Goal: Information Seeking & Learning: Learn about a topic

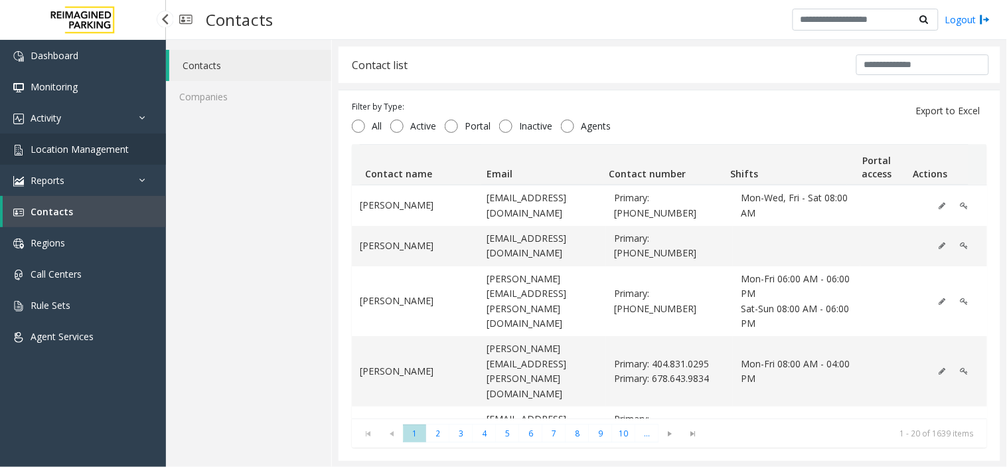
click at [61, 153] on span "Location Management" at bounding box center [80, 149] width 98 height 13
click at [80, 147] on app-root "Dashboard Monitoring Activity Daily Activity Lane Activity Agent Activity Quali…" at bounding box center [503, 233] width 1007 height 467
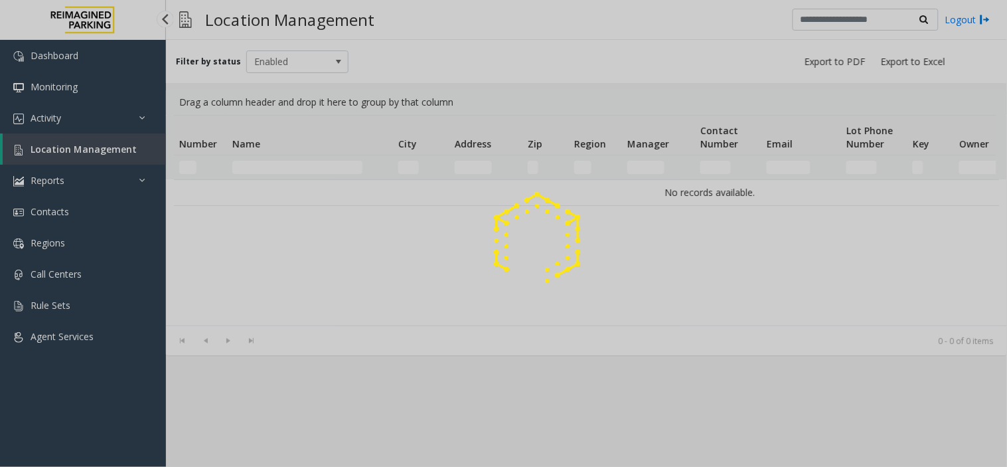
click at [80, 147] on div at bounding box center [503, 233] width 1007 height 467
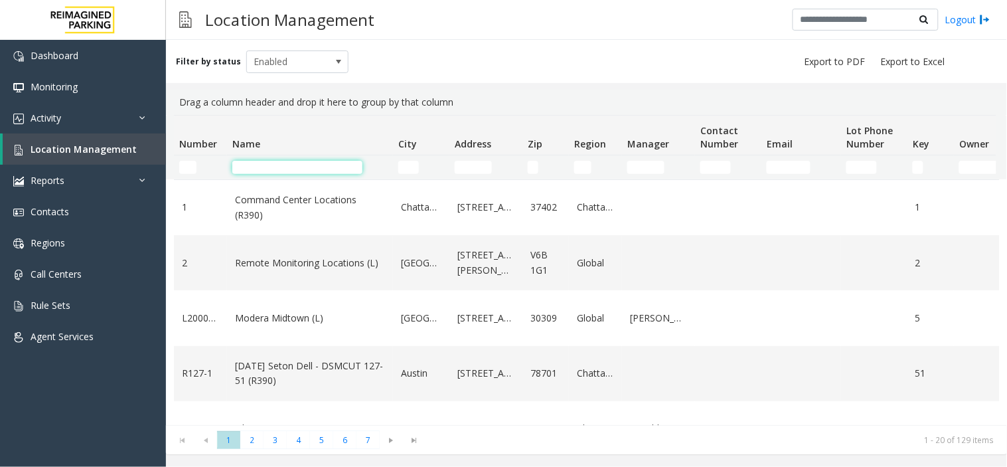
click at [267, 162] on input "Name Filter" at bounding box center [297, 167] width 130 height 13
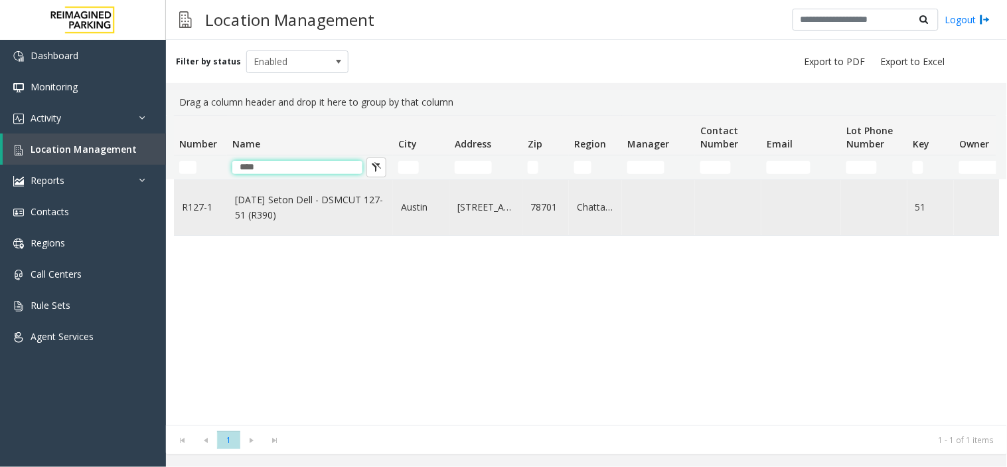
type input "****"
click at [313, 208] on link "[DATE] Seton Dell - DSMCUT 127-51 (R390)" at bounding box center [310, 207] width 150 height 30
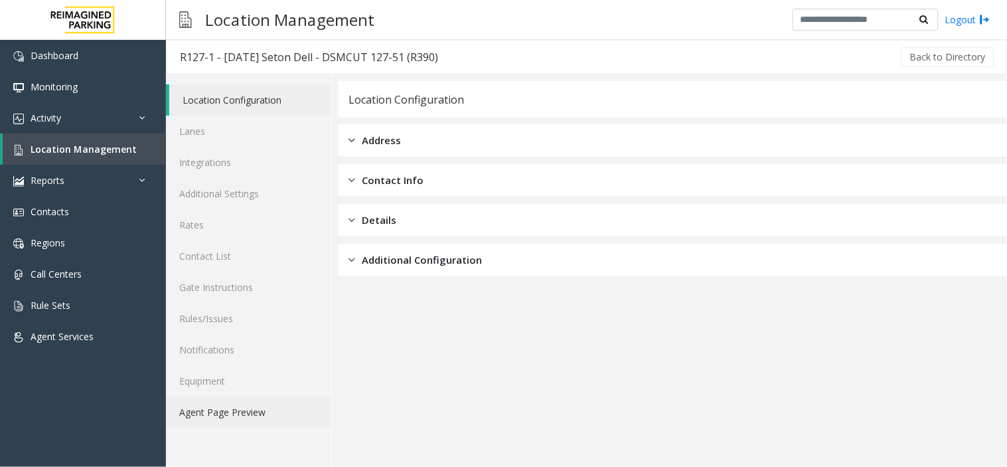
click at [238, 403] on link "Agent Page Preview" at bounding box center [248, 411] width 165 height 31
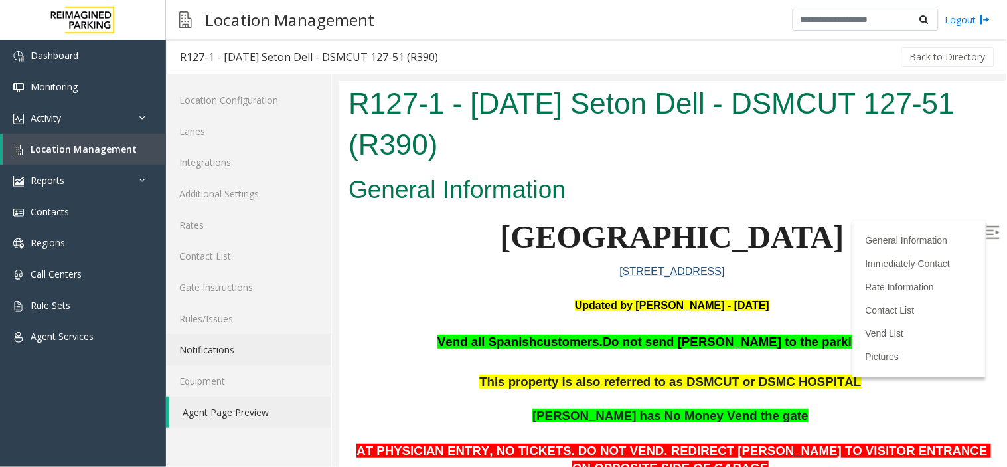
scroll to position [74, 0]
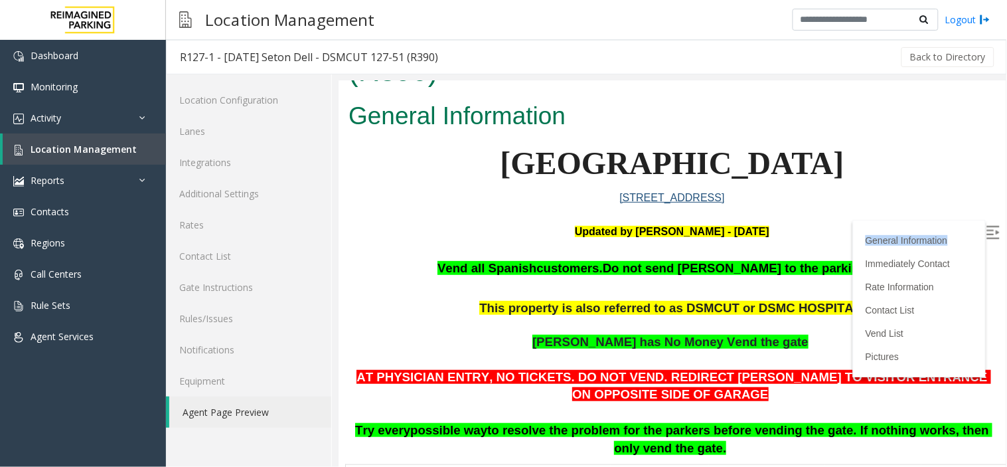
click at [989, 223] on body "R127-1 - Ascension Seton Dell - DSMCUT 127-51 (R390) General Information Seton …" at bounding box center [671, 200] width 667 height 386
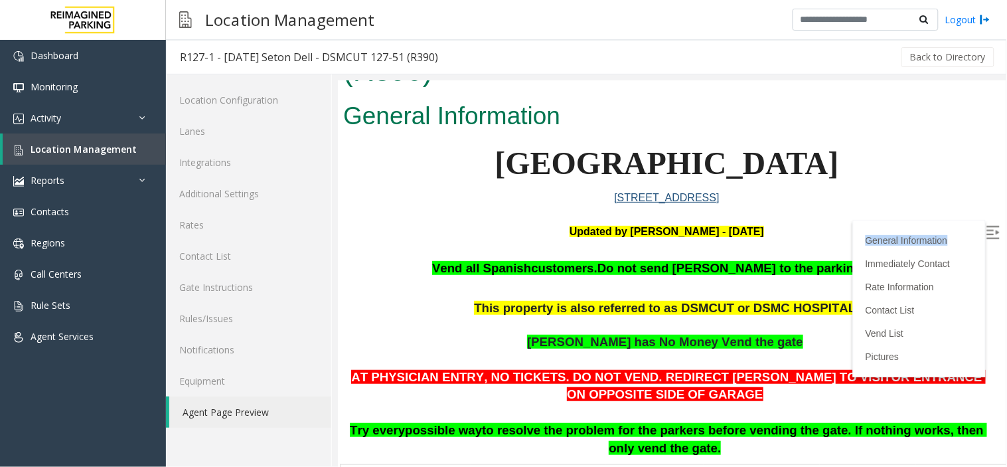
click at [990, 224] on label at bounding box center [994, 233] width 20 height 20
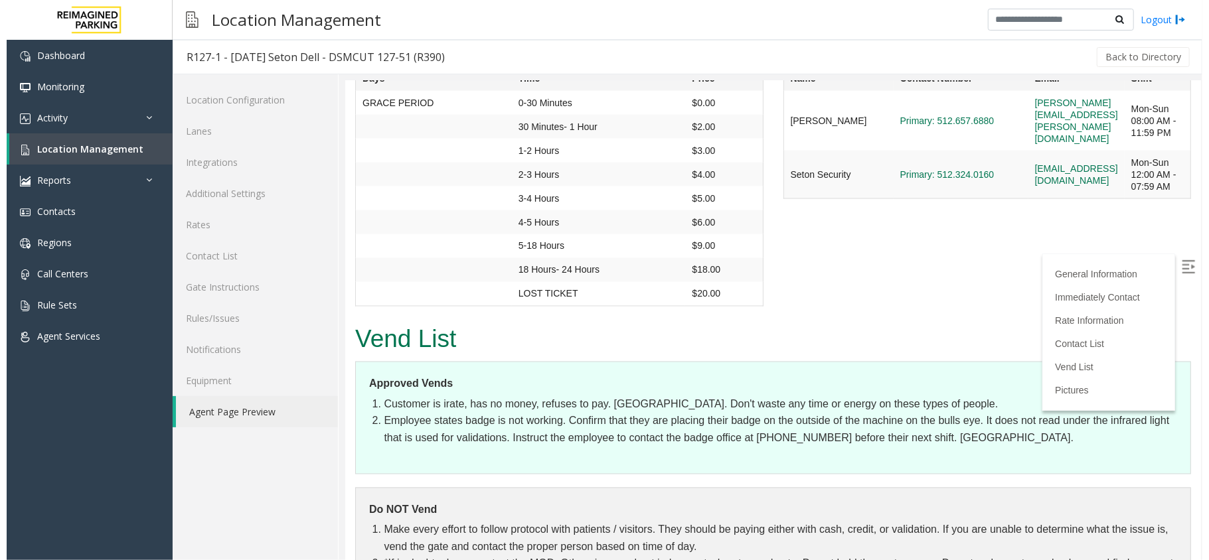
scroll to position [1639, 0]
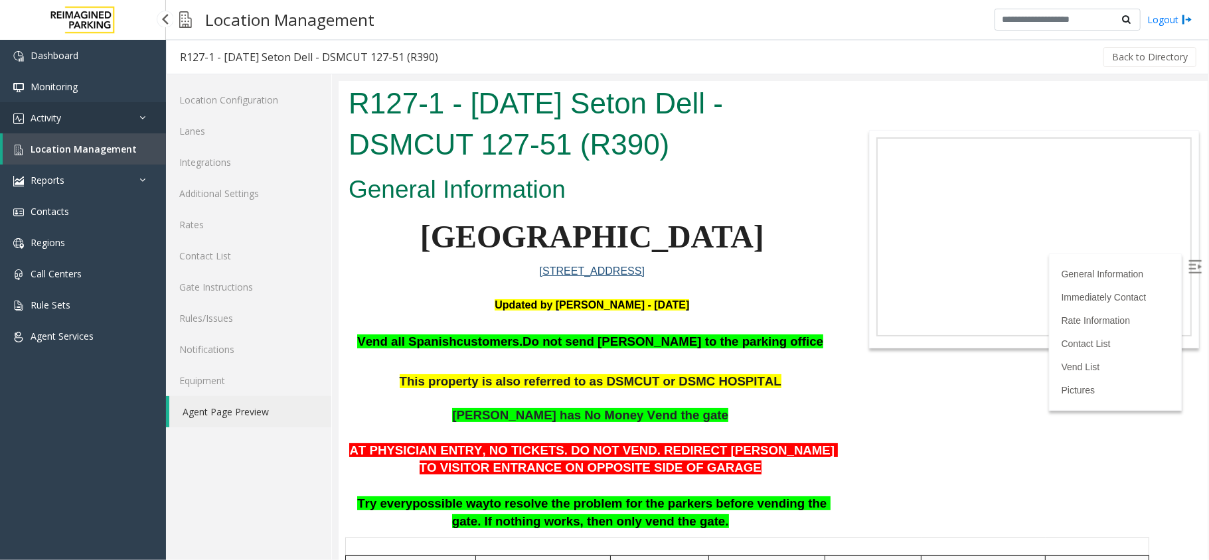
scroll to position [1639, 0]
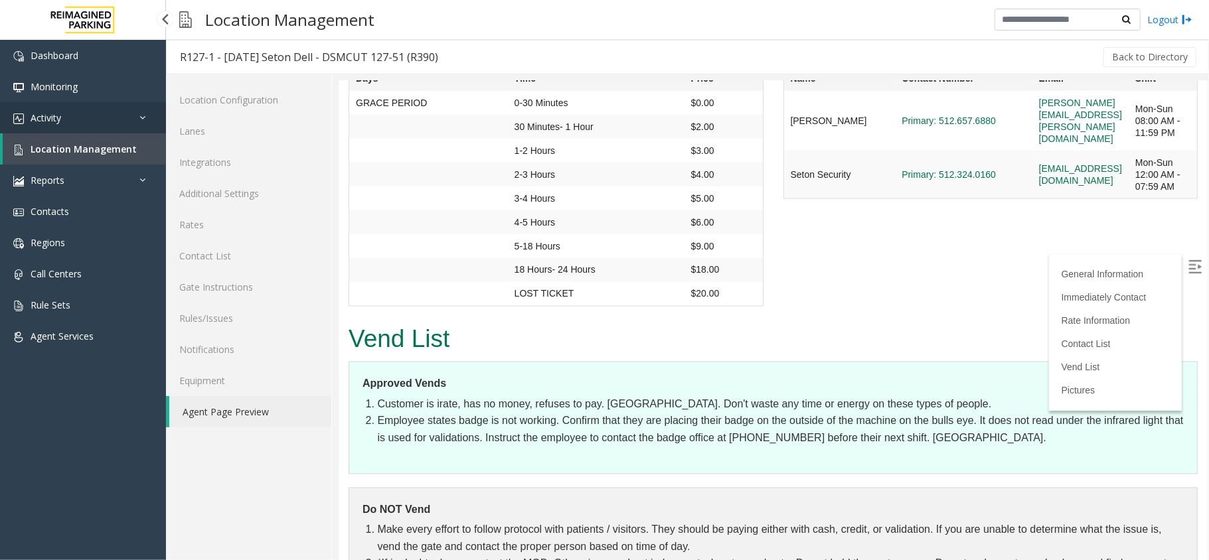
click at [57, 119] on span "Activity" at bounding box center [46, 118] width 31 height 13
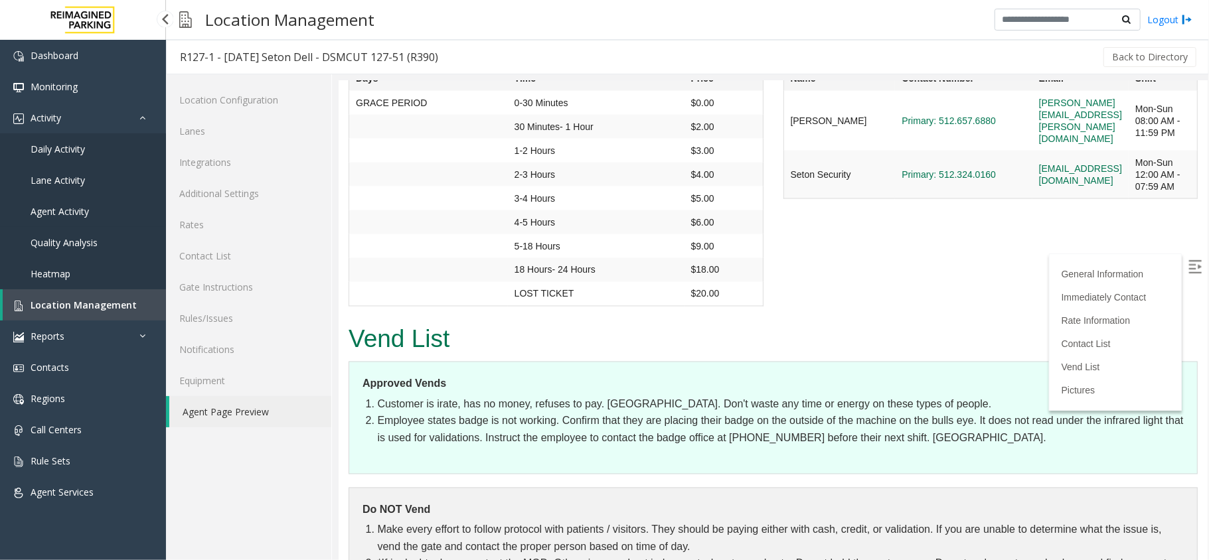
click at [66, 213] on span "Agent Activity" at bounding box center [60, 211] width 58 height 13
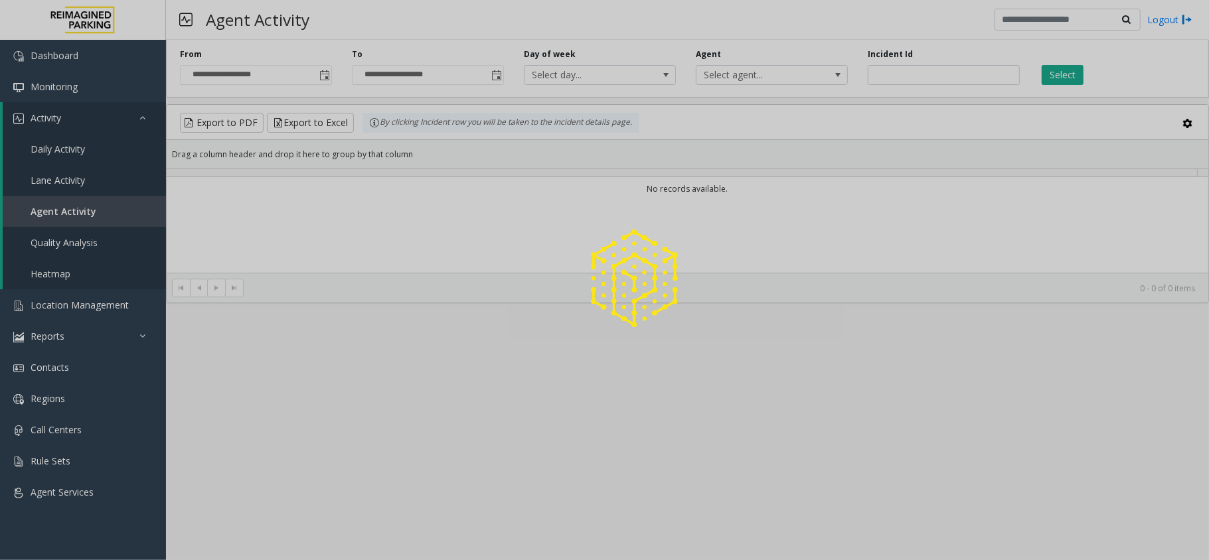
click at [61, 210] on div at bounding box center [604, 280] width 1209 height 560
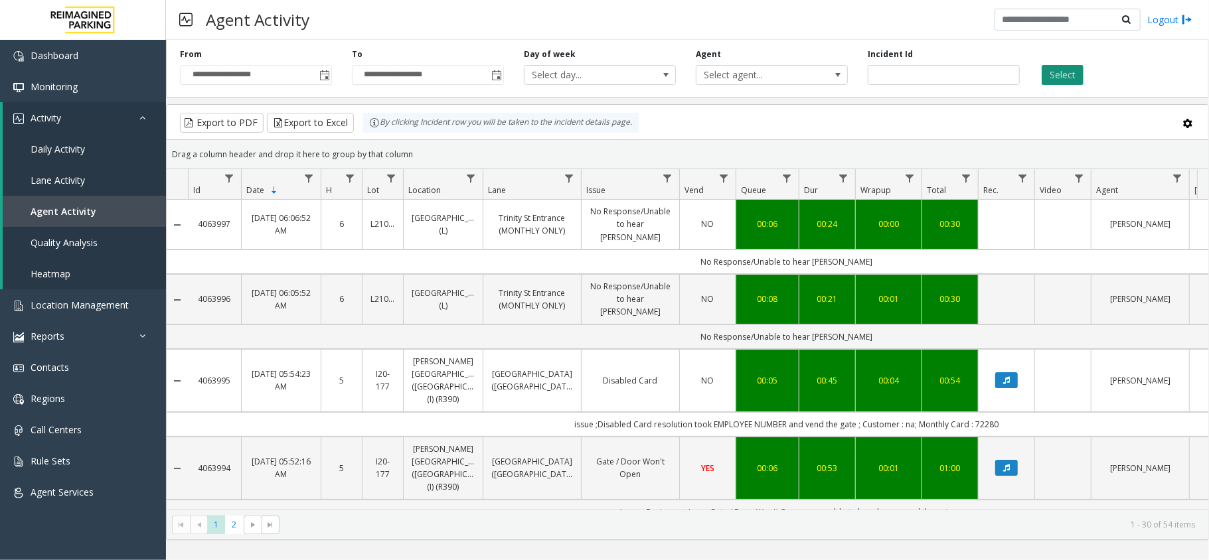
click at [1067, 73] on button "Select" at bounding box center [1062, 75] width 42 height 20
click at [1065, 73] on button "Select" at bounding box center [1062, 75] width 42 height 20
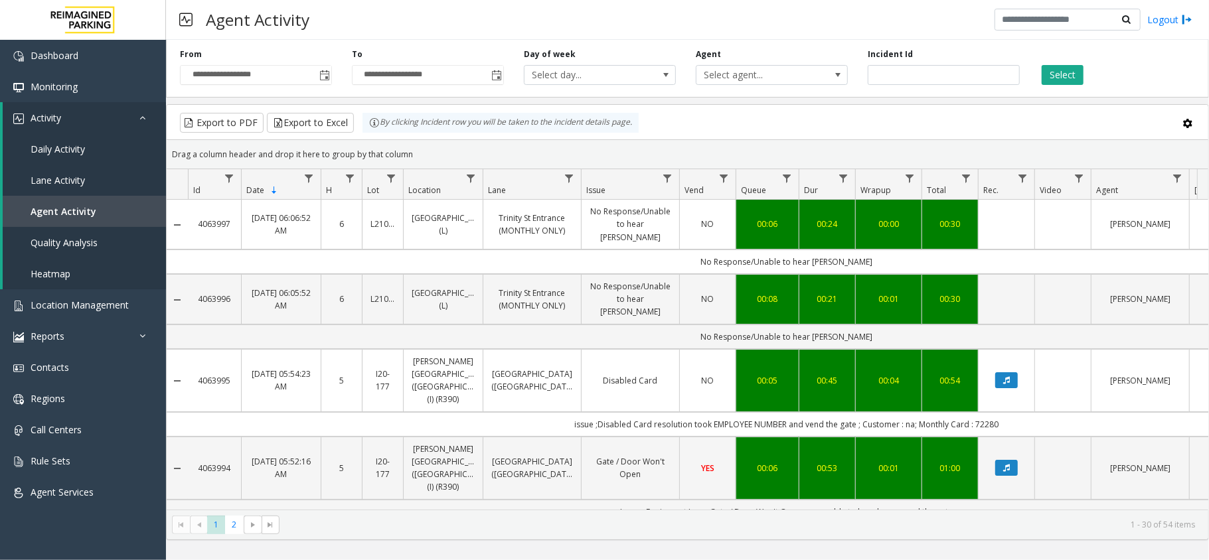
click at [1065, 73] on button "Select" at bounding box center [1062, 75] width 42 height 20
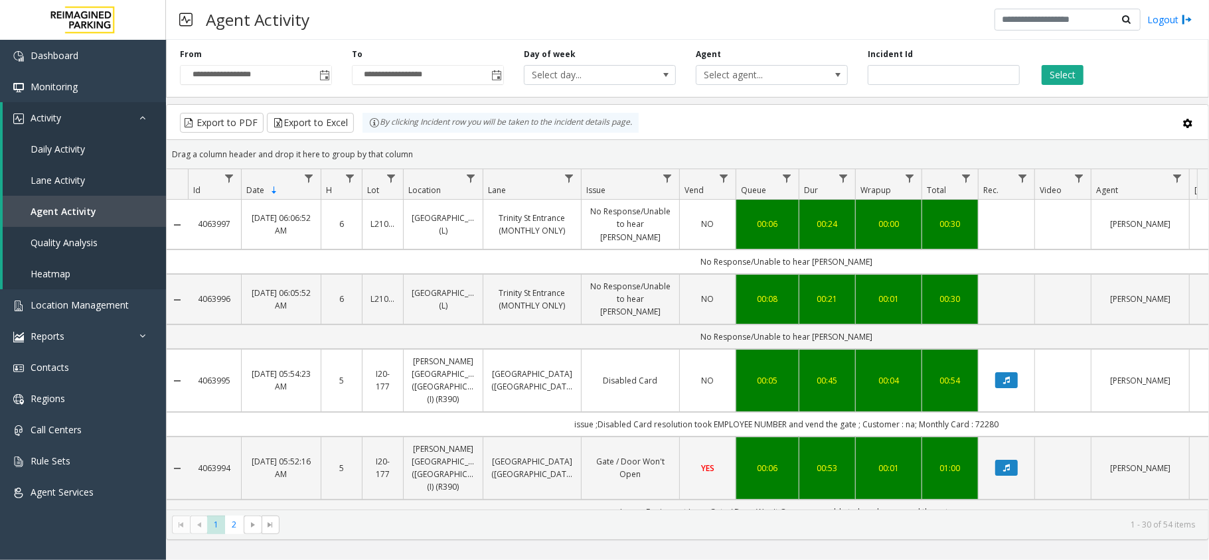
click at [1065, 73] on button "Select" at bounding box center [1062, 75] width 42 height 20
click at [1057, 78] on button "Select" at bounding box center [1062, 75] width 42 height 20
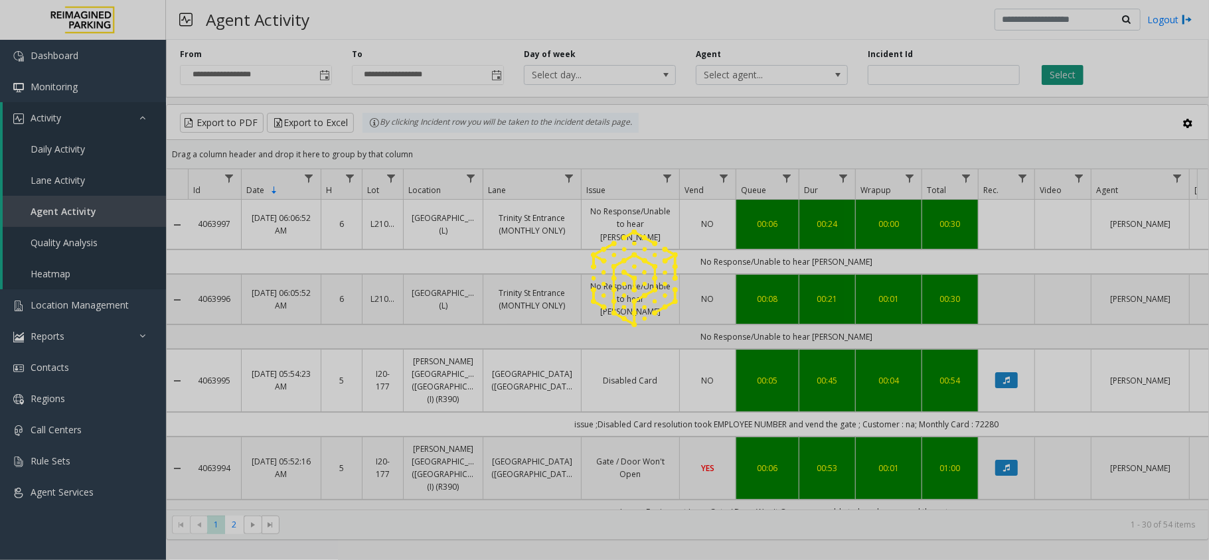
click at [1057, 78] on div at bounding box center [604, 280] width 1209 height 560
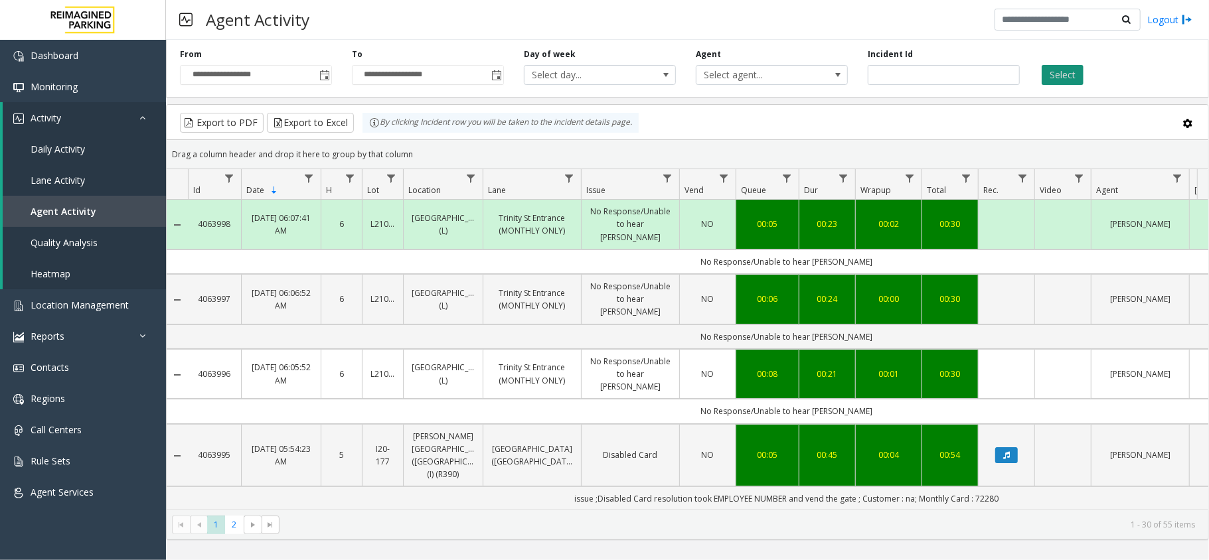
click at [1057, 78] on button "Select" at bounding box center [1062, 75] width 42 height 20
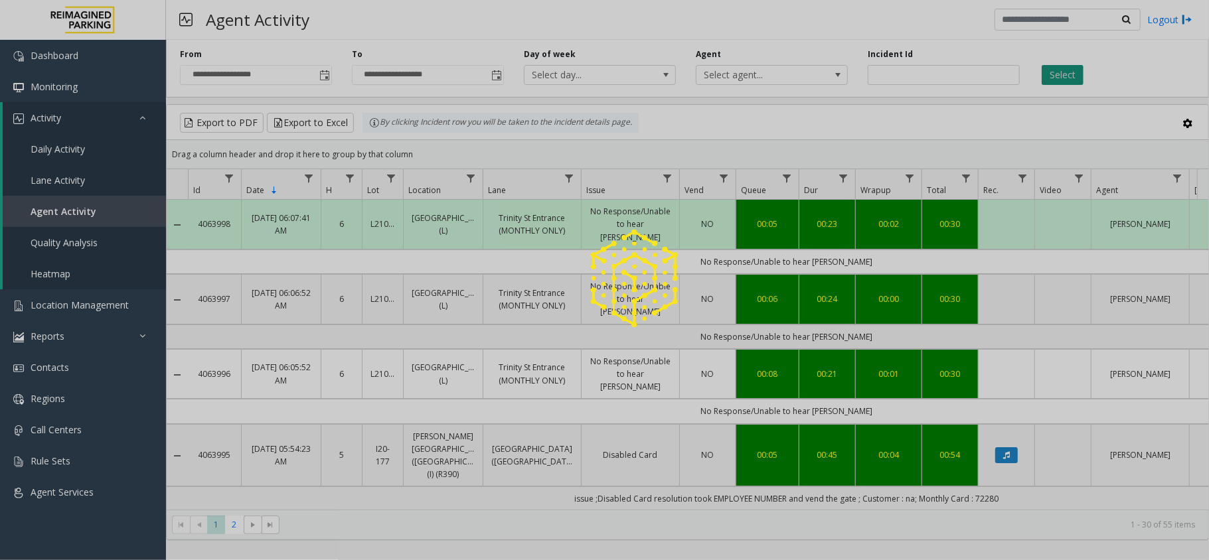
click at [1057, 78] on div at bounding box center [604, 280] width 1209 height 560
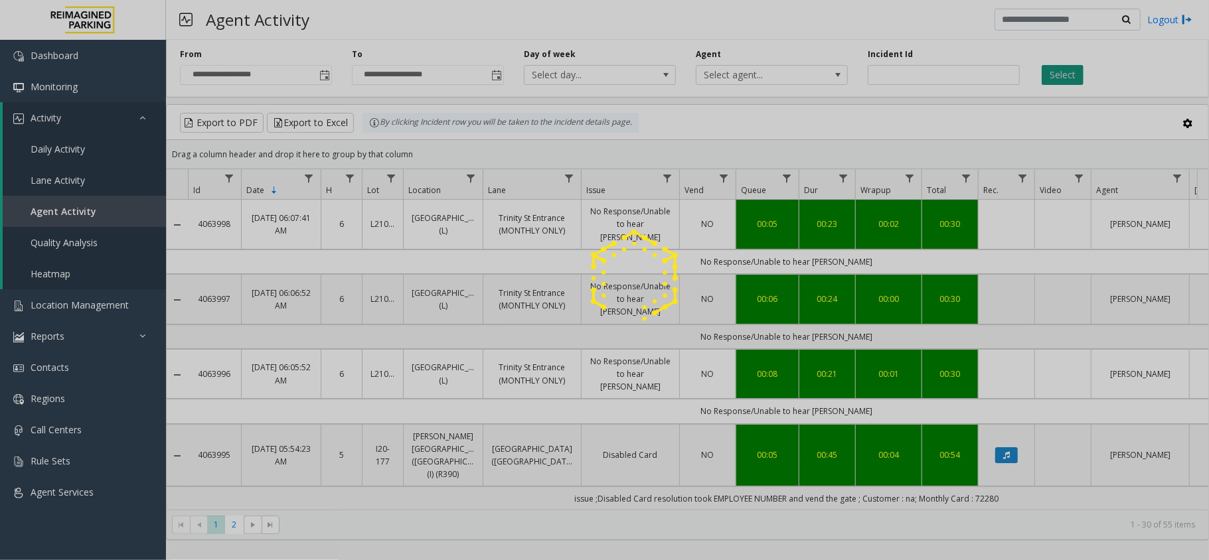
click at [1057, 78] on div at bounding box center [604, 280] width 1209 height 560
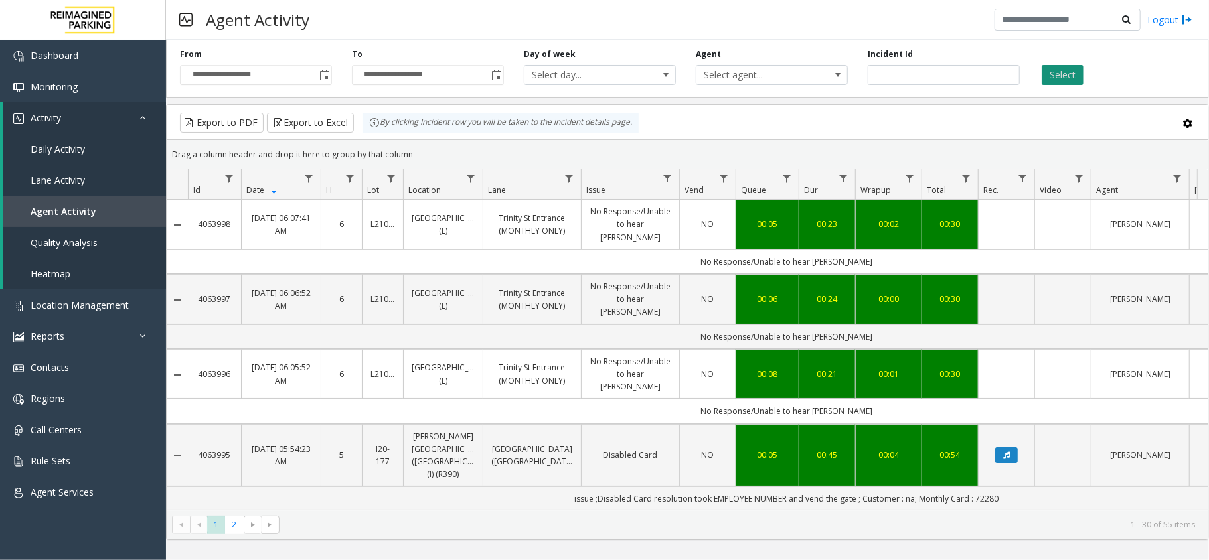
click at [1057, 78] on button "Select" at bounding box center [1062, 75] width 42 height 20
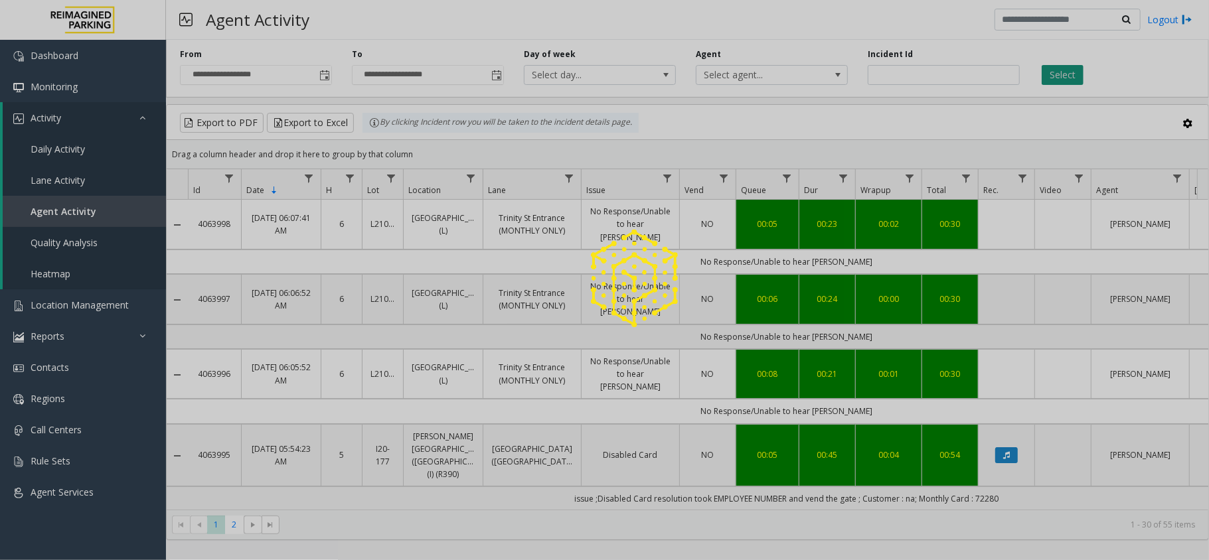
click at [1057, 78] on div at bounding box center [604, 280] width 1209 height 560
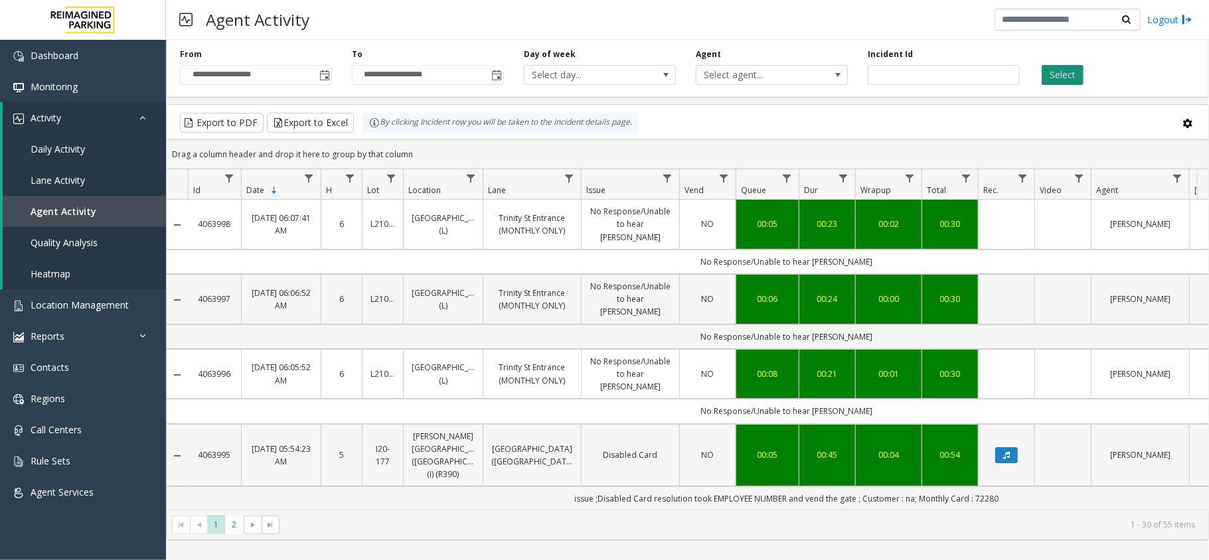
click at [1057, 78] on button "Select" at bounding box center [1062, 75] width 42 height 20
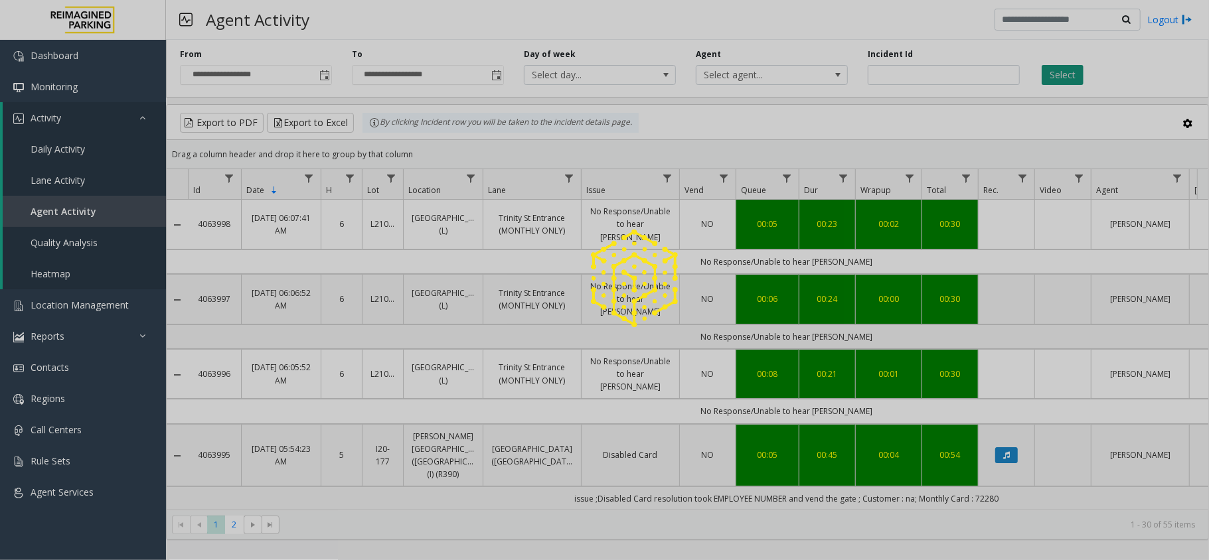
click at [1057, 78] on div at bounding box center [604, 280] width 1209 height 560
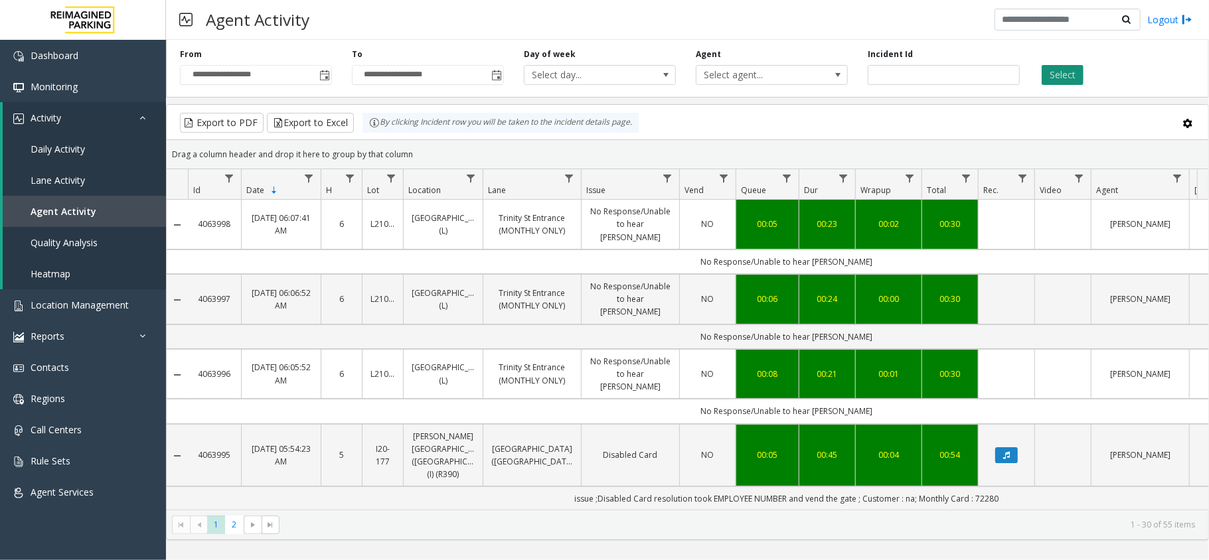
click at [1057, 78] on button "Select" at bounding box center [1062, 75] width 42 height 20
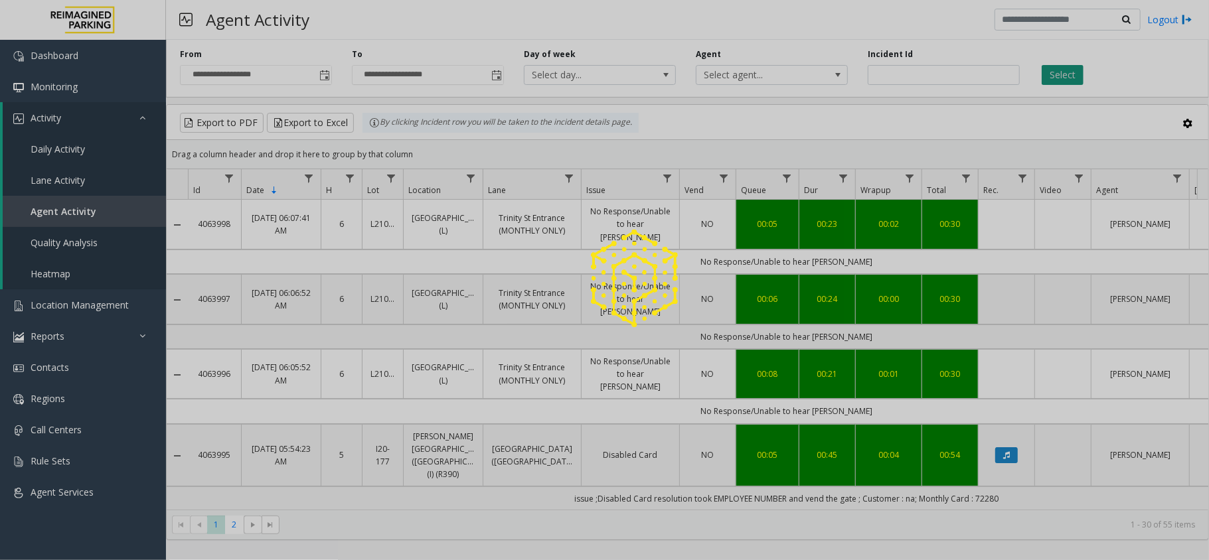
click at [1057, 78] on button "Select" at bounding box center [1062, 75] width 42 height 20
click at [1057, 78] on div at bounding box center [604, 280] width 1209 height 560
click at [1057, 78] on button "Select" at bounding box center [1062, 75] width 42 height 20
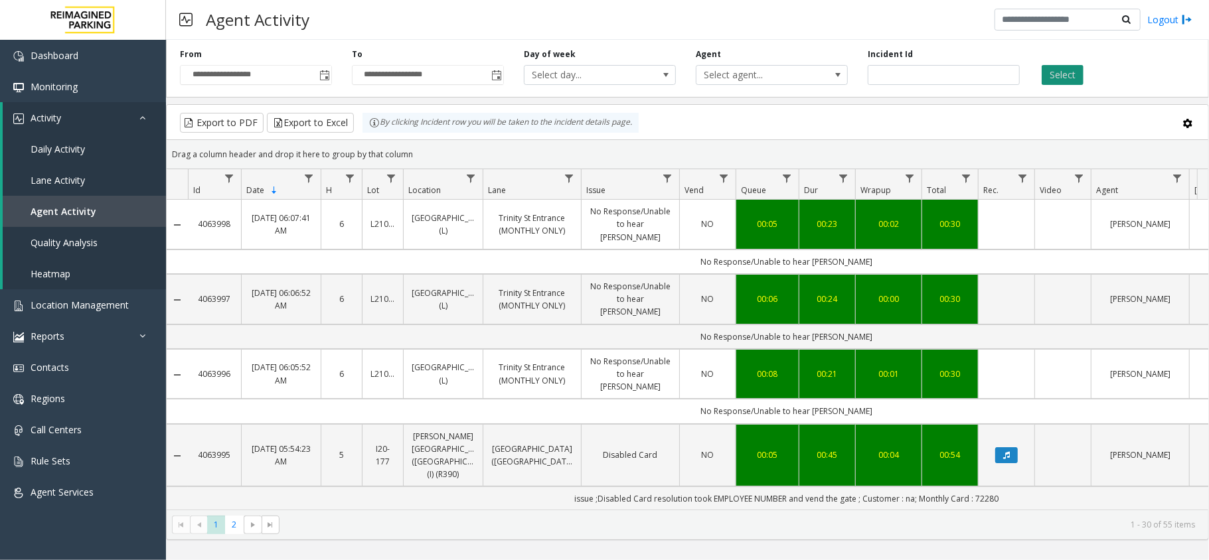
click at [1057, 78] on button "Select" at bounding box center [1062, 75] width 42 height 20
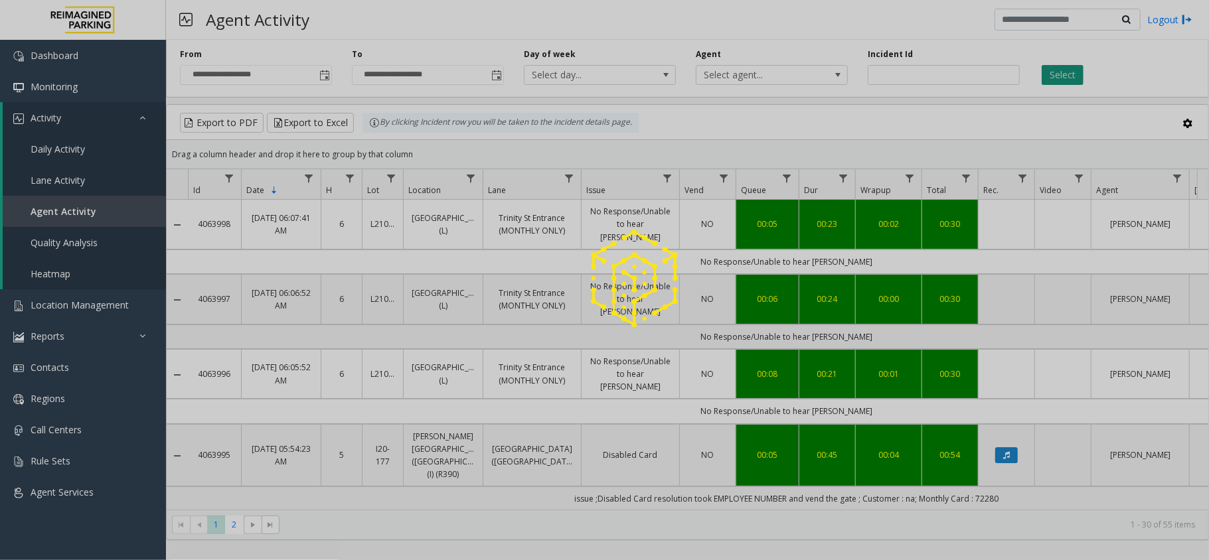
click at [1057, 78] on div at bounding box center [604, 280] width 1209 height 560
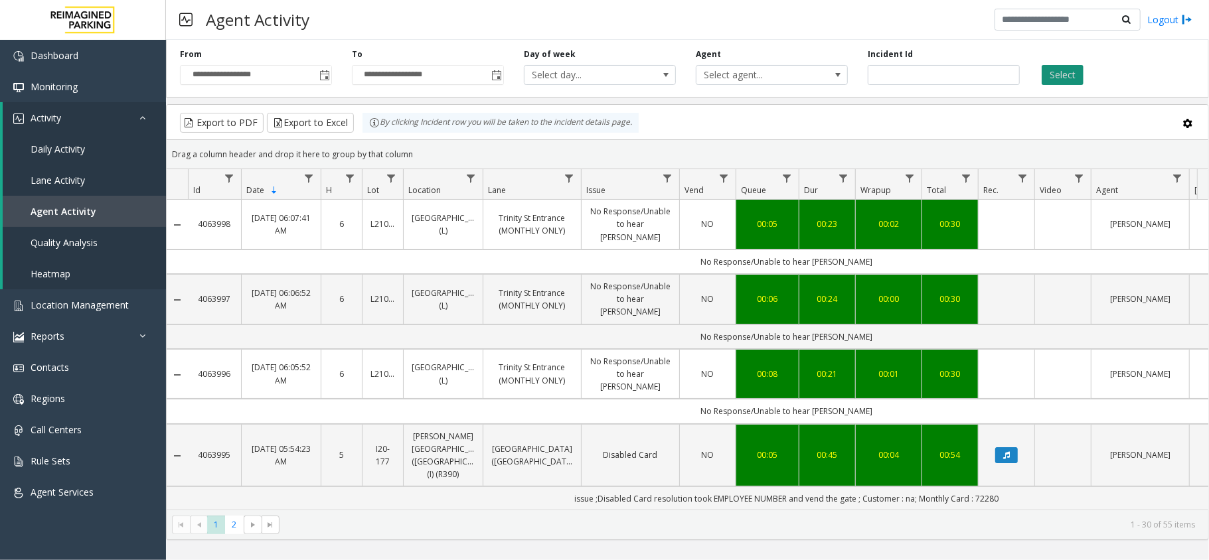
click at [1057, 78] on button "Select" at bounding box center [1062, 75] width 42 height 20
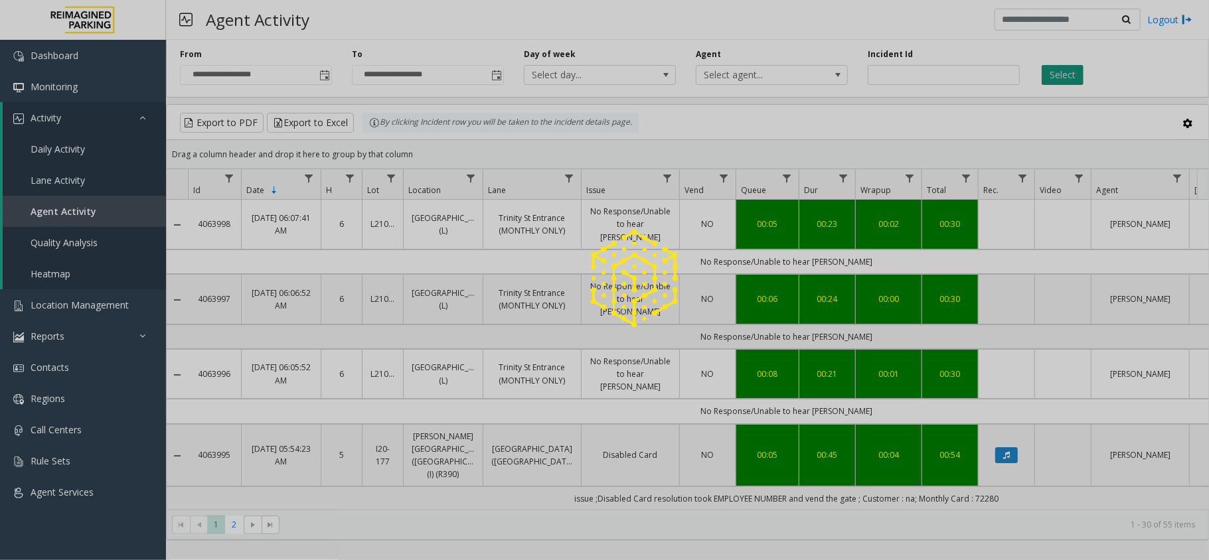
click at [1057, 78] on div at bounding box center [604, 280] width 1209 height 560
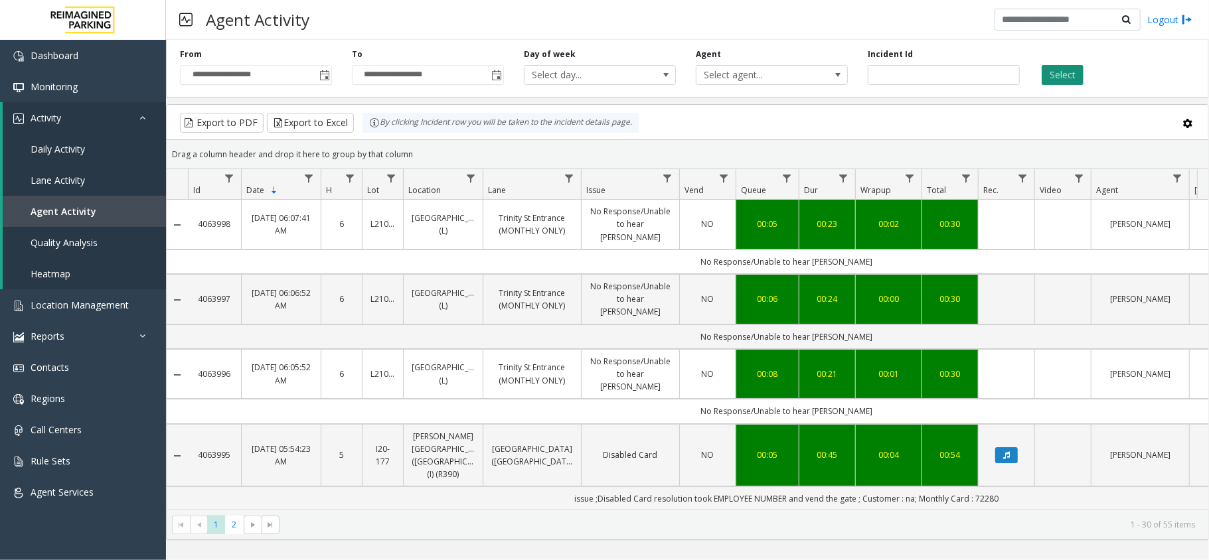
click at [1057, 78] on button "Select" at bounding box center [1062, 75] width 42 height 20
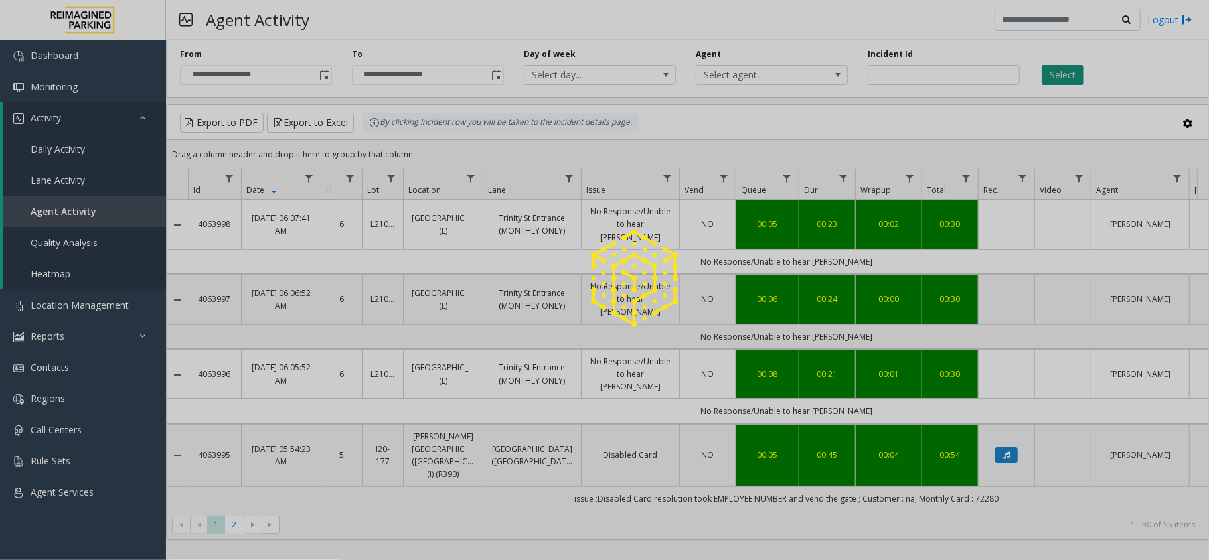
click at [1057, 78] on div at bounding box center [604, 280] width 1209 height 560
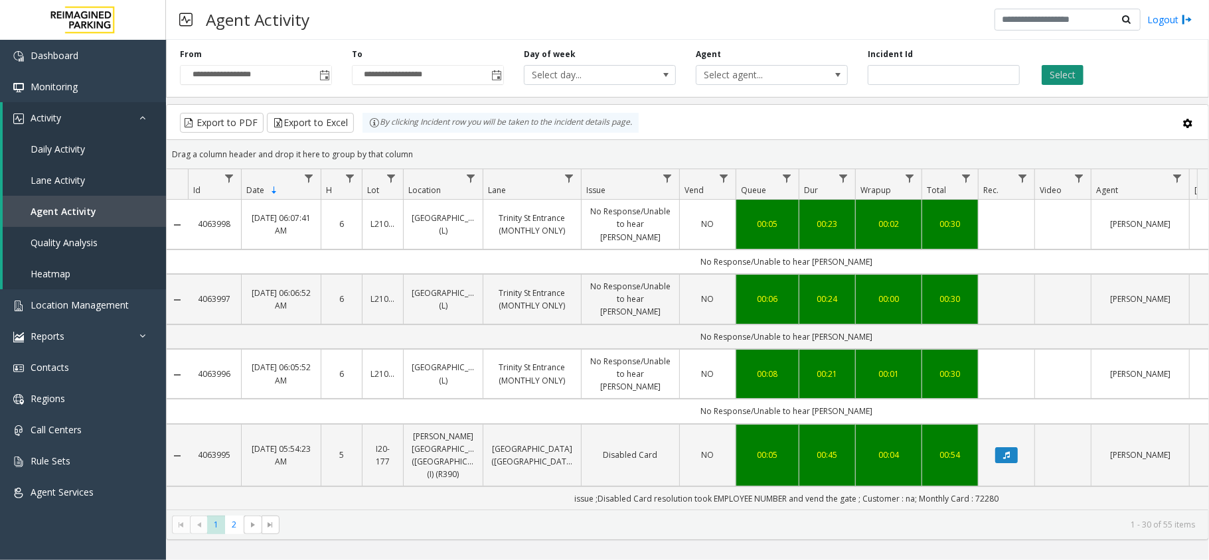
click at [1057, 78] on button "Select" at bounding box center [1062, 75] width 42 height 20
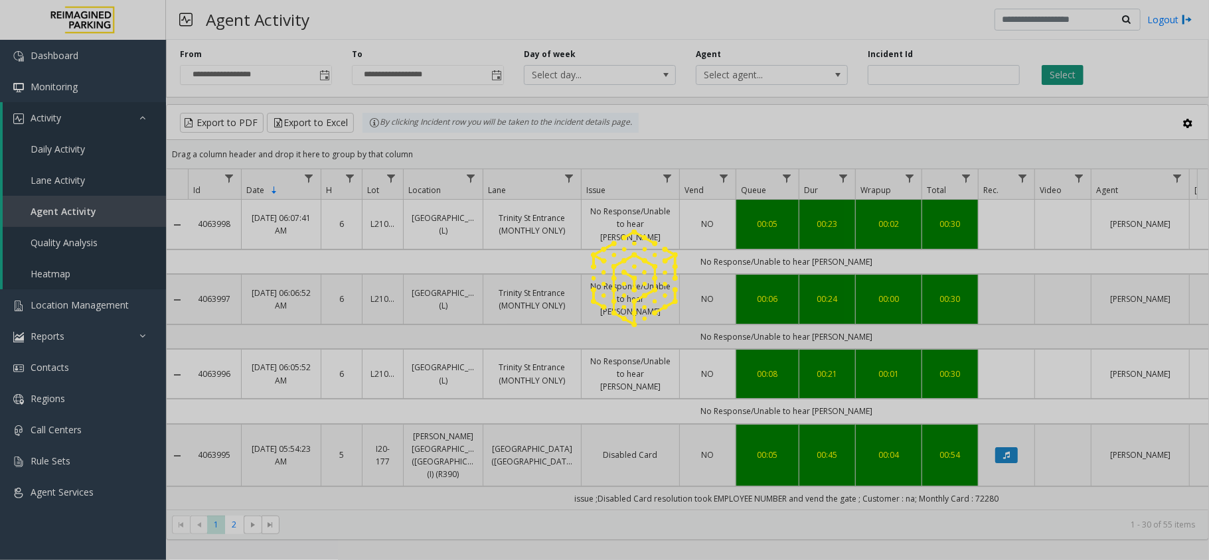
click at [1057, 78] on div at bounding box center [604, 280] width 1209 height 560
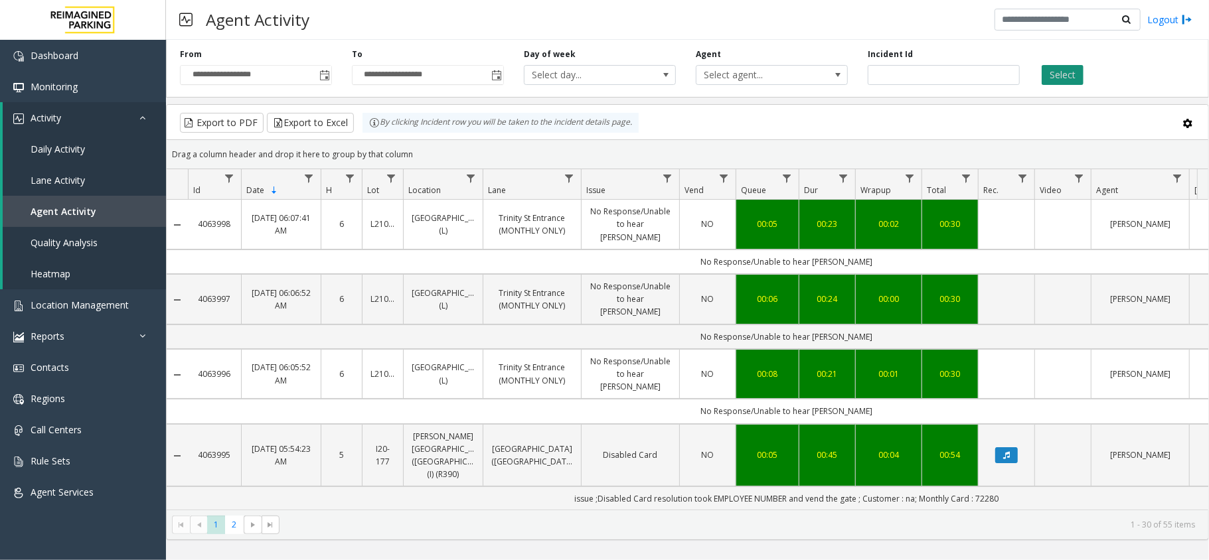
click at [1057, 78] on button "Select" at bounding box center [1062, 75] width 42 height 20
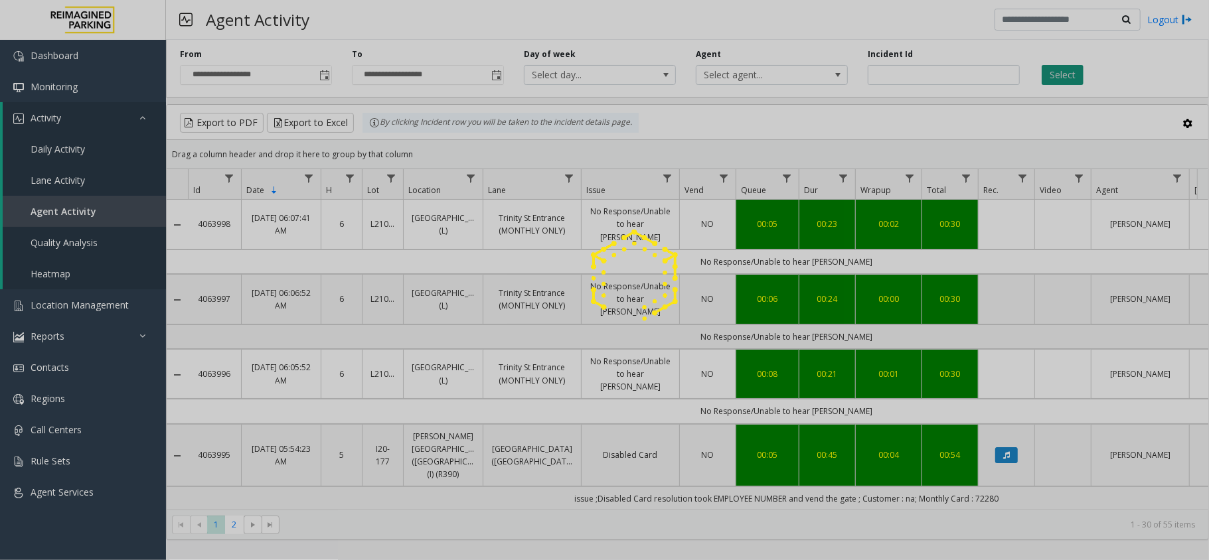
click at [1057, 78] on div at bounding box center [604, 280] width 1209 height 560
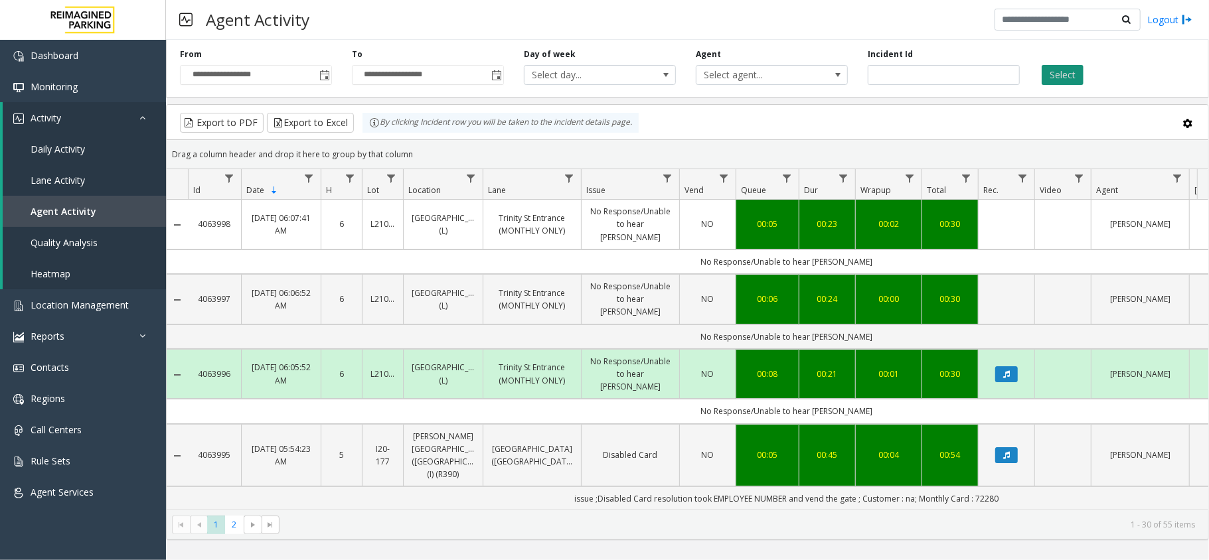
click at [1057, 78] on button "Select" at bounding box center [1062, 75] width 42 height 20
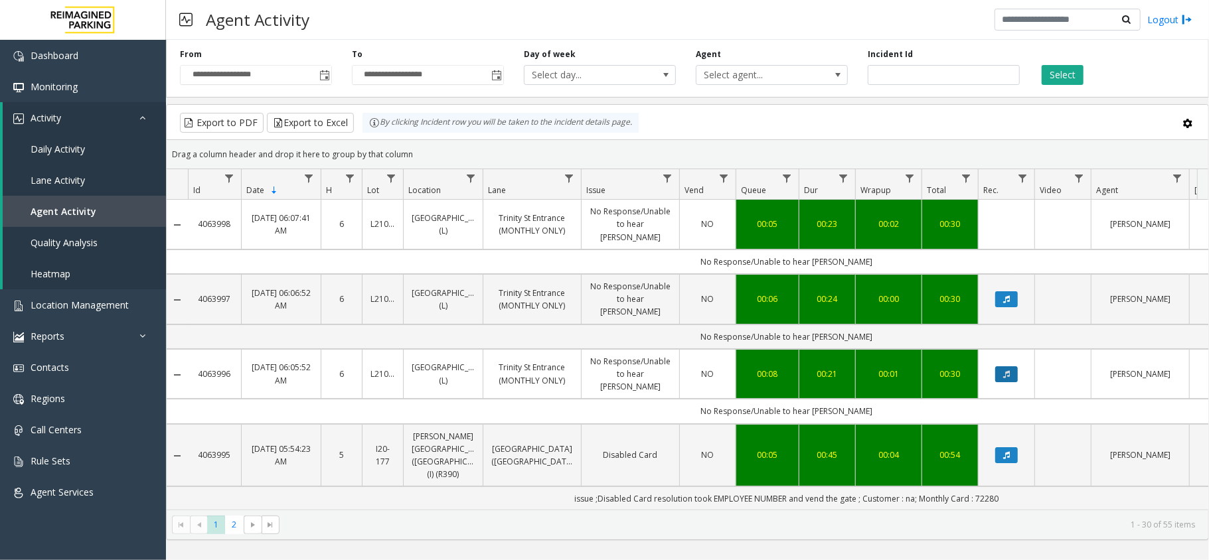
click at [1012, 366] on button "Data table" at bounding box center [1006, 374] width 23 height 16
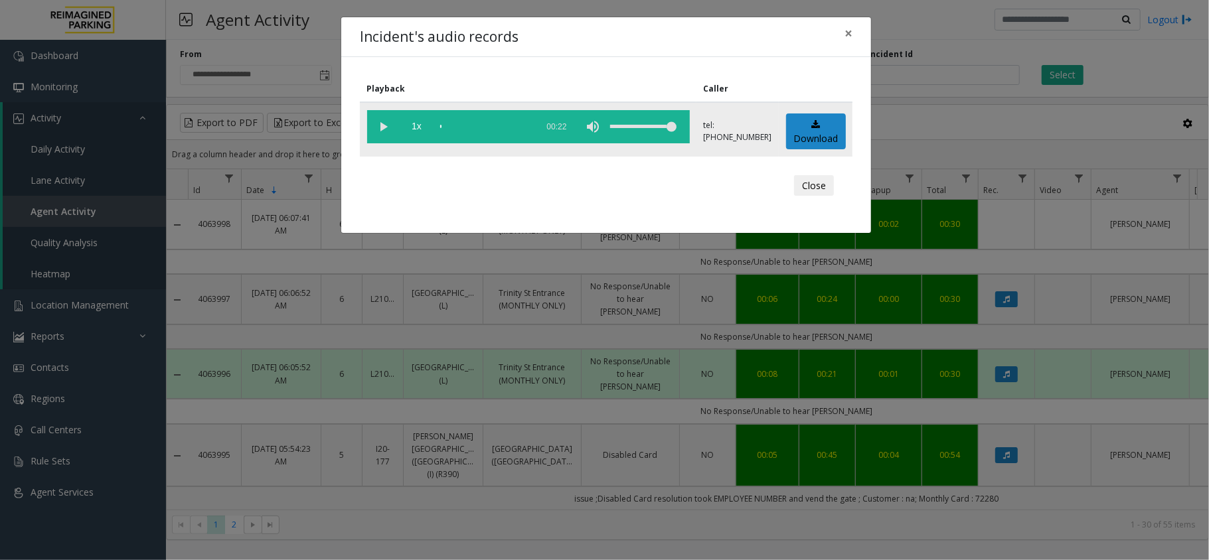
click at [383, 129] on vg-play-pause at bounding box center [383, 126] width 33 height 33
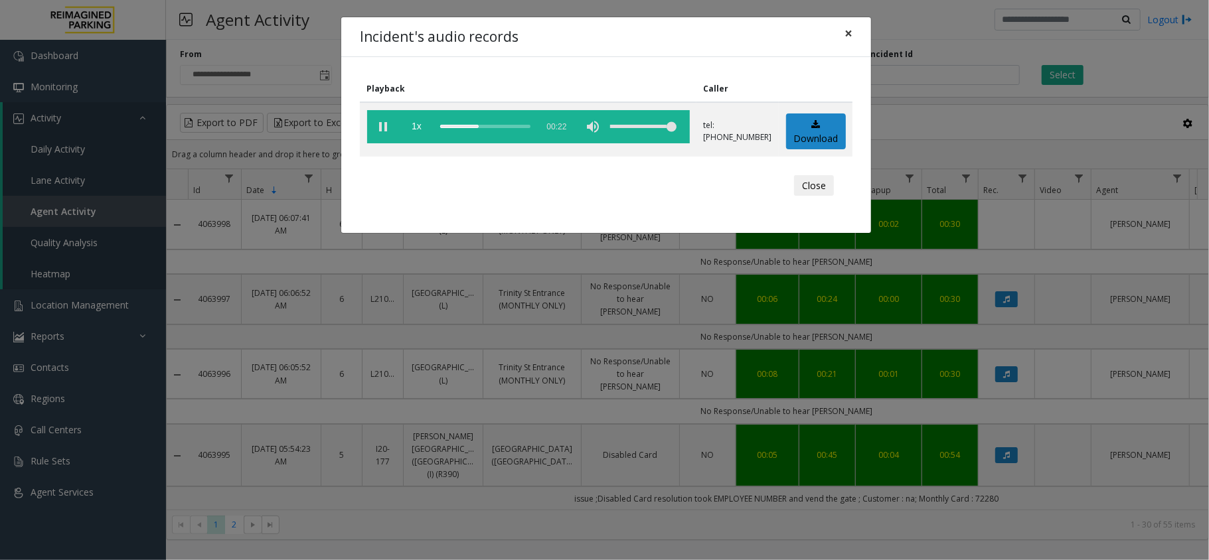
click at [850, 35] on span "×" at bounding box center [848, 33] width 8 height 19
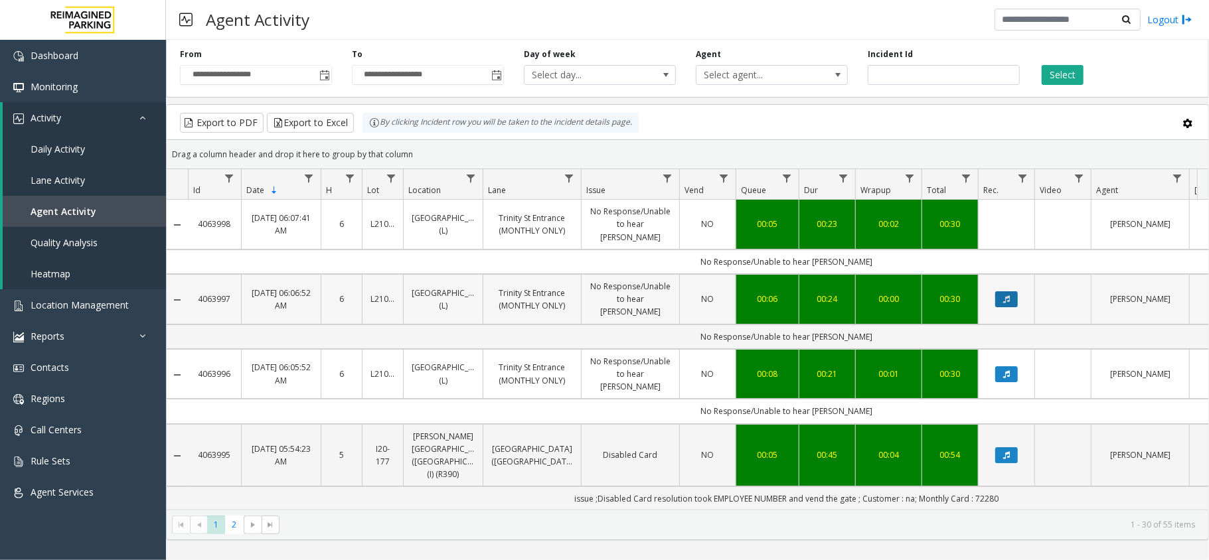
click at [1010, 291] on button "Data table" at bounding box center [1006, 299] width 23 height 16
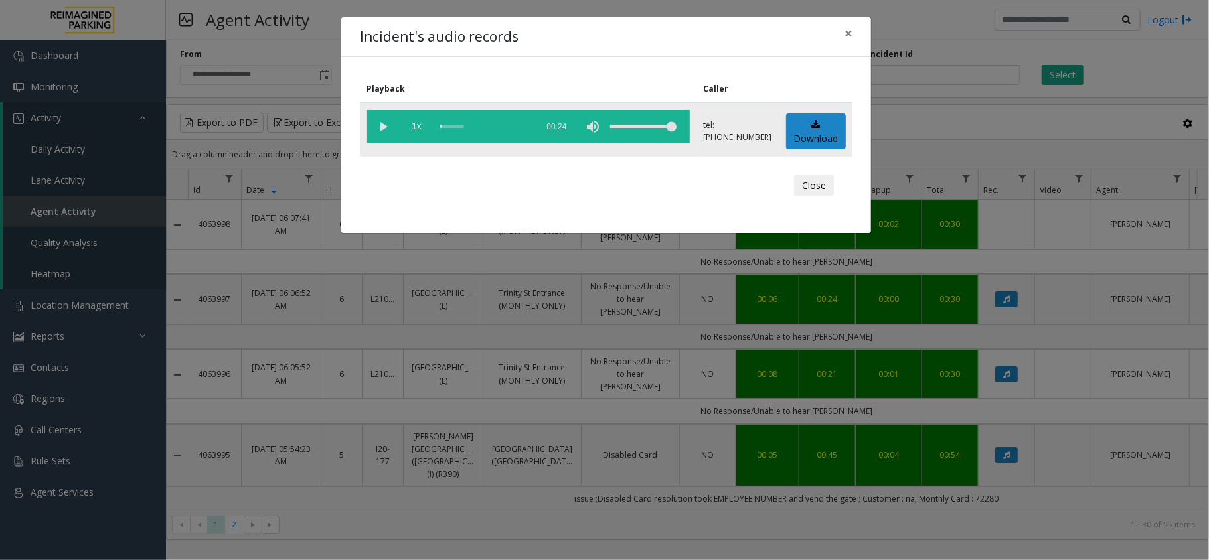
click at [388, 125] on vg-play-pause at bounding box center [383, 126] width 33 height 33
click at [842, 31] on button "×" at bounding box center [848, 33] width 27 height 33
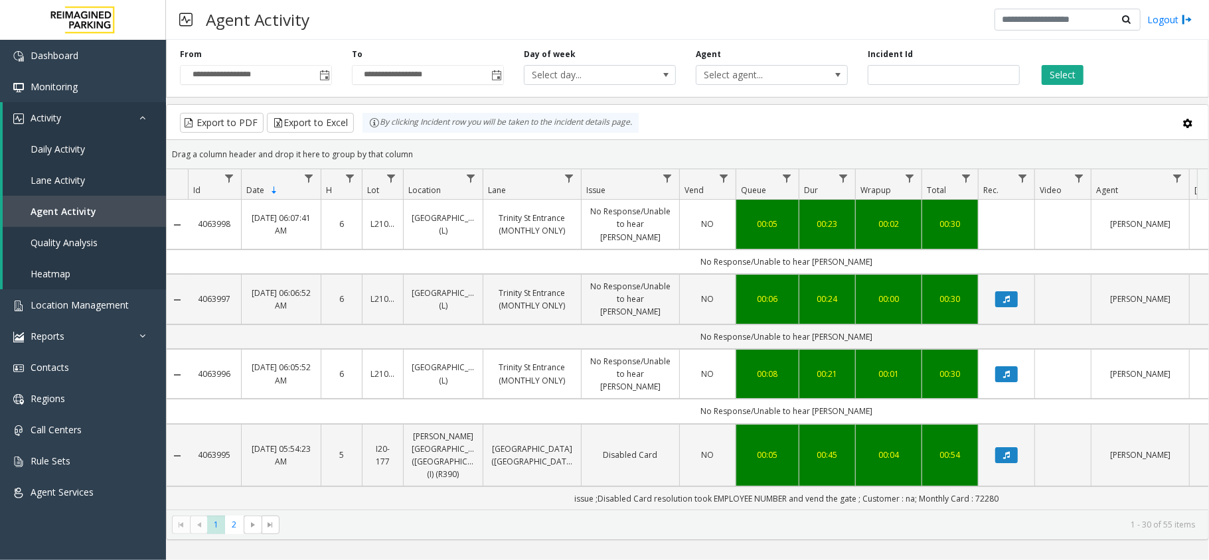
click at [1065, 92] on div "**********" at bounding box center [687, 66] width 1043 height 63
click at [1065, 80] on button "Select" at bounding box center [1062, 75] width 42 height 20
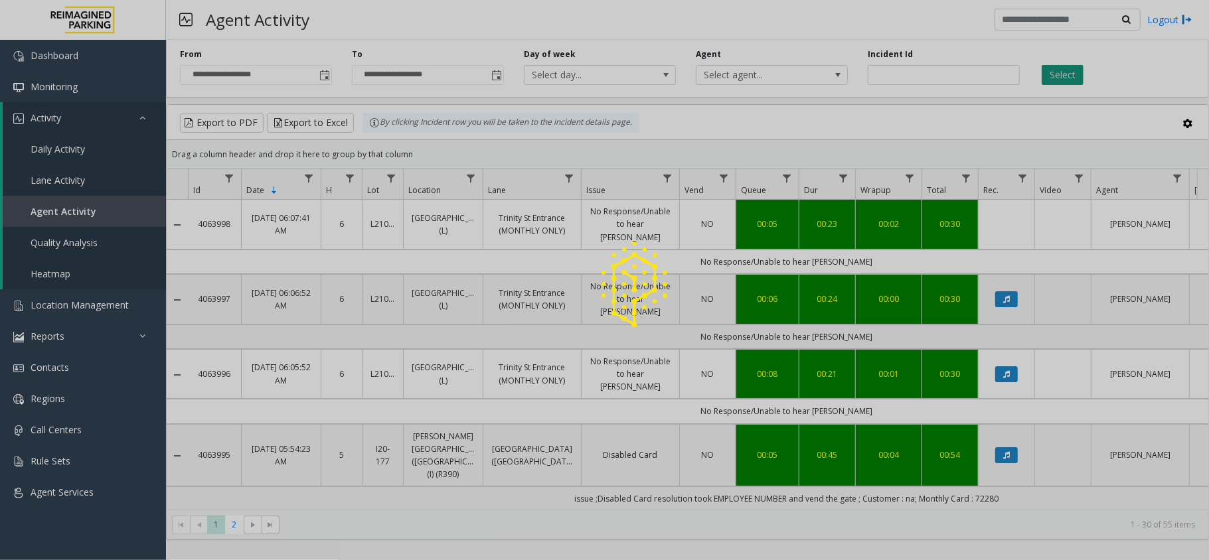
click at [1065, 80] on div at bounding box center [604, 280] width 1209 height 560
click at [1065, 80] on button "Select" at bounding box center [1062, 75] width 42 height 20
click at [1065, 80] on div at bounding box center [604, 280] width 1209 height 560
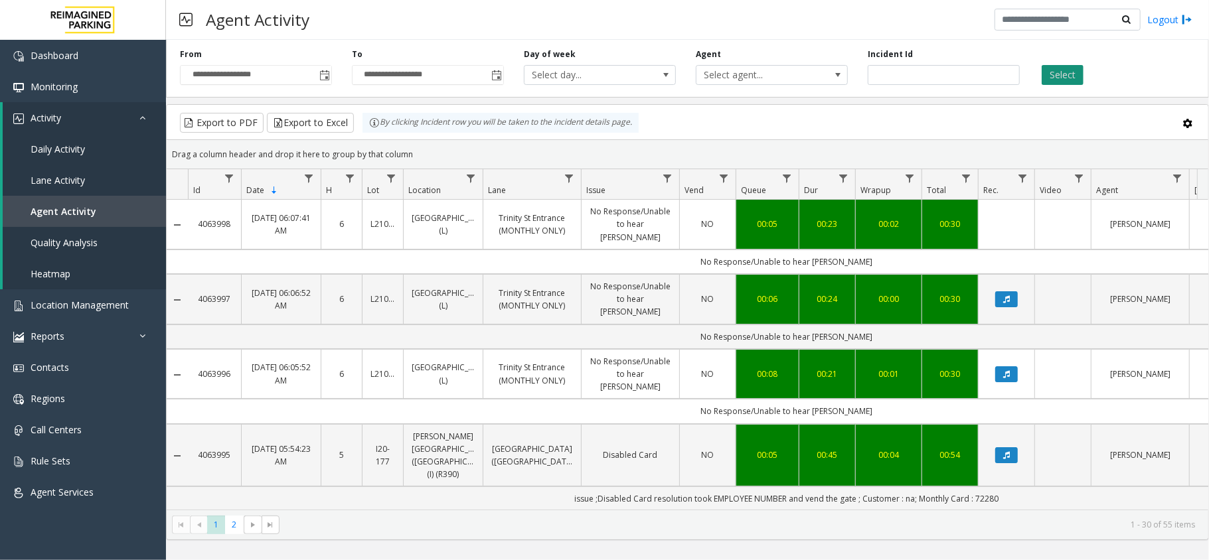
click at [1065, 80] on button "Select" at bounding box center [1062, 75] width 42 height 20
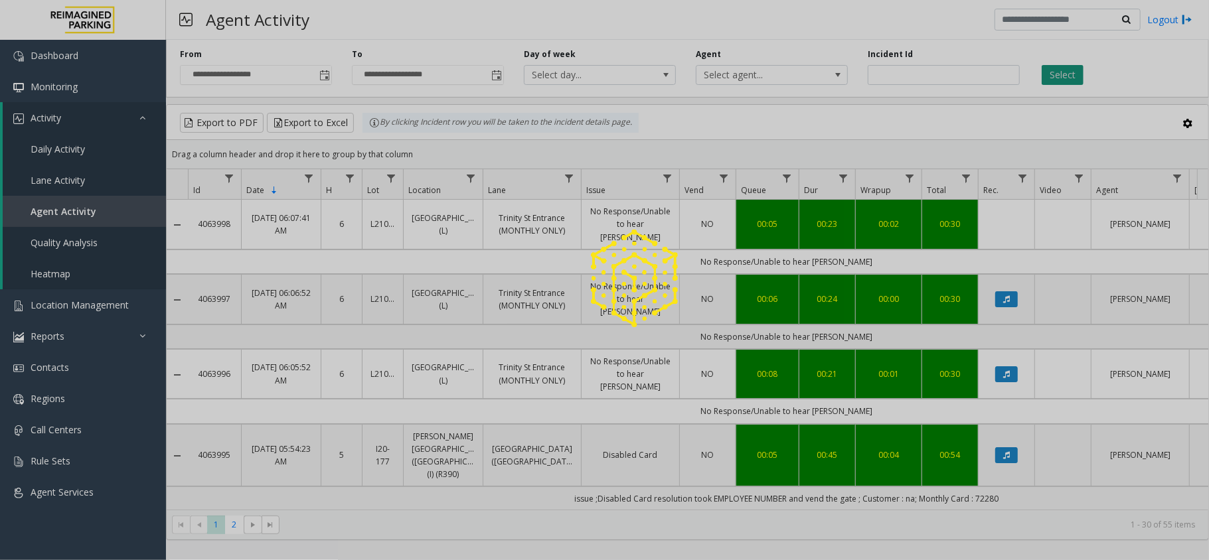
click at [1065, 80] on div at bounding box center [604, 280] width 1209 height 560
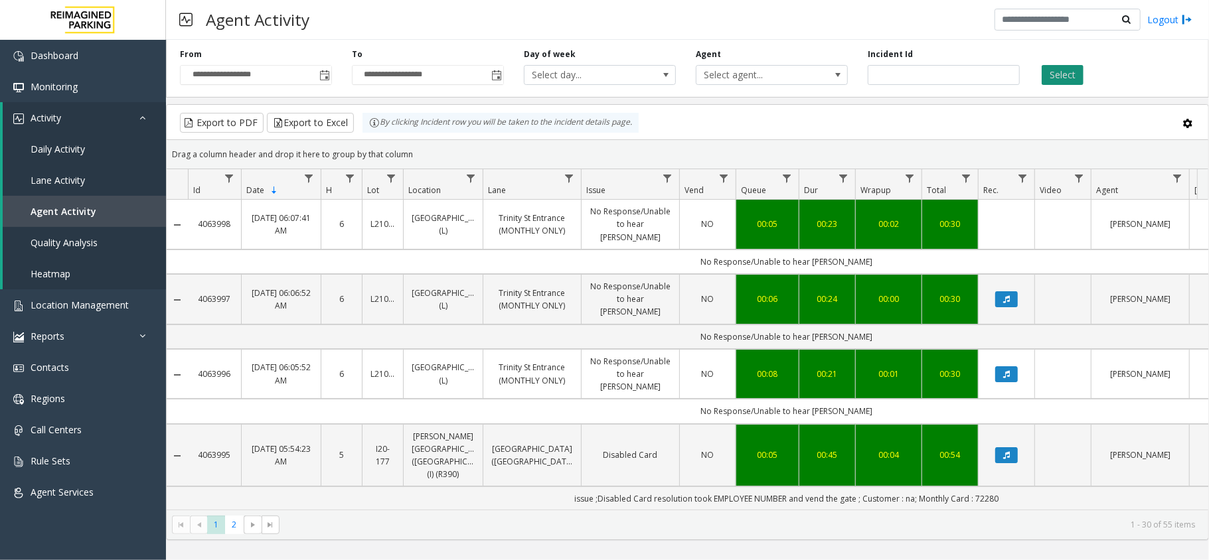
click at [1065, 80] on button "Select" at bounding box center [1062, 75] width 42 height 20
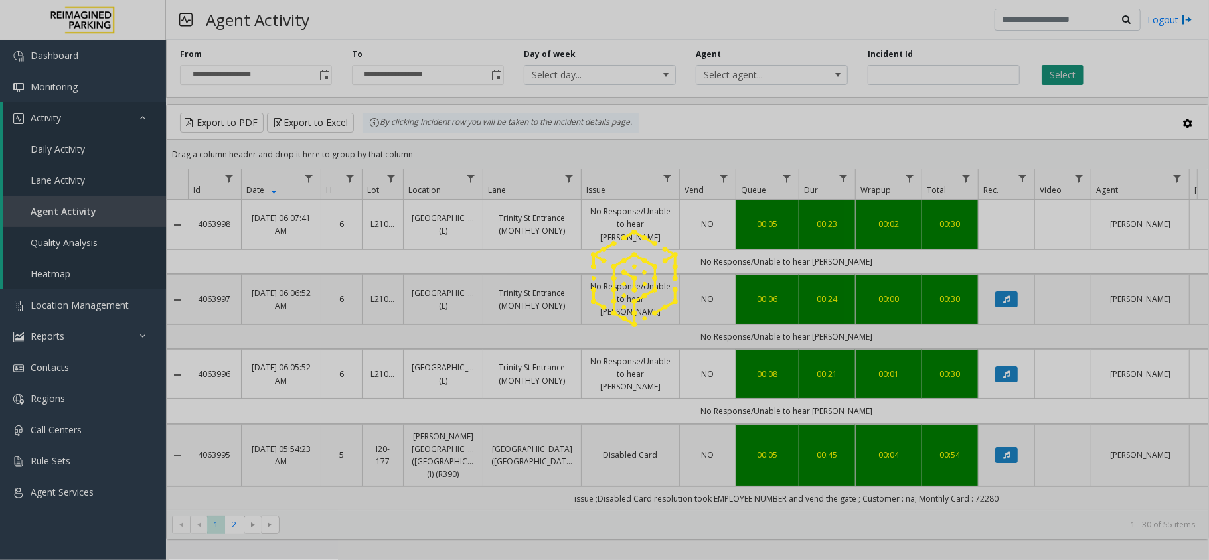
click at [1065, 80] on div at bounding box center [604, 280] width 1209 height 560
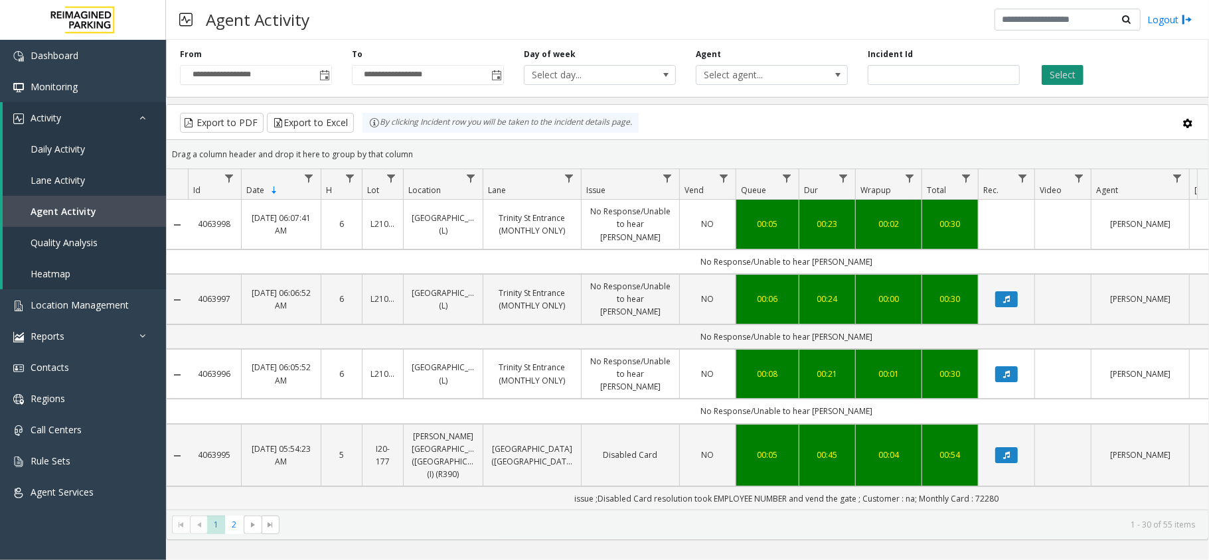
click at [1065, 80] on button "Select" at bounding box center [1062, 75] width 42 height 20
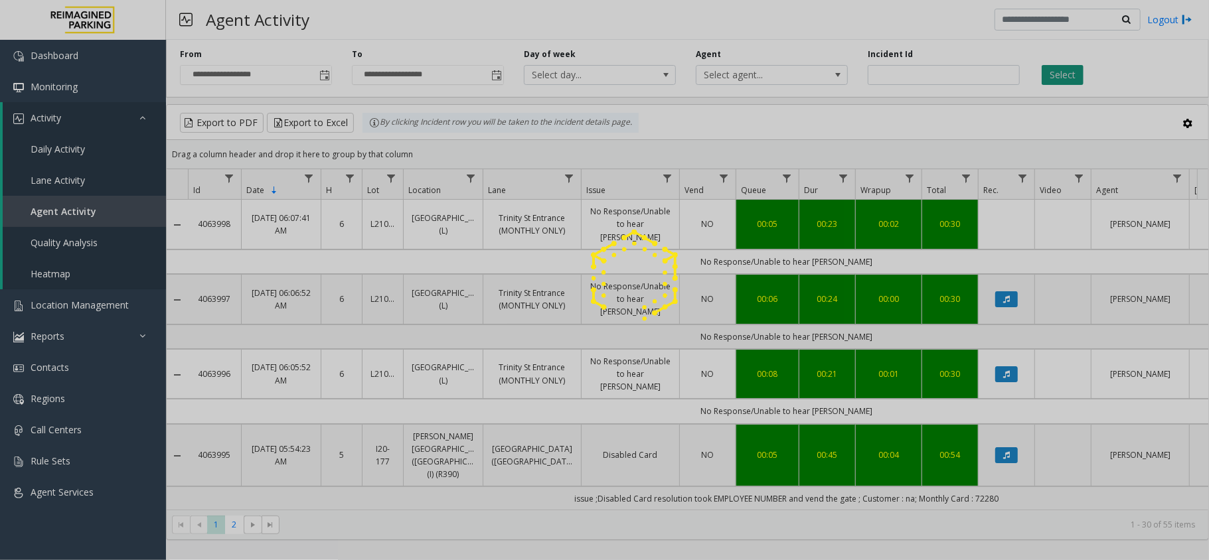
click at [1065, 80] on div at bounding box center [604, 280] width 1209 height 560
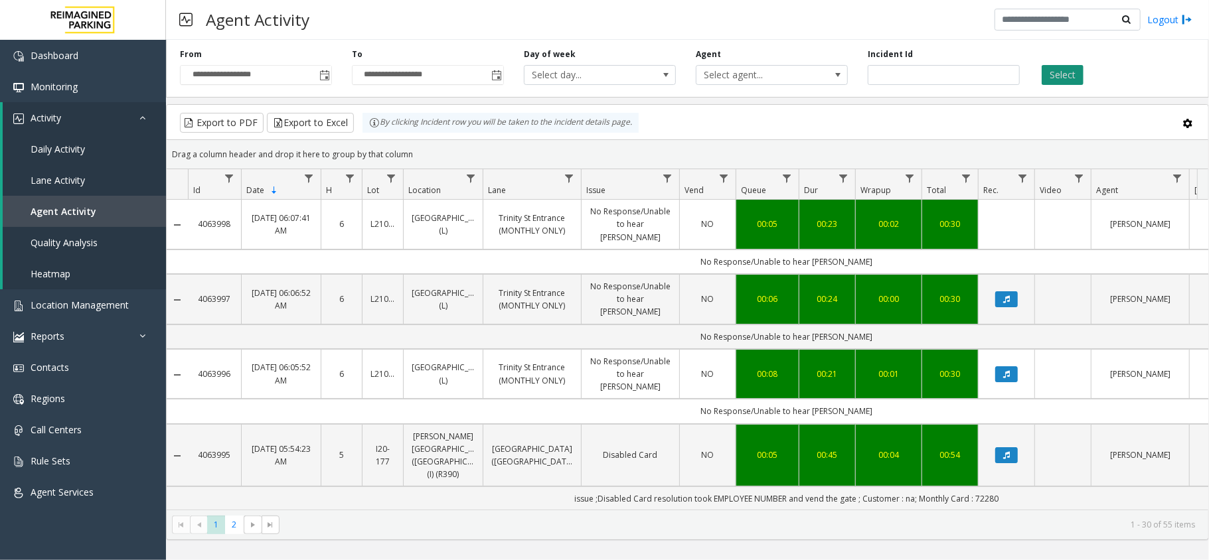
click at [1065, 80] on button "Select" at bounding box center [1062, 75] width 42 height 20
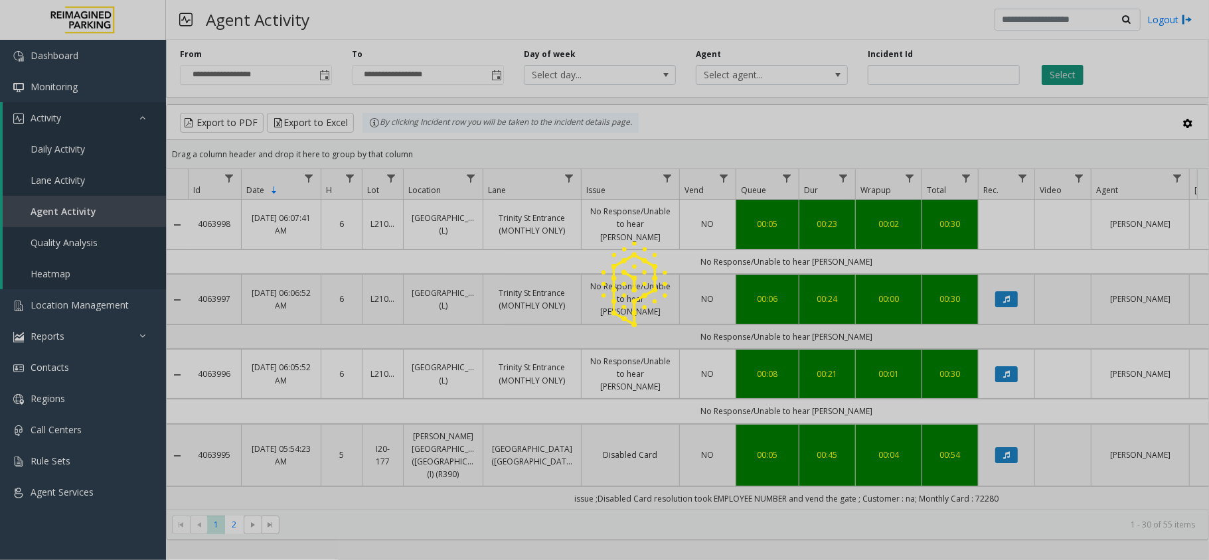
click at [1065, 80] on div at bounding box center [604, 280] width 1209 height 560
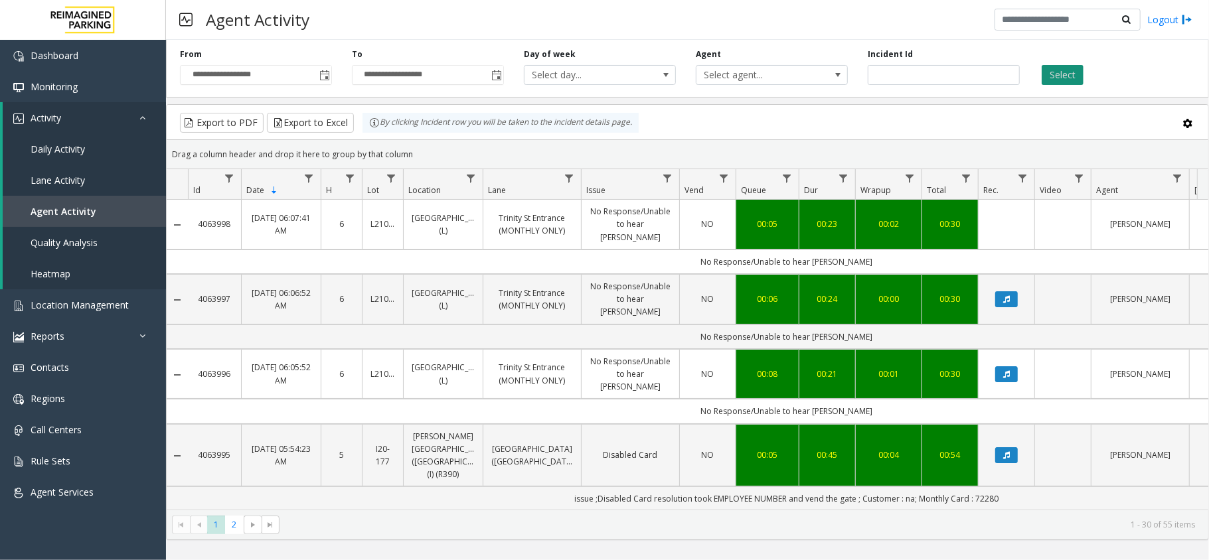
click at [1065, 80] on button "Select" at bounding box center [1062, 75] width 42 height 20
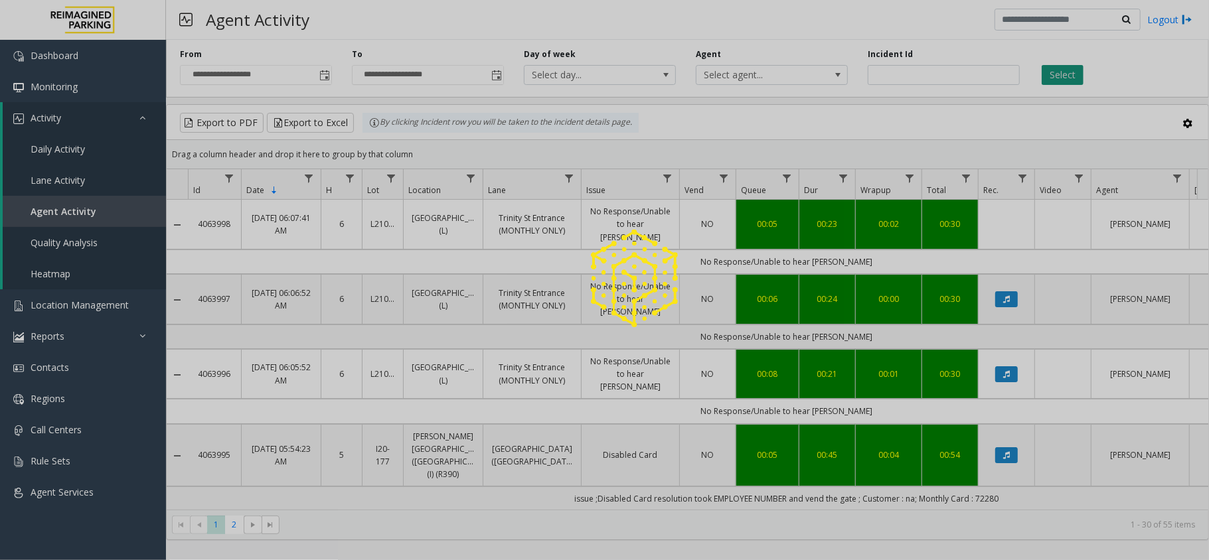
click at [1065, 80] on div at bounding box center [604, 280] width 1209 height 560
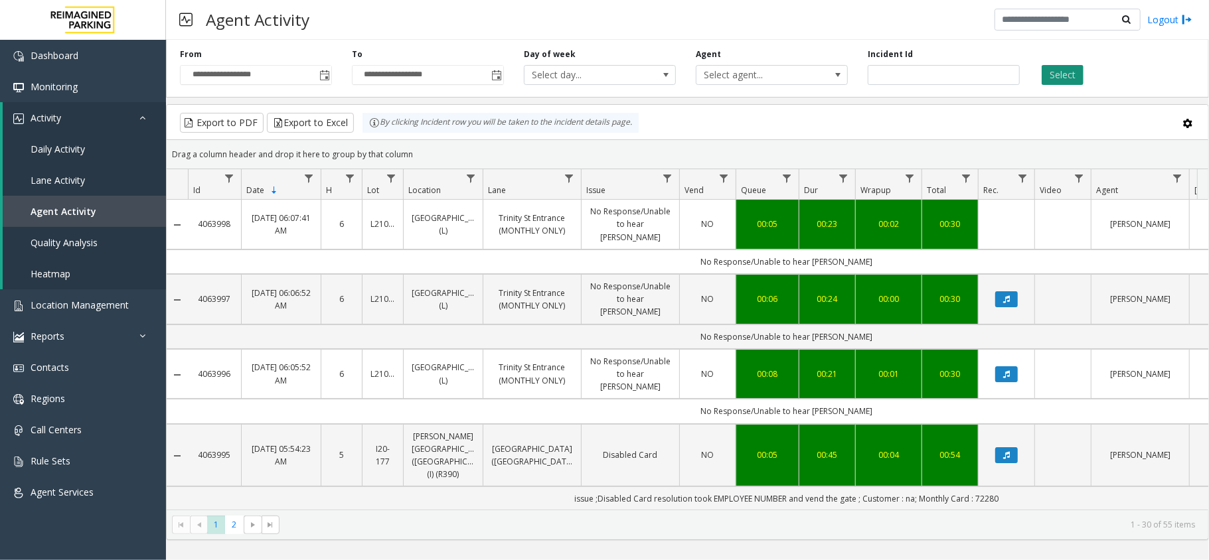
click at [1071, 78] on button "Select" at bounding box center [1062, 75] width 42 height 20
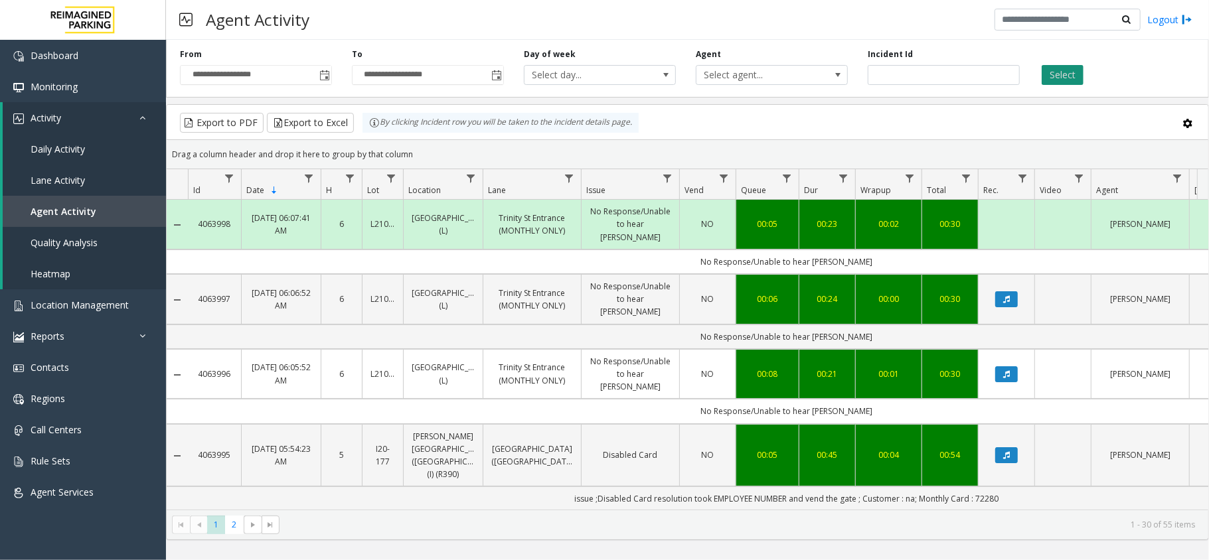
click at [1071, 78] on button "Select" at bounding box center [1062, 75] width 42 height 20
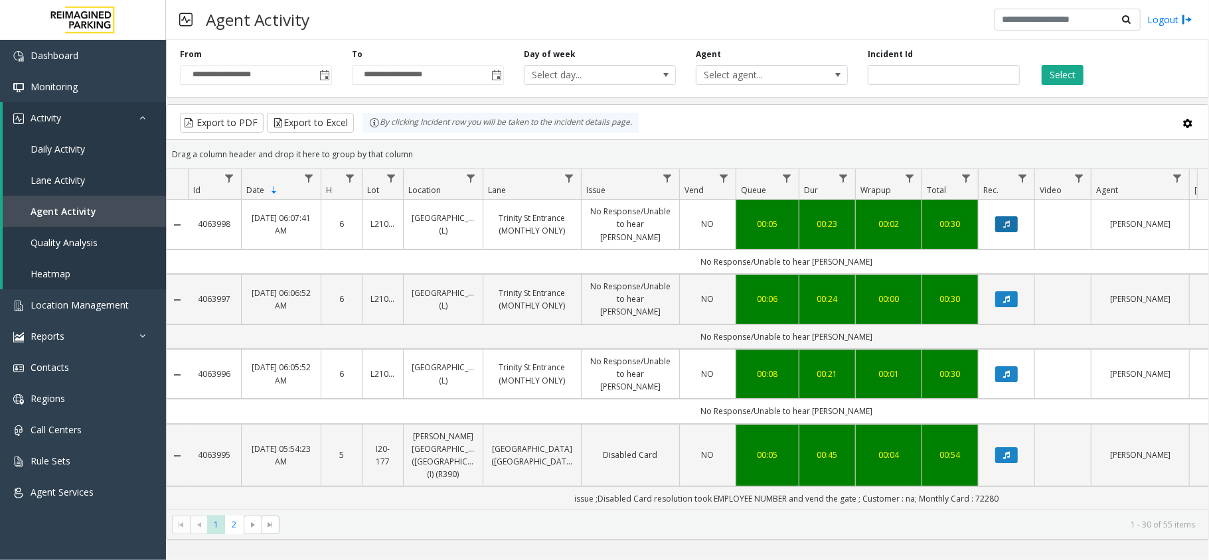
click at [1008, 226] on button "Data table" at bounding box center [1006, 224] width 23 height 16
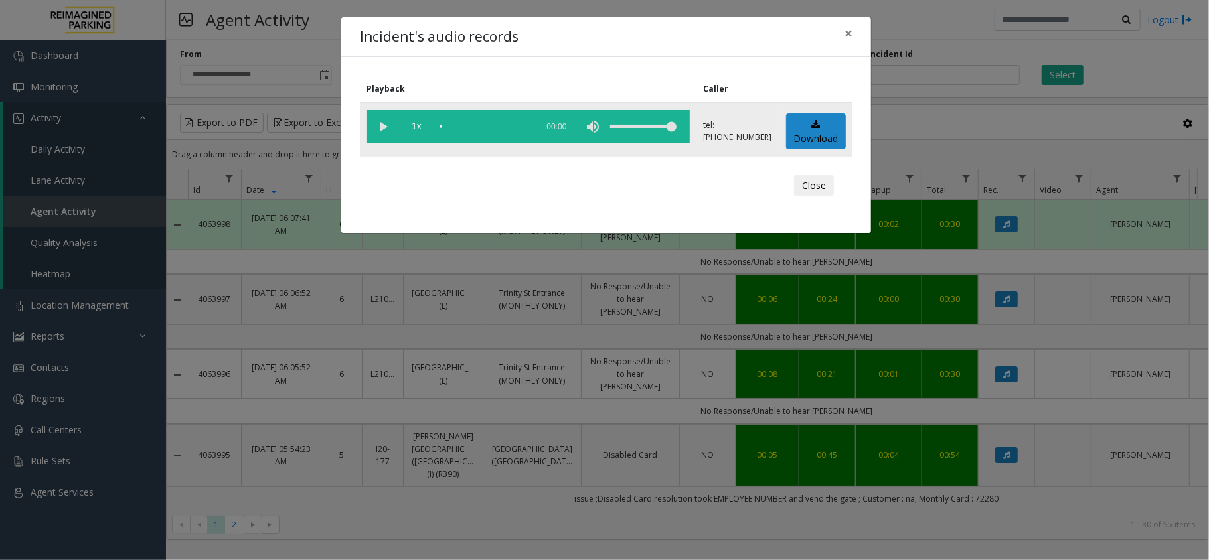
click at [388, 127] on vg-play-pause at bounding box center [383, 126] width 33 height 33
click at [452, 120] on div "scrub bar" at bounding box center [485, 126] width 90 height 33
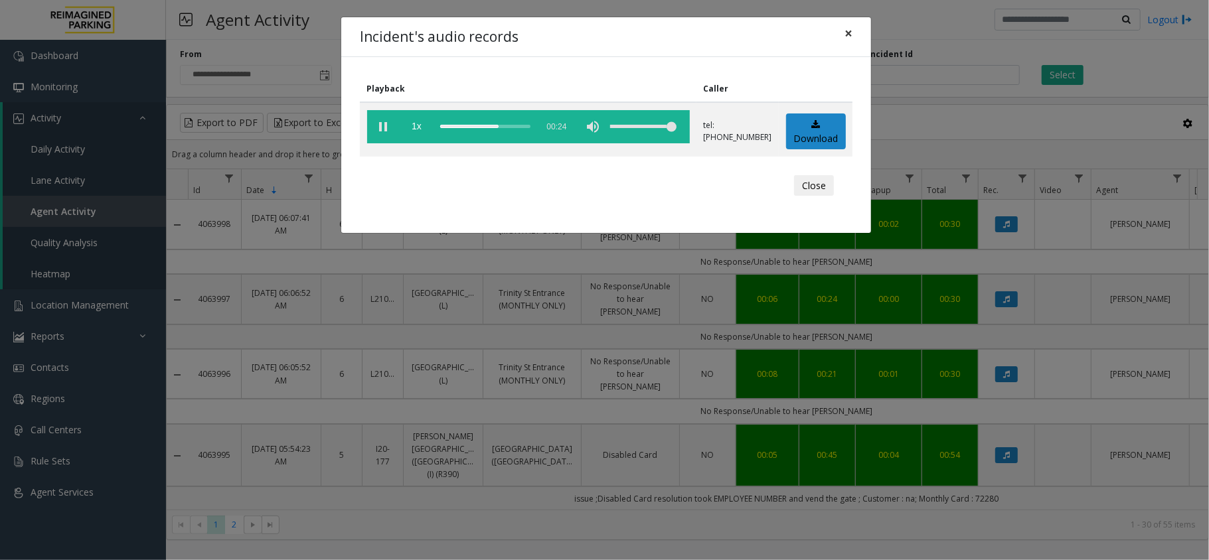
click at [846, 33] on span "×" at bounding box center [848, 33] width 8 height 19
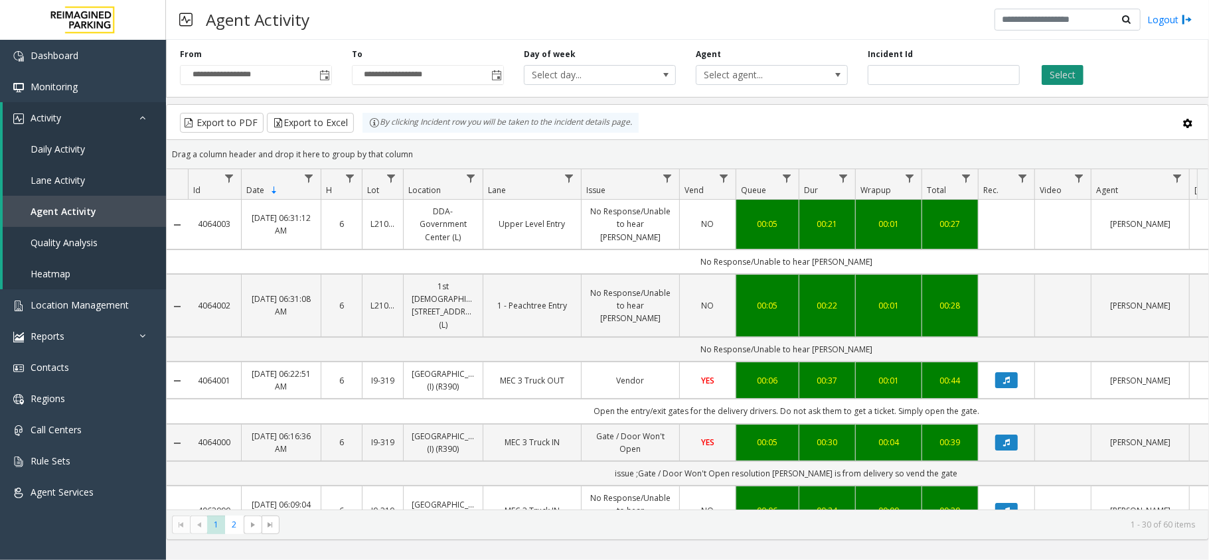
click at [1065, 76] on button "Select" at bounding box center [1062, 75] width 42 height 20
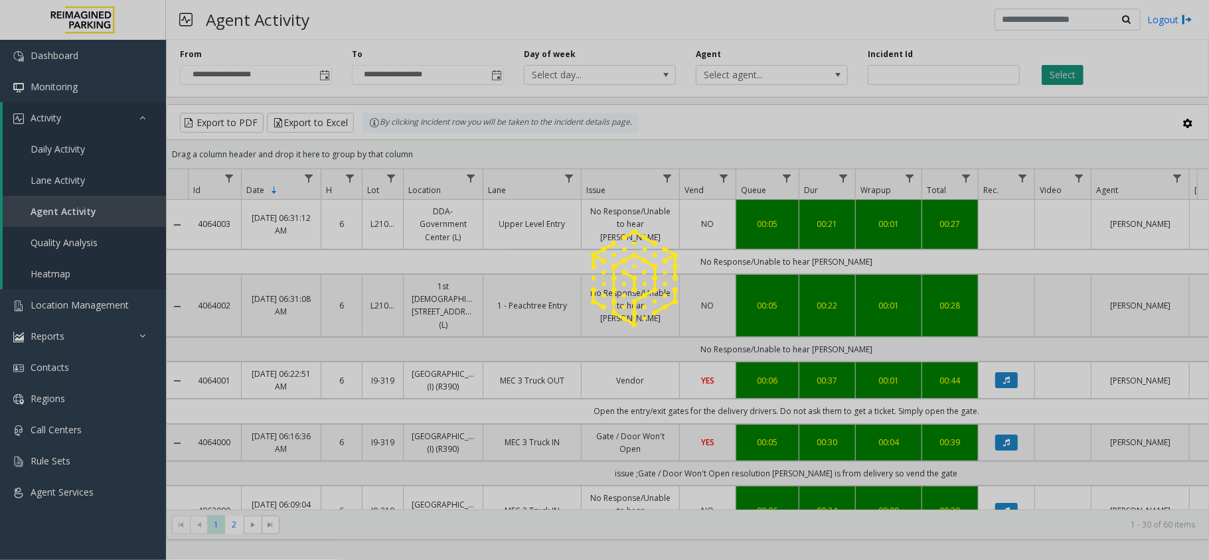
click at [1065, 76] on div at bounding box center [604, 280] width 1209 height 560
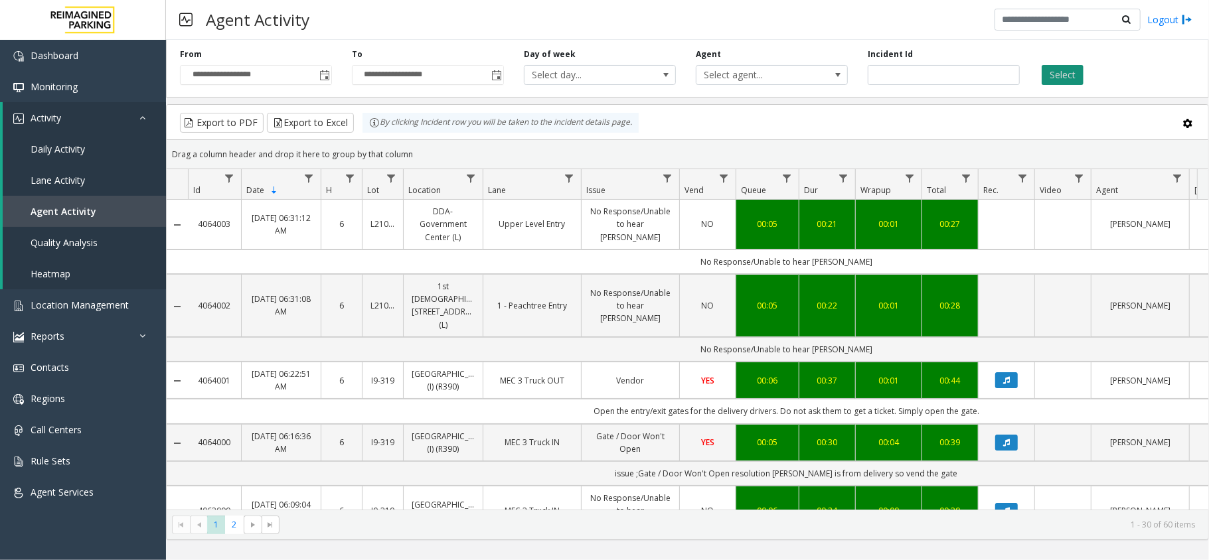
click at [1065, 76] on button "Select" at bounding box center [1062, 75] width 42 height 20
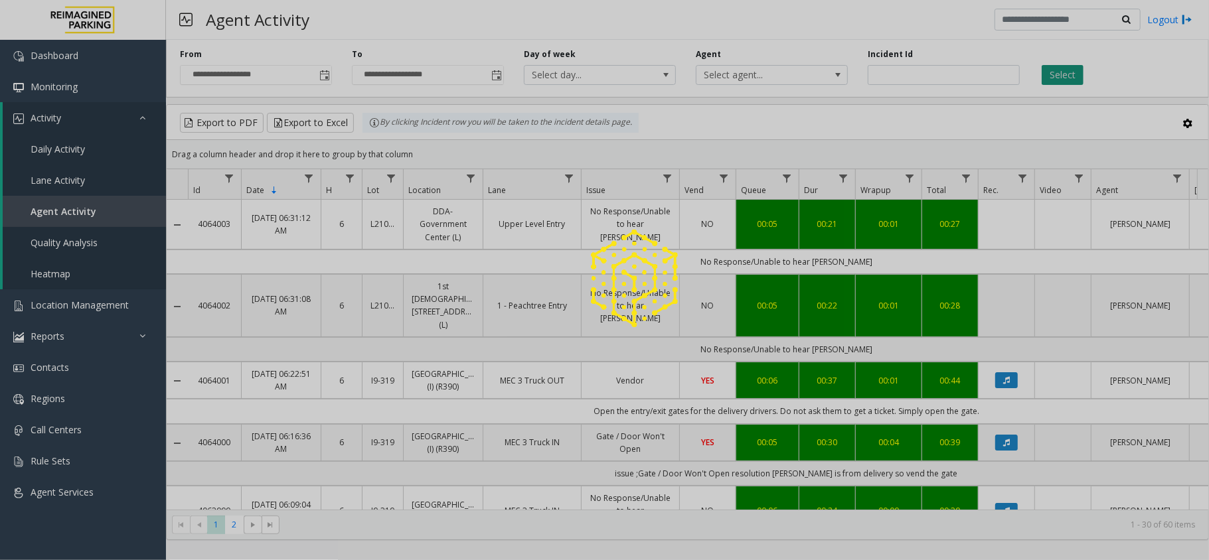
click at [1065, 76] on div at bounding box center [604, 280] width 1209 height 560
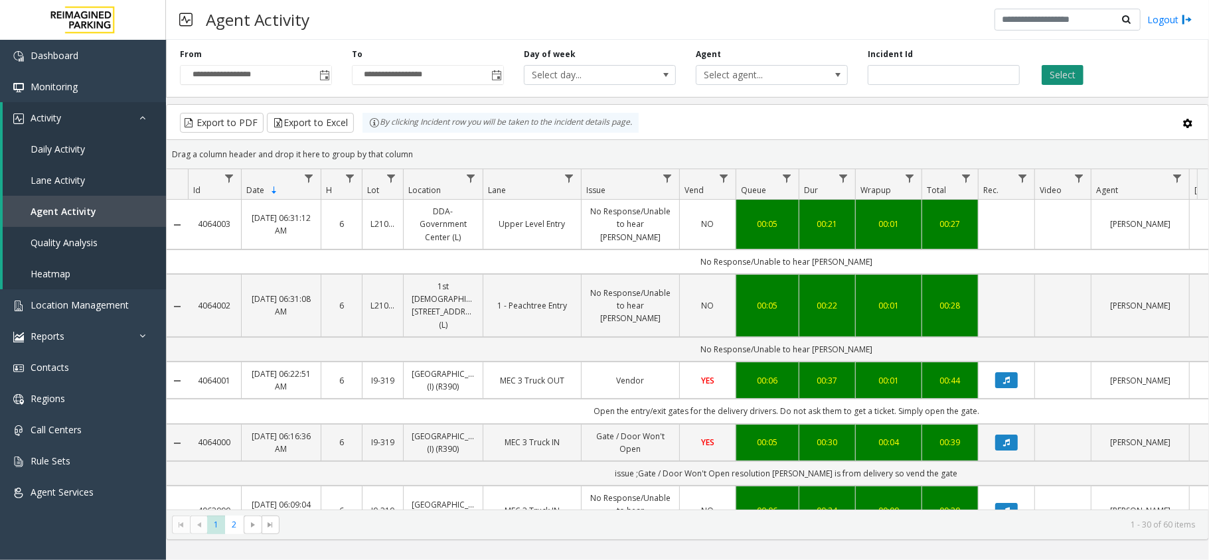
click at [1065, 76] on button "Select" at bounding box center [1062, 75] width 42 height 20
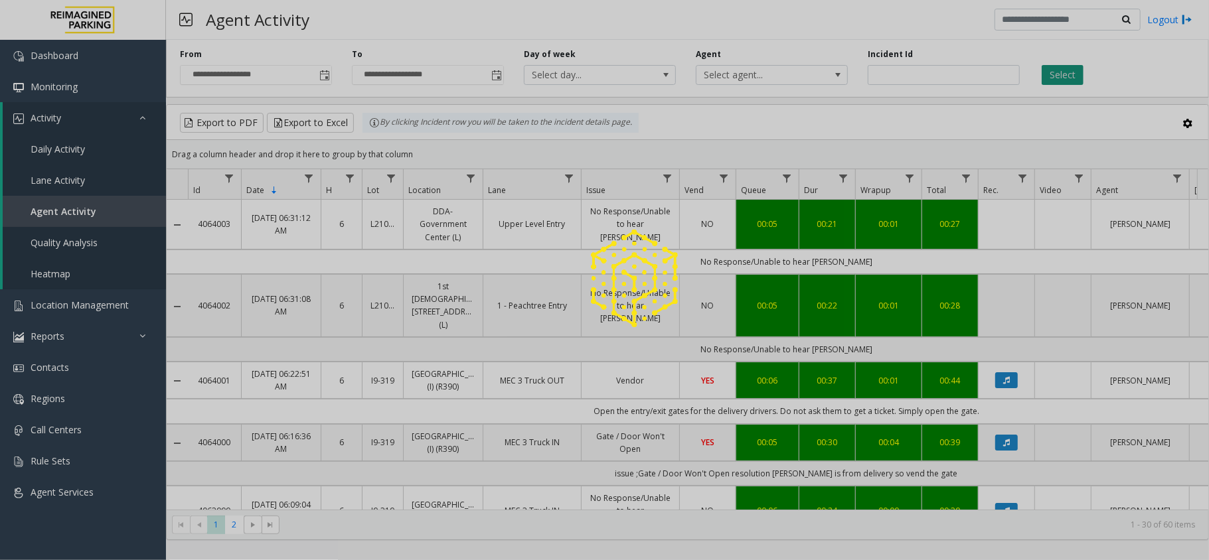
click at [1065, 76] on div at bounding box center [604, 280] width 1209 height 560
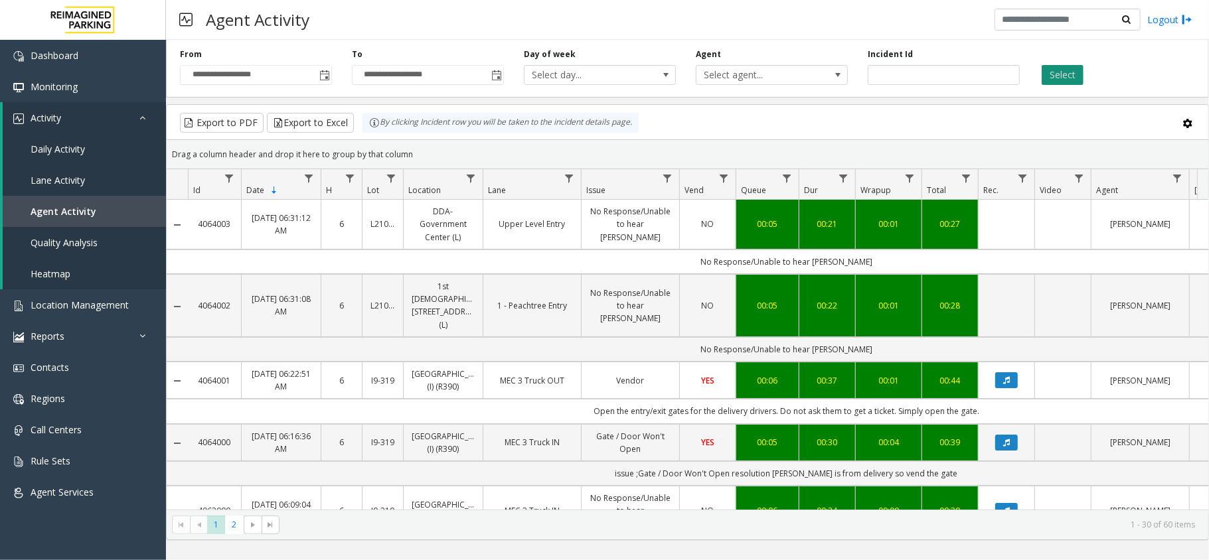
click at [1065, 76] on button "Select" at bounding box center [1062, 75] width 42 height 20
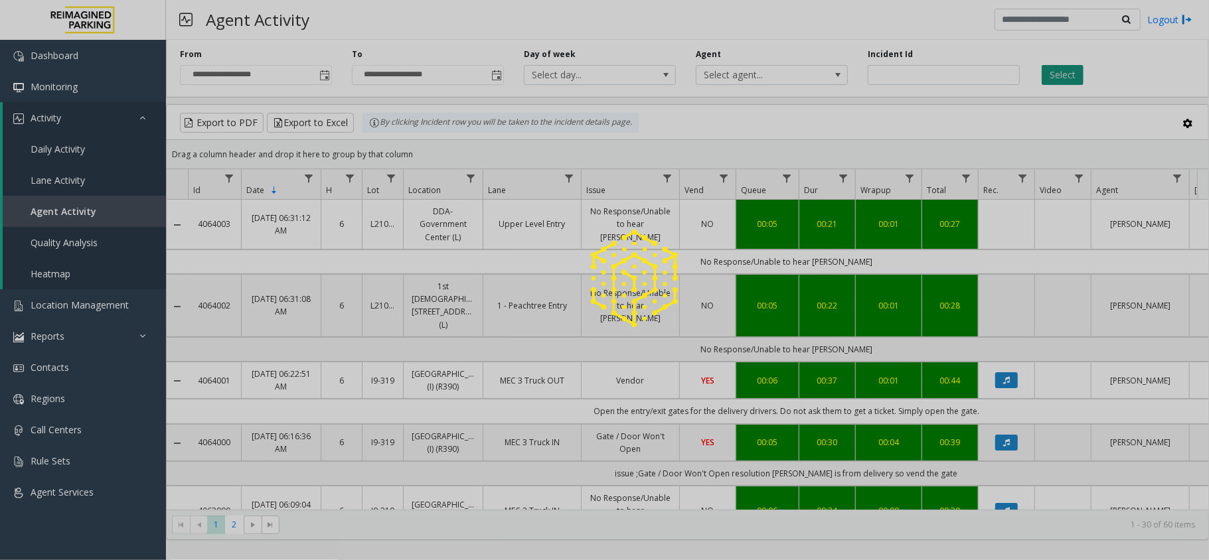
click at [1065, 76] on div at bounding box center [604, 280] width 1209 height 560
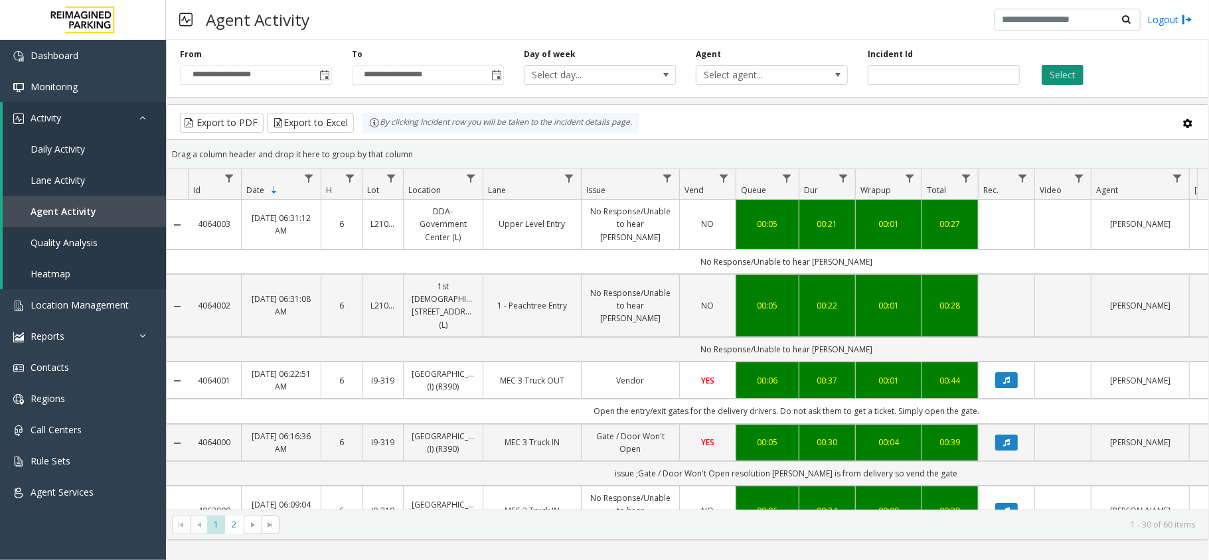
click at [1065, 76] on button "Select" at bounding box center [1062, 75] width 42 height 20
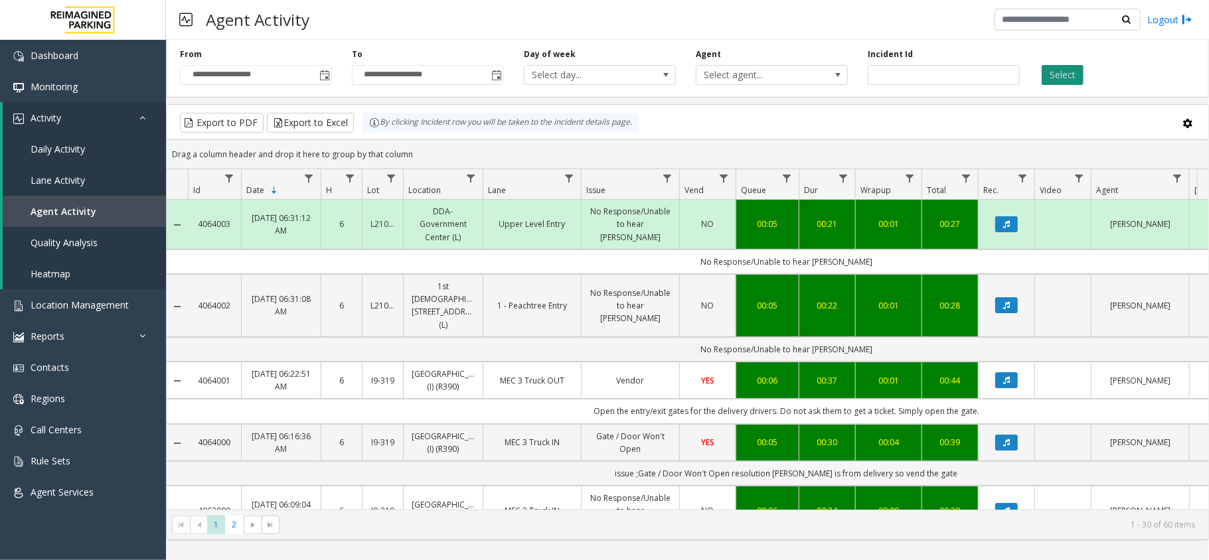
click at [1065, 76] on button "Select" at bounding box center [1062, 75] width 42 height 20
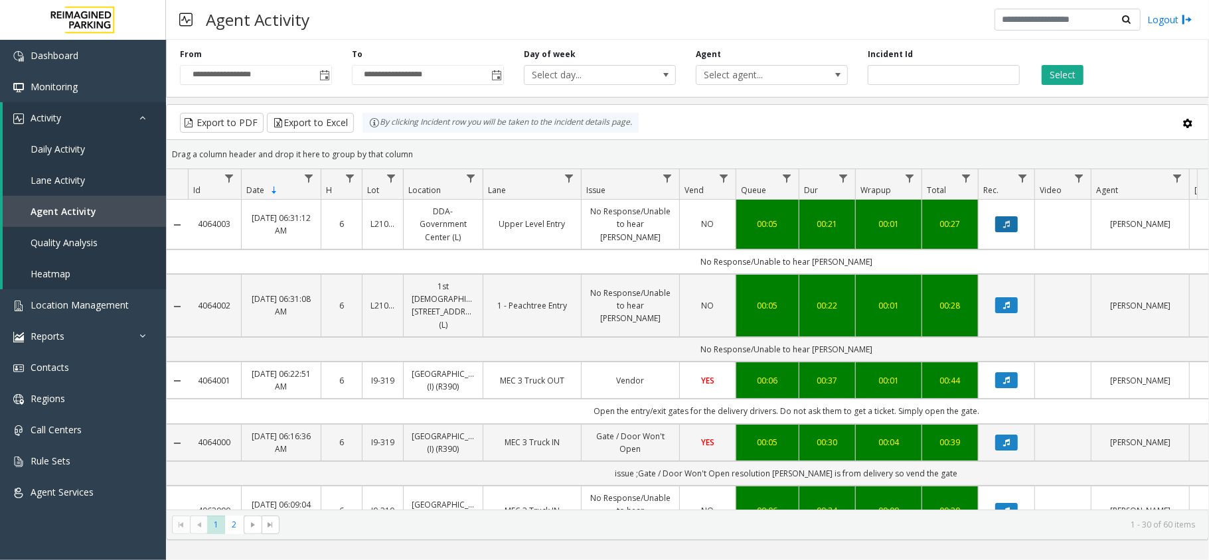
click at [1012, 218] on button "Data table" at bounding box center [1006, 224] width 23 height 16
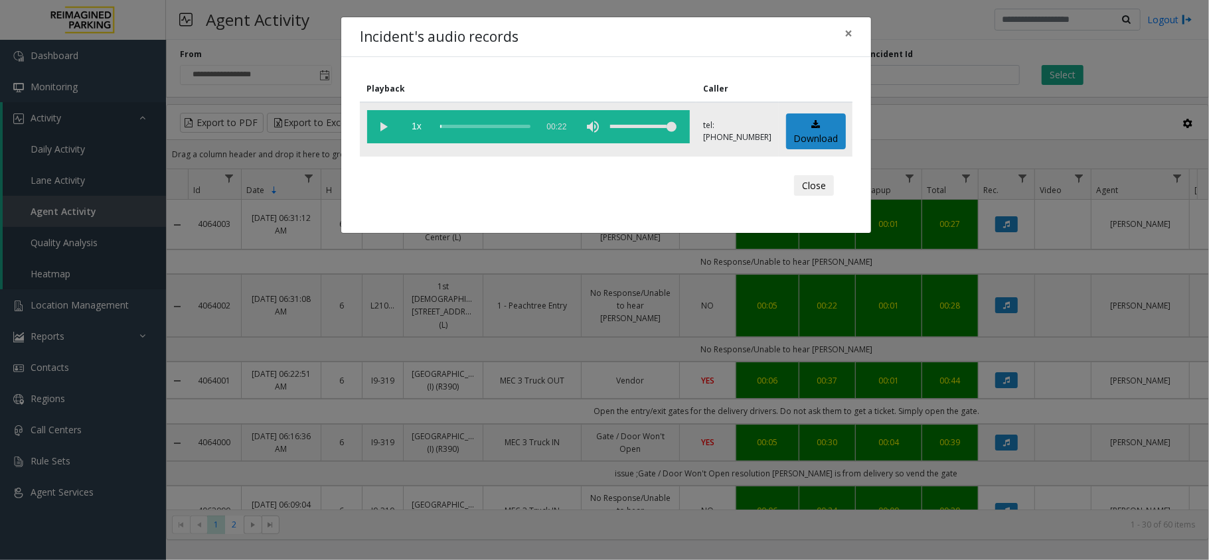
click at [386, 133] on vg-play-pause at bounding box center [383, 126] width 33 height 33
click at [852, 33] on button "×" at bounding box center [848, 33] width 27 height 33
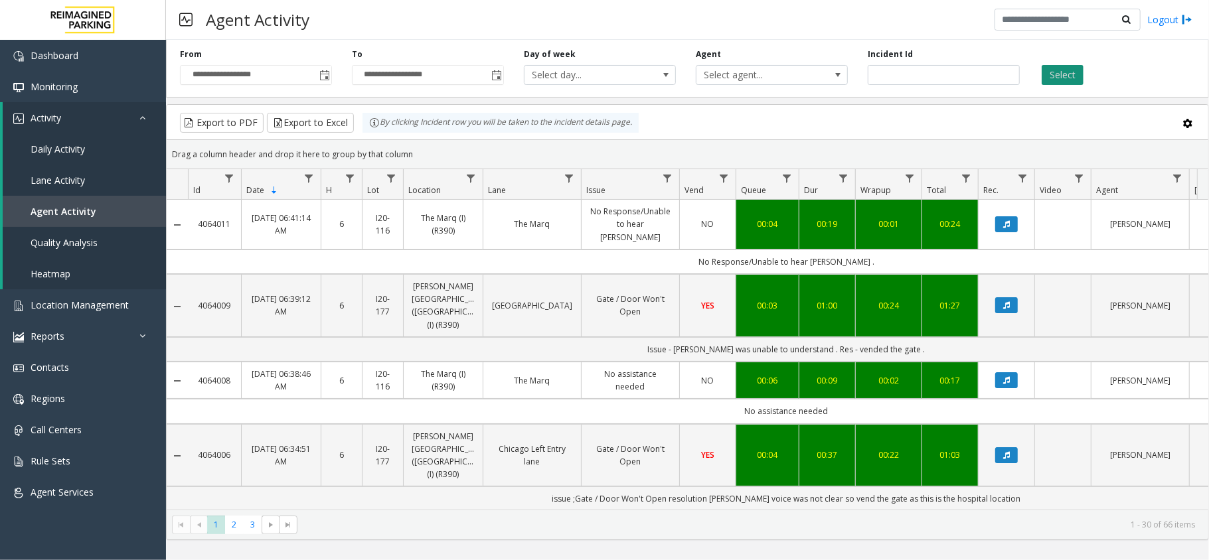
click at [1055, 70] on button "Select" at bounding box center [1062, 75] width 42 height 20
click at [1053, 72] on button "Select" at bounding box center [1062, 75] width 42 height 20
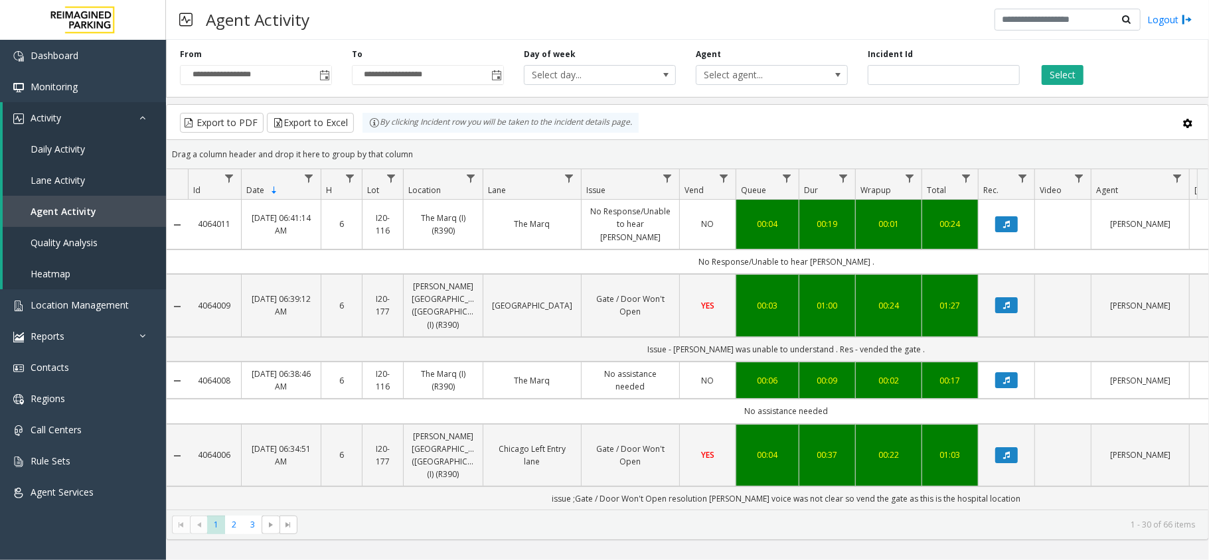
click at [1053, 72] on button "Select" at bounding box center [1062, 75] width 42 height 20
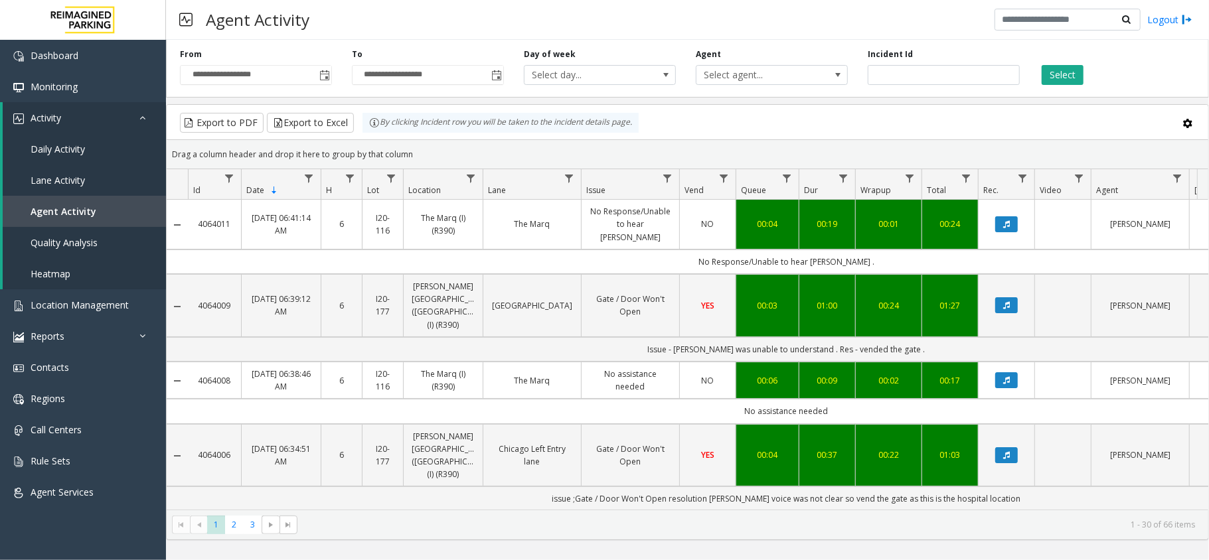
click at [1053, 72] on button "Select" at bounding box center [1062, 75] width 42 height 20
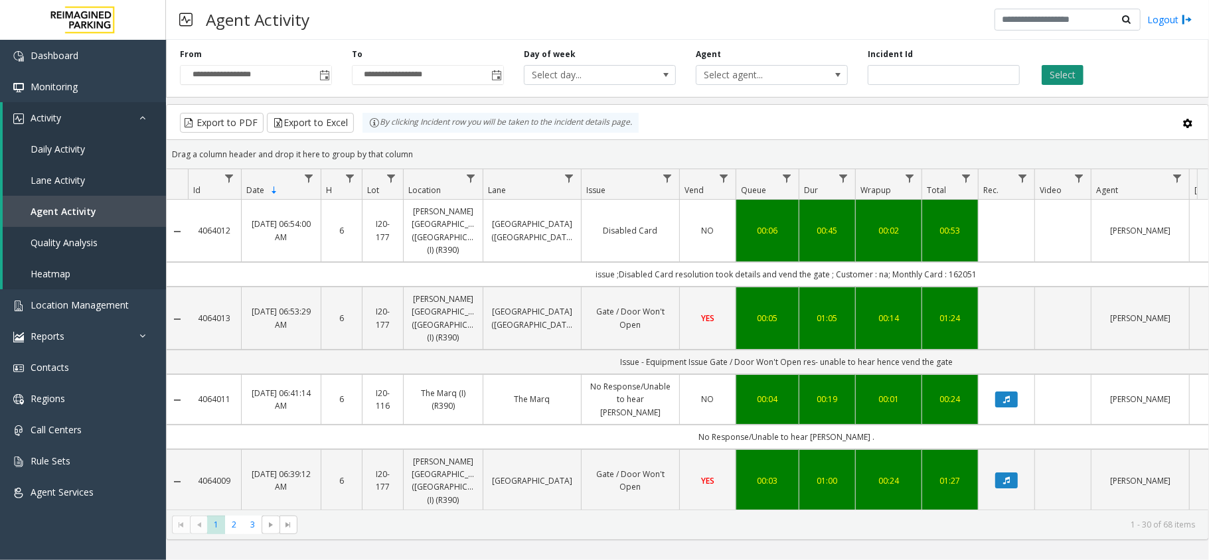
click at [1075, 77] on button "Select" at bounding box center [1062, 75] width 42 height 20
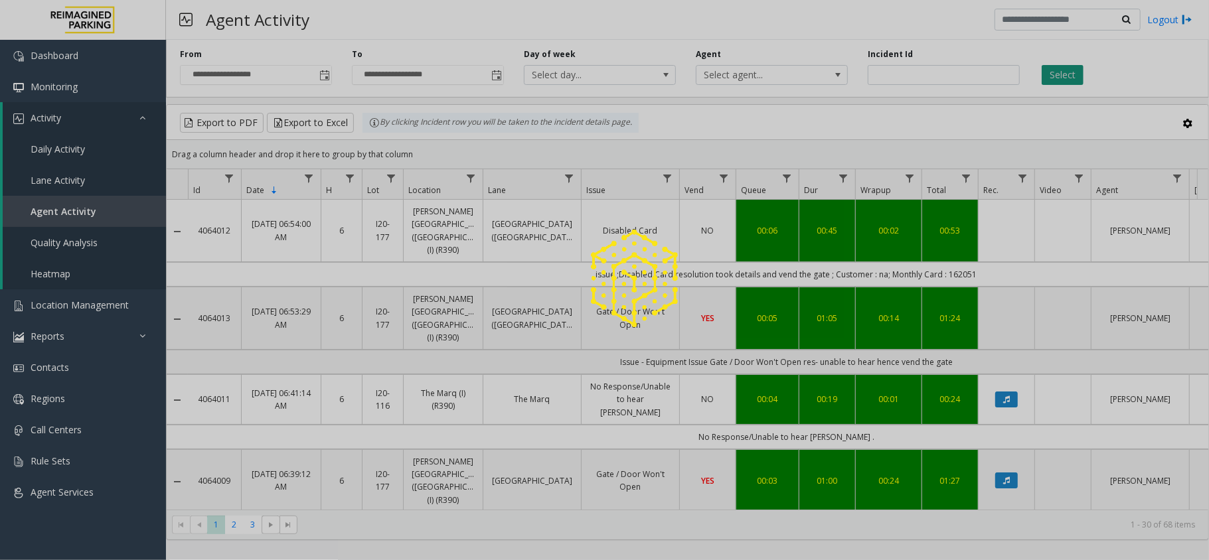
click at [1075, 77] on div at bounding box center [604, 280] width 1209 height 560
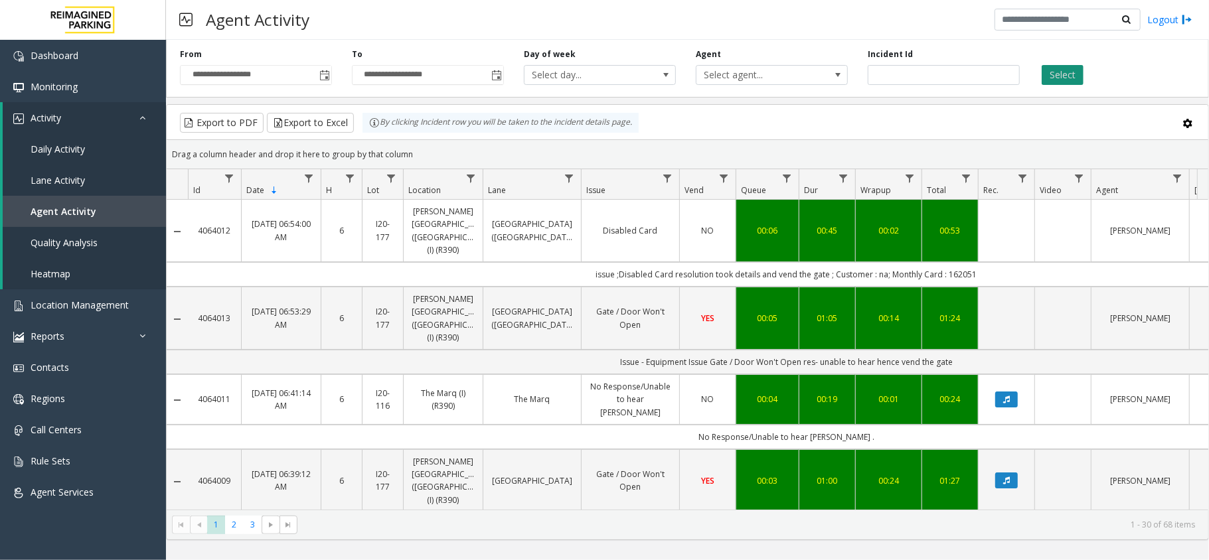
click at [1075, 77] on button "Select" at bounding box center [1062, 75] width 42 height 20
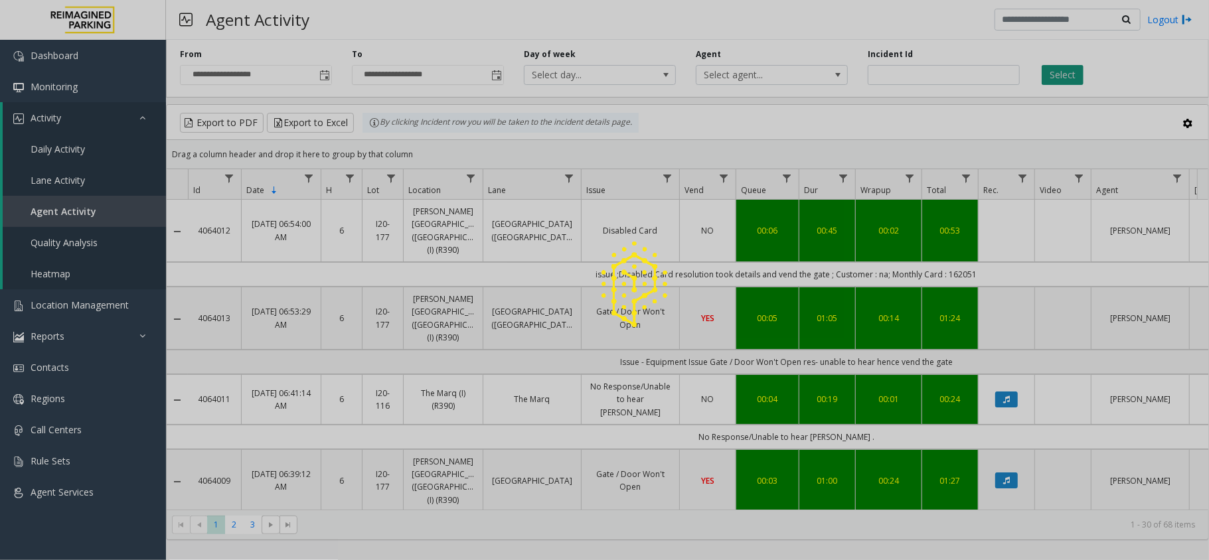
click at [1075, 77] on div at bounding box center [604, 280] width 1209 height 560
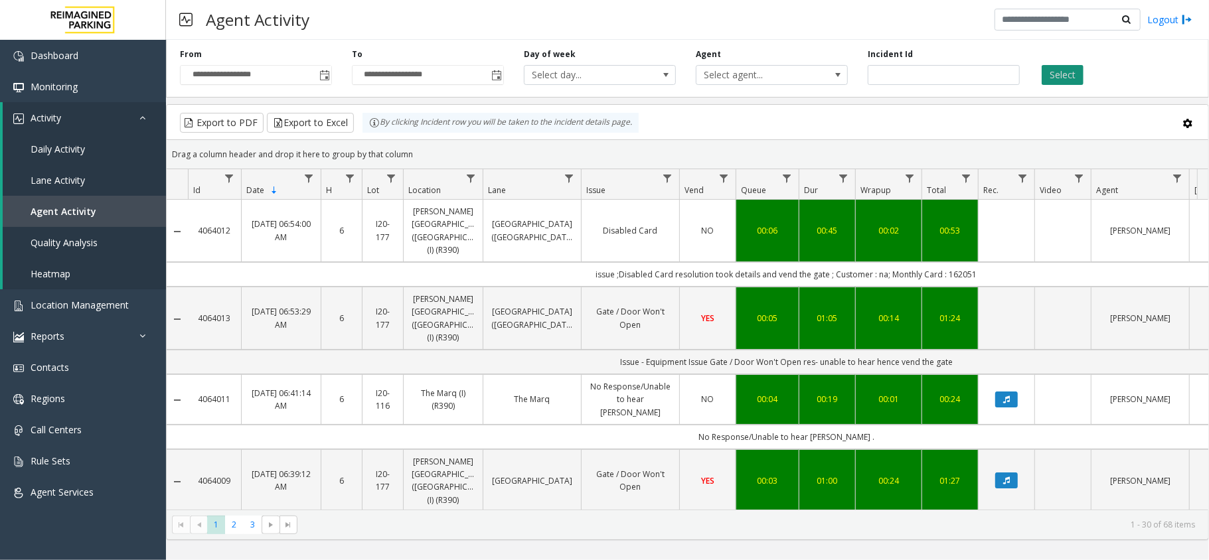
click at [1075, 77] on button "Select" at bounding box center [1062, 75] width 42 height 20
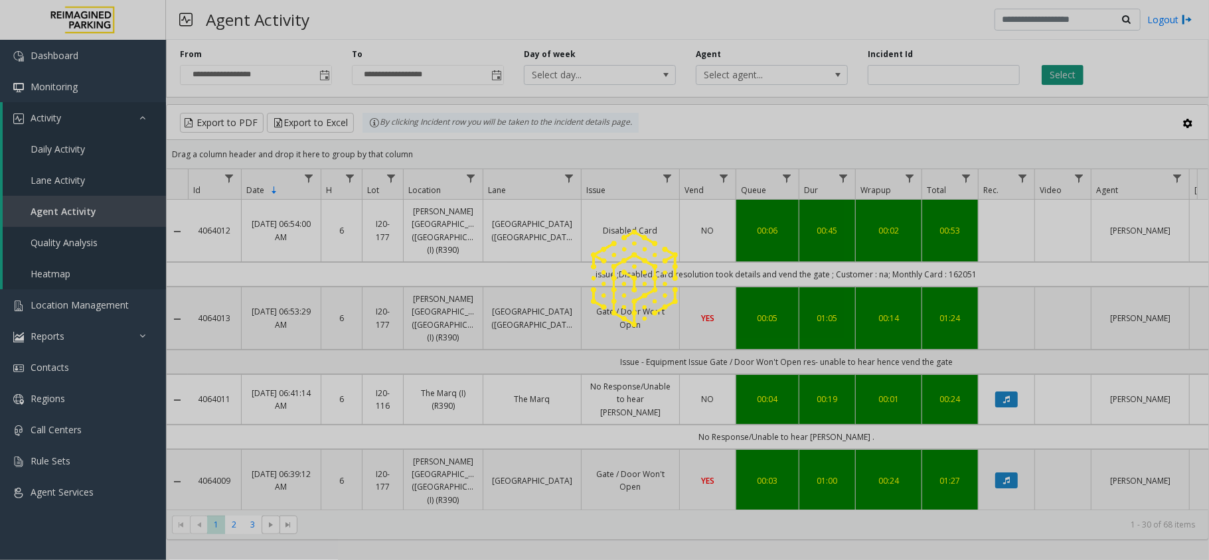
click at [1075, 77] on div at bounding box center [604, 280] width 1209 height 560
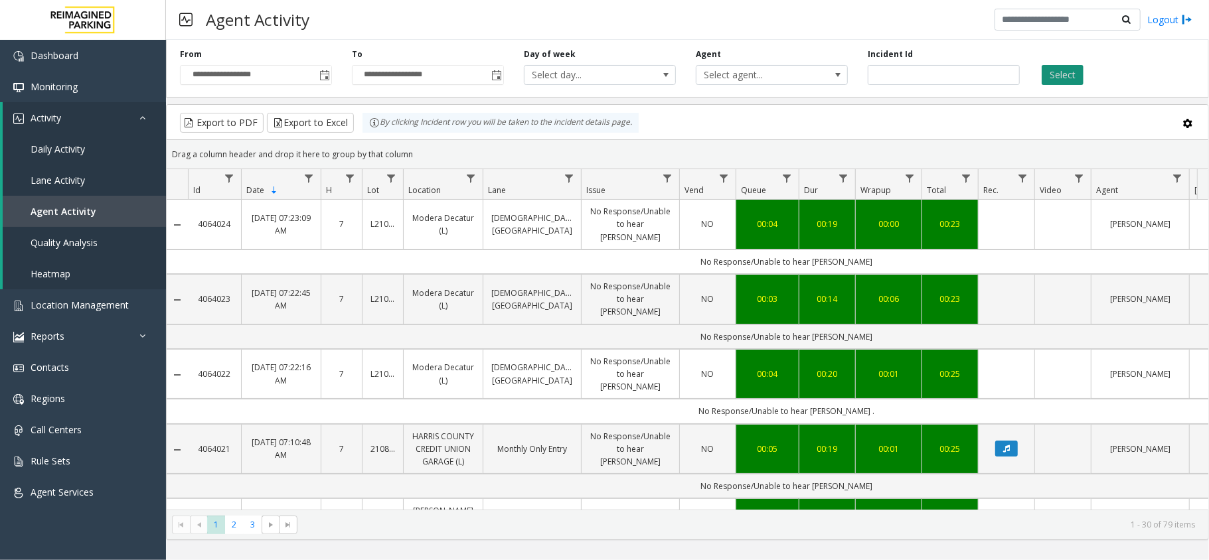
click at [1066, 80] on button "Select" at bounding box center [1062, 75] width 42 height 20
click at [1075, 72] on button "Select" at bounding box center [1062, 75] width 42 height 20
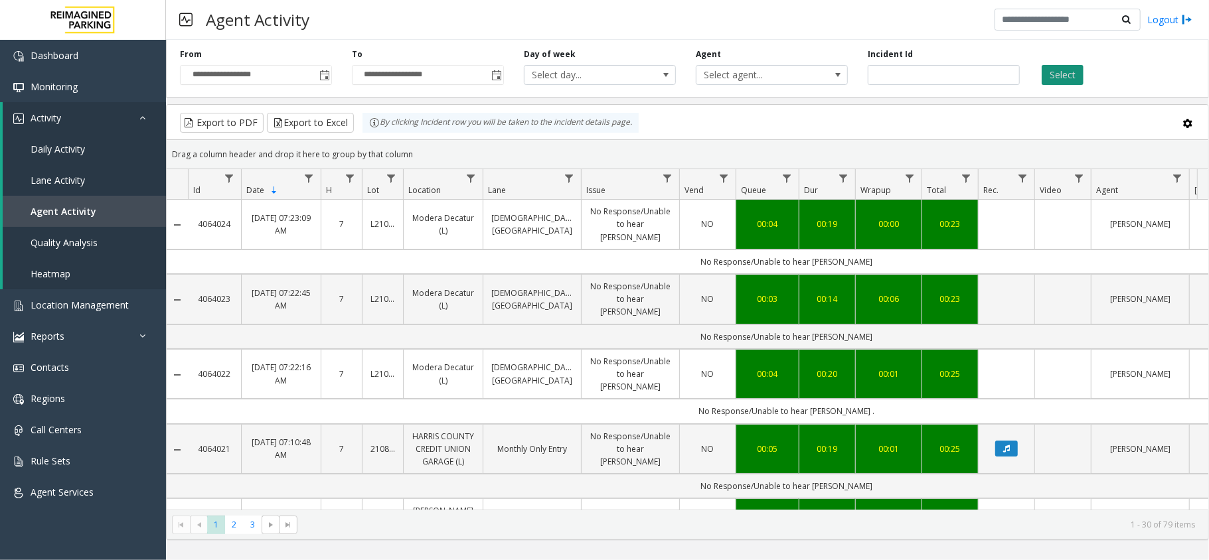
click at [1075, 72] on button "Select" at bounding box center [1062, 75] width 42 height 20
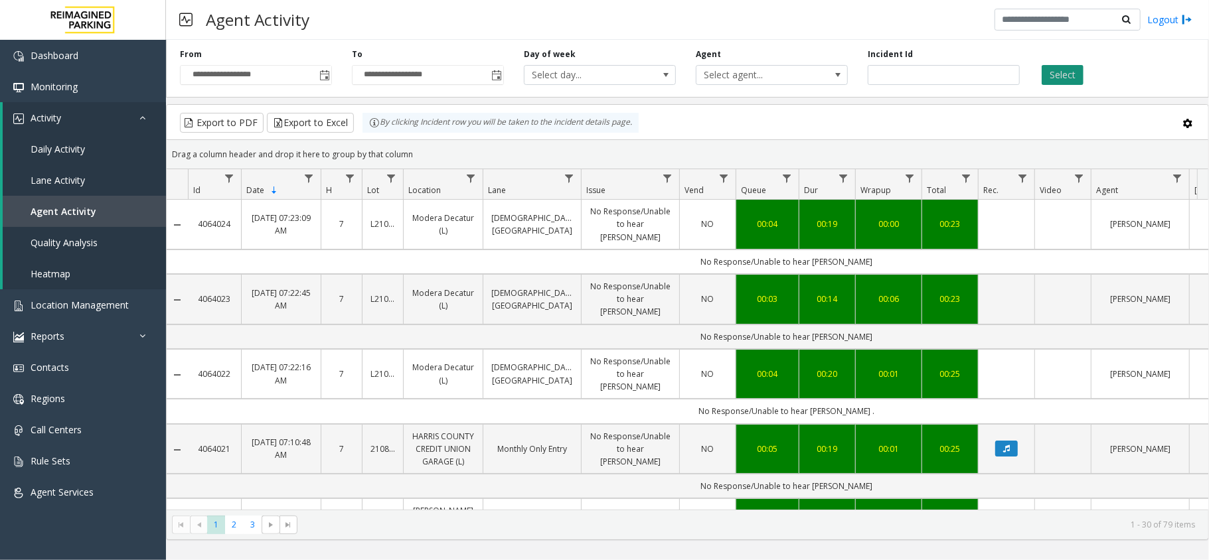
click at [1075, 72] on button "Select" at bounding box center [1062, 75] width 42 height 20
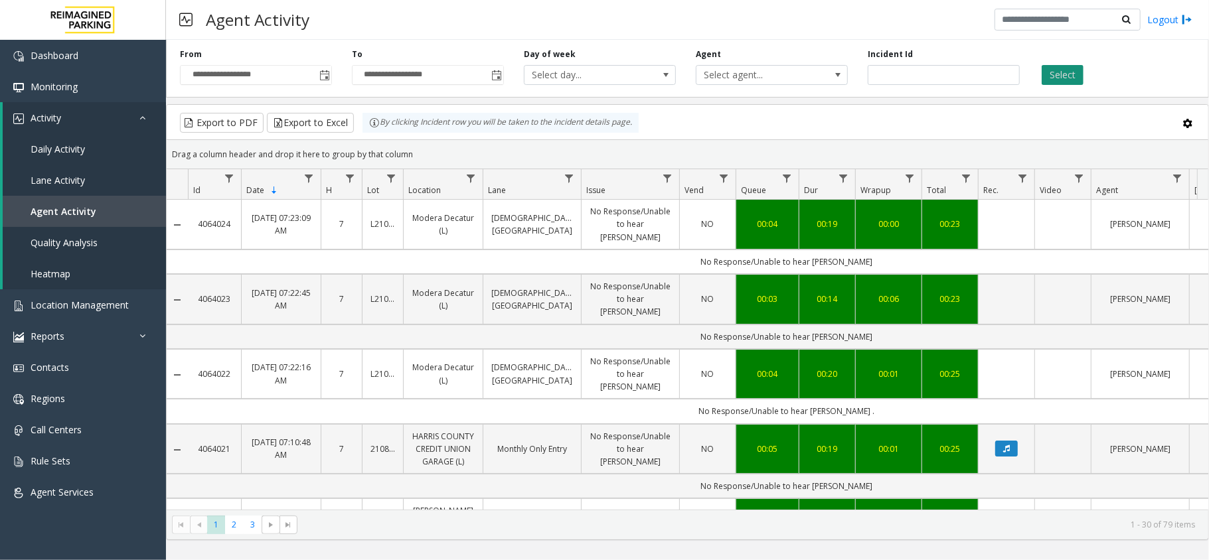
click at [1075, 72] on button "Select" at bounding box center [1062, 75] width 42 height 20
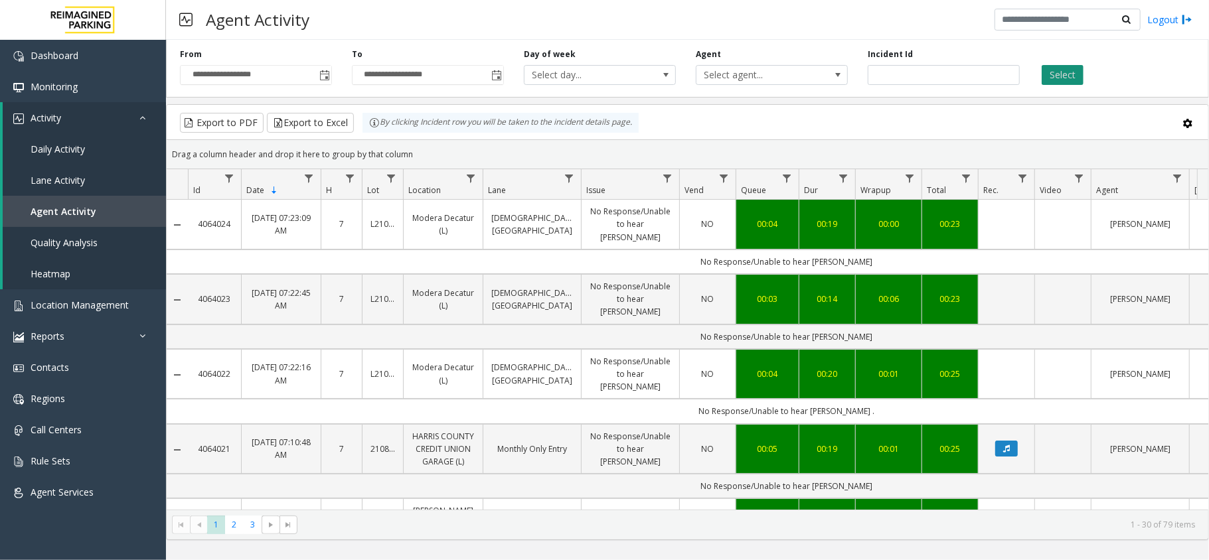
click at [1075, 72] on button "Select" at bounding box center [1062, 75] width 42 height 20
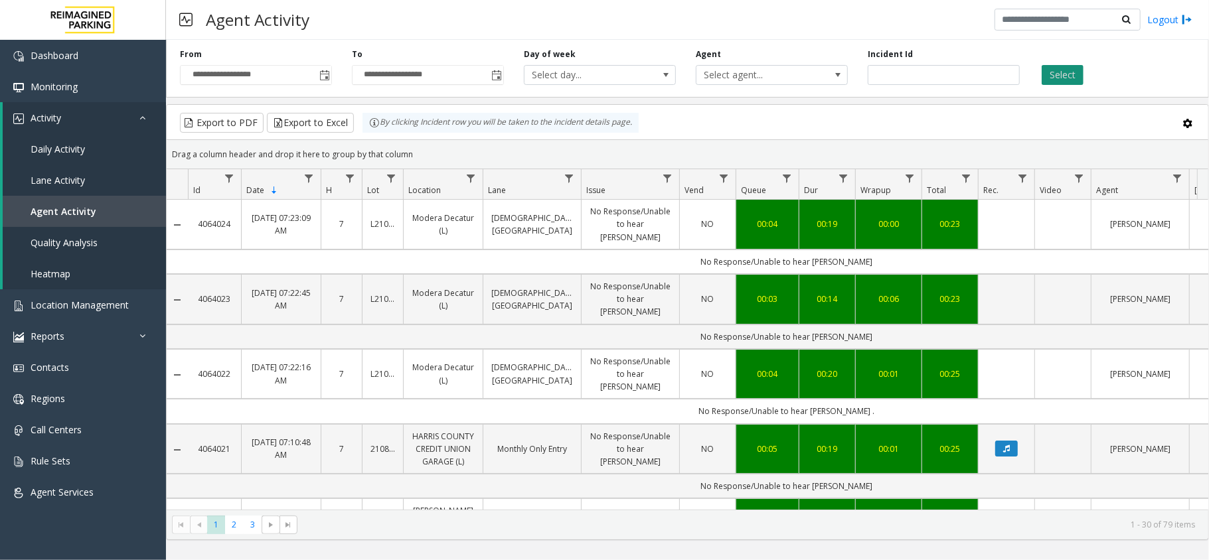
click at [1075, 72] on button "Select" at bounding box center [1062, 75] width 42 height 20
click at [1055, 76] on button "Select" at bounding box center [1062, 75] width 42 height 20
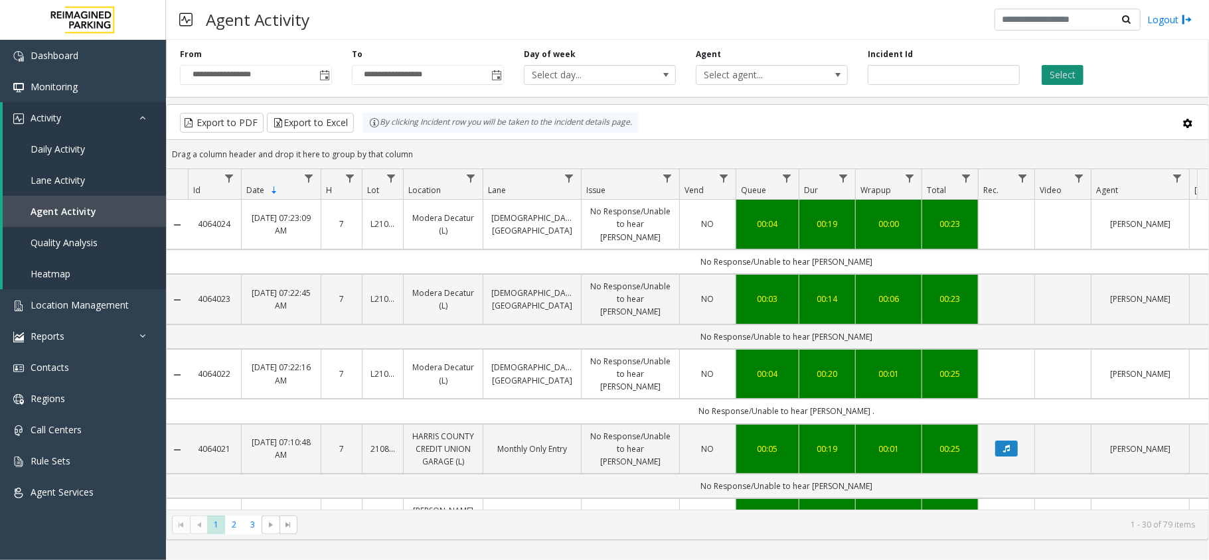
click at [1055, 76] on button "Select" at bounding box center [1062, 75] width 42 height 20
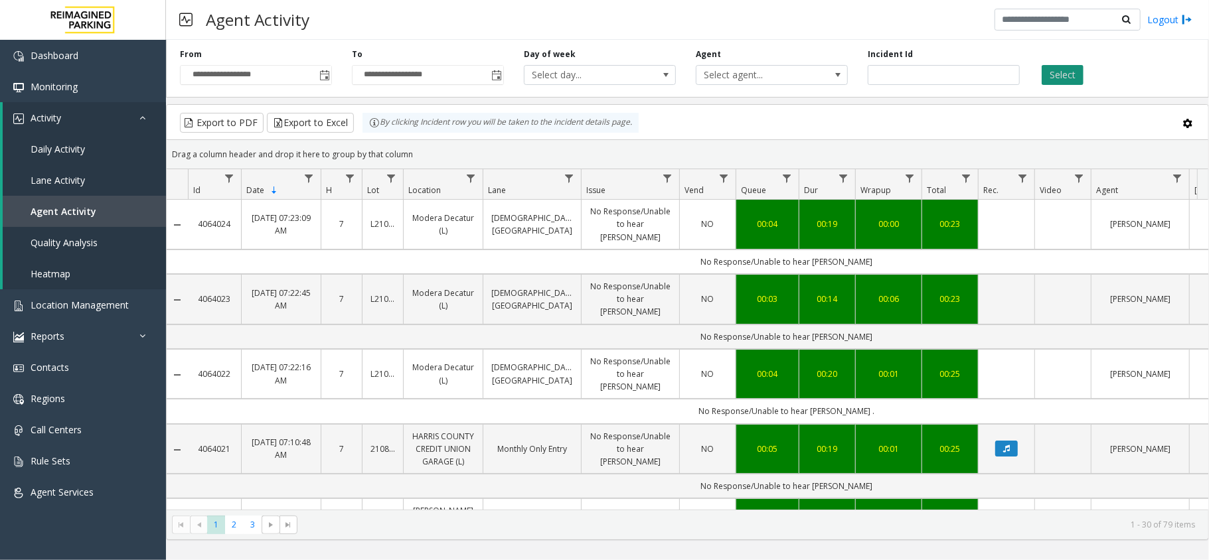
click at [1055, 76] on button "Select" at bounding box center [1062, 75] width 42 height 20
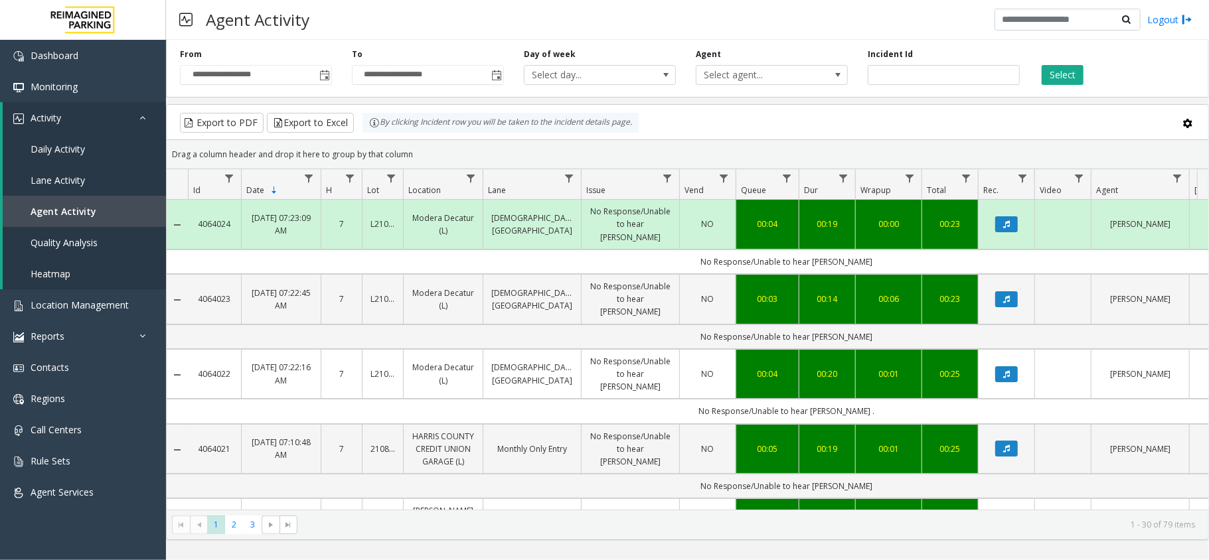
click at [1004, 349] on td "Data table" at bounding box center [1006, 374] width 56 height 50
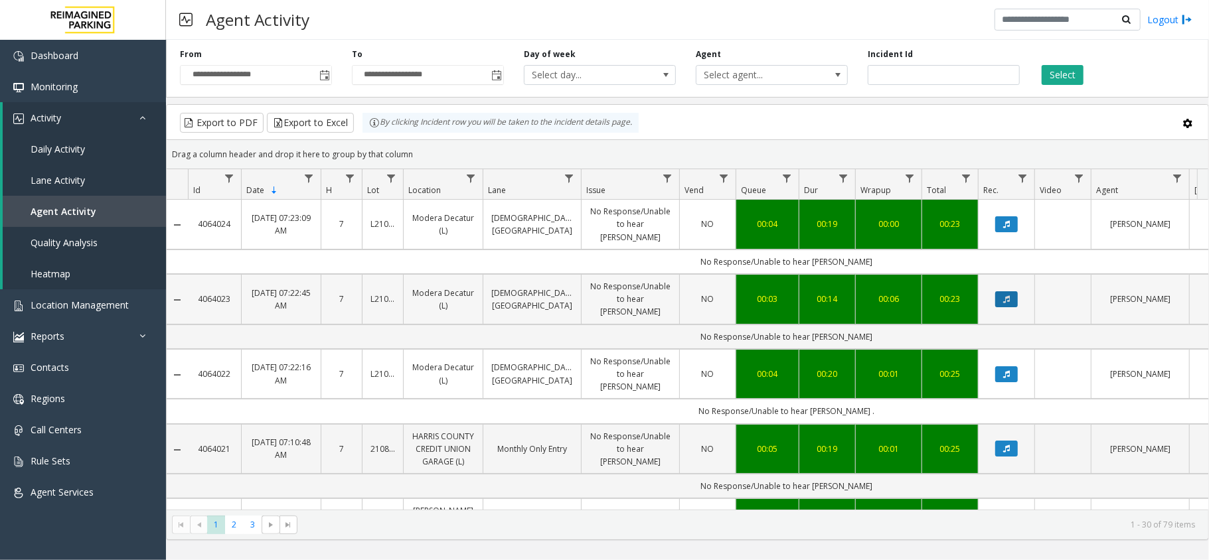
click at [1001, 291] on button "Data table" at bounding box center [1006, 299] width 23 height 16
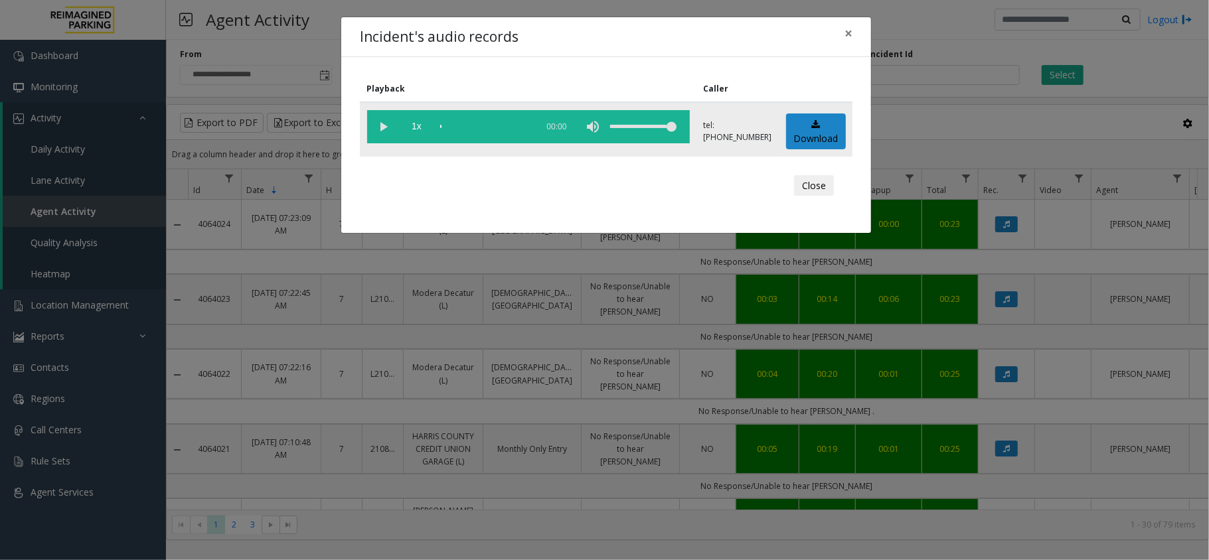
click at [375, 126] on vg-play-pause at bounding box center [383, 126] width 33 height 33
click at [449, 125] on div "scrub bar" at bounding box center [485, 126] width 90 height 33
click at [471, 149] on td "1x 00:16" at bounding box center [528, 129] width 337 height 54
click at [847, 35] on span "×" at bounding box center [848, 33] width 8 height 19
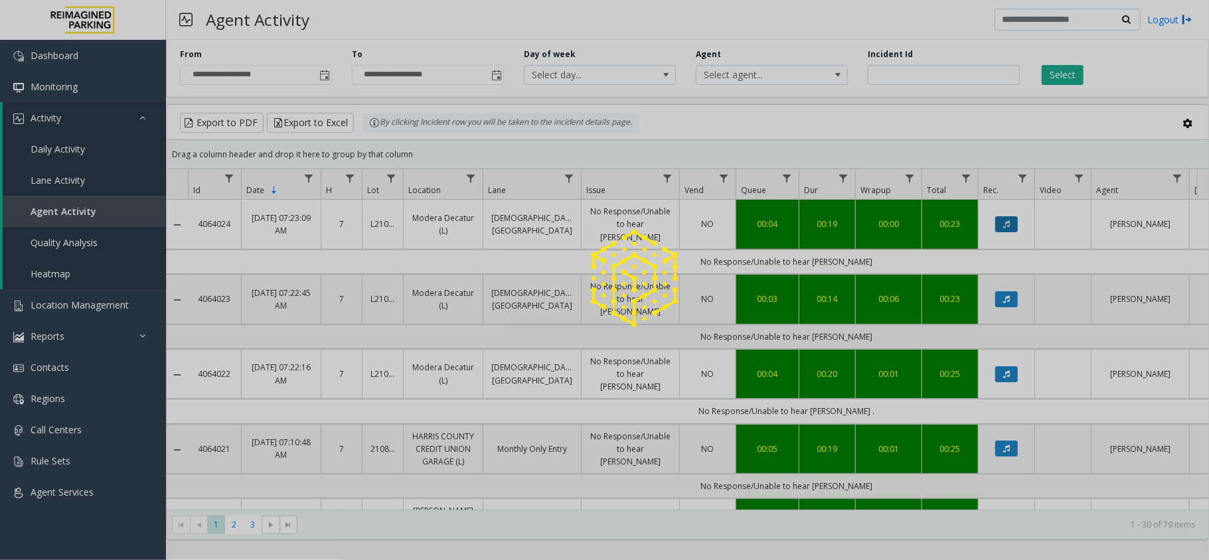
click at [1012, 218] on div at bounding box center [604, 280] width 1209 height 560
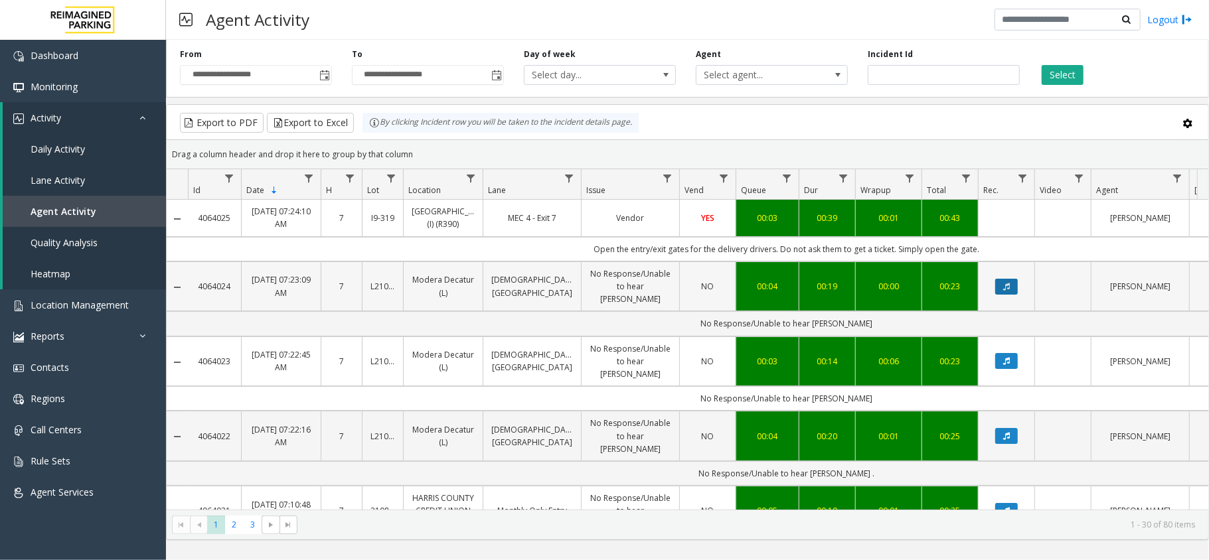
click at [999, 295] on button "Data table" at bounding box center [1006, 287] width 23 height 16
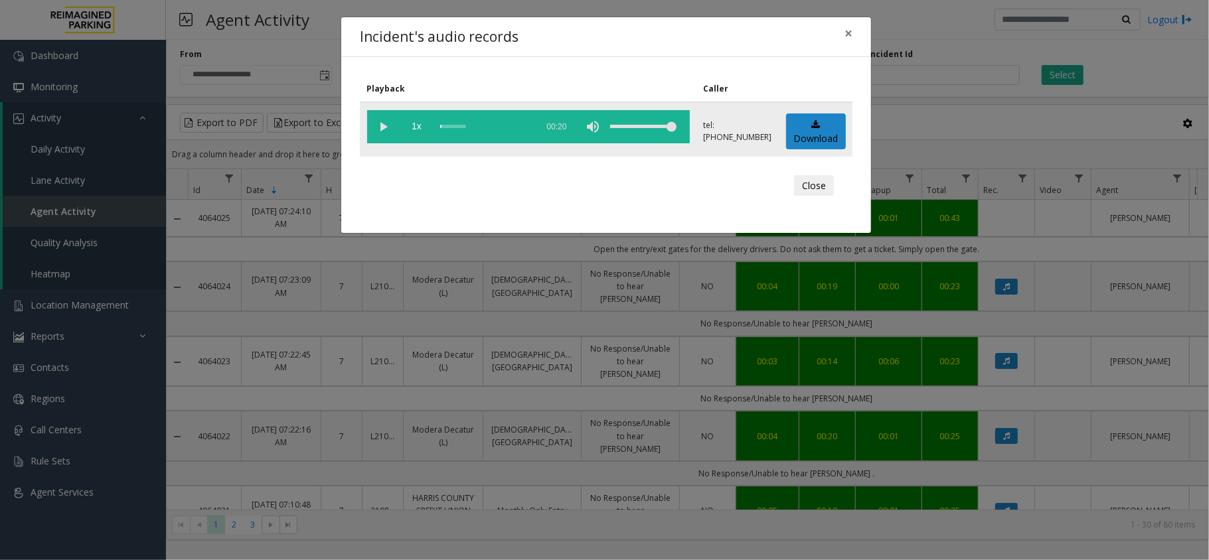
click at [388, 126] on vg-play-pause at bounding box center [383, 126] width 33 height 33
click at [848, 33] on span "×" at bounding box center [848, 33] width 8 height 19
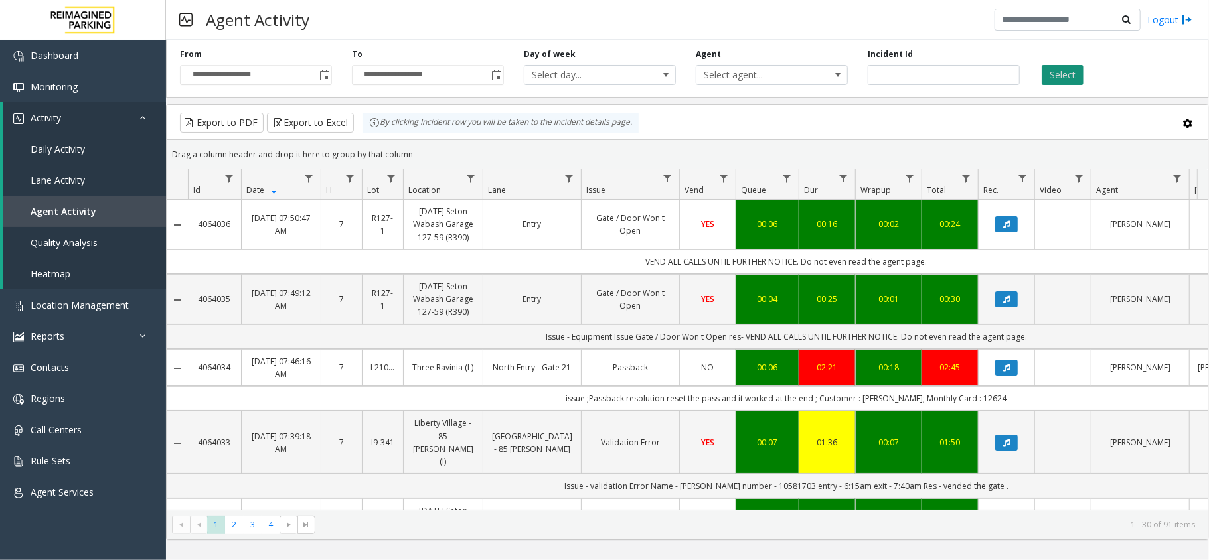
click at [1073, 73] on button "Select" at bounding box center [1062, 75] width 42 height 20
drag, startPoint x: 645, startPoint y: 268, endPoint x: 964, endPoint y: 272, distance: 319.3
click at [964, 272] on td "VEND ALL CALLS UNTIL FURTHER NOTICE. Do not even read the agent page." at bounding box center [786, 262] width 1197 height 25
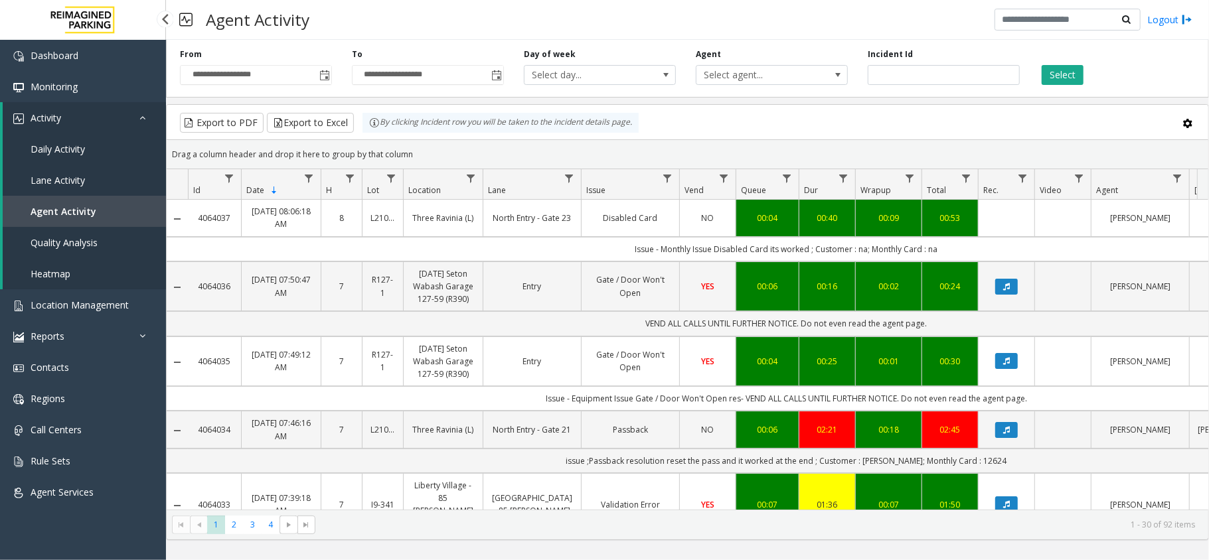
click at [98, 117] on link "Activity" at bounding box center [84, 117] width 163 height 31
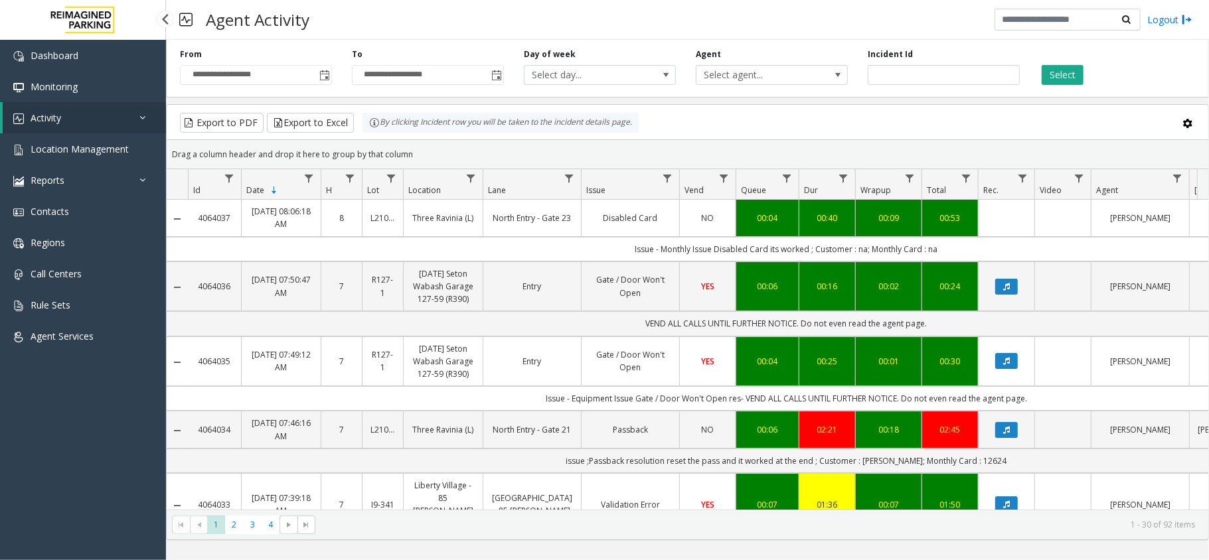
click at [98, 117] on link "Activity" at bounding box center [84, 117] width 163 height 31
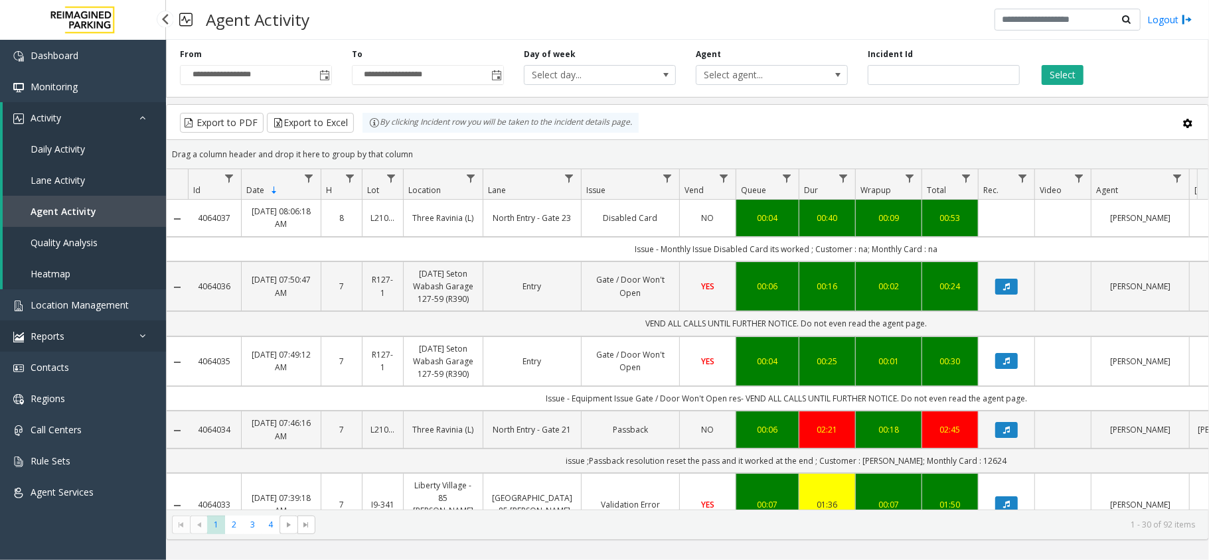
click at [65, 345] on link "Reports" at bounding box center [83, 336] width 166 height 31
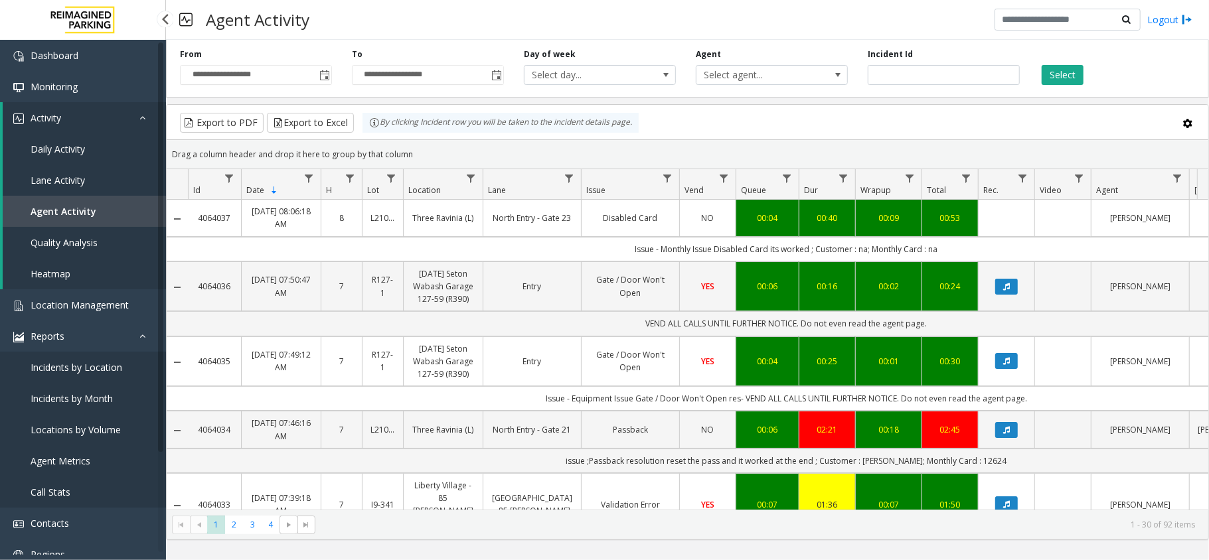
click at [108, 457] on link "Agent Metrics" at bounding box center [83, 460] width 166 height 31
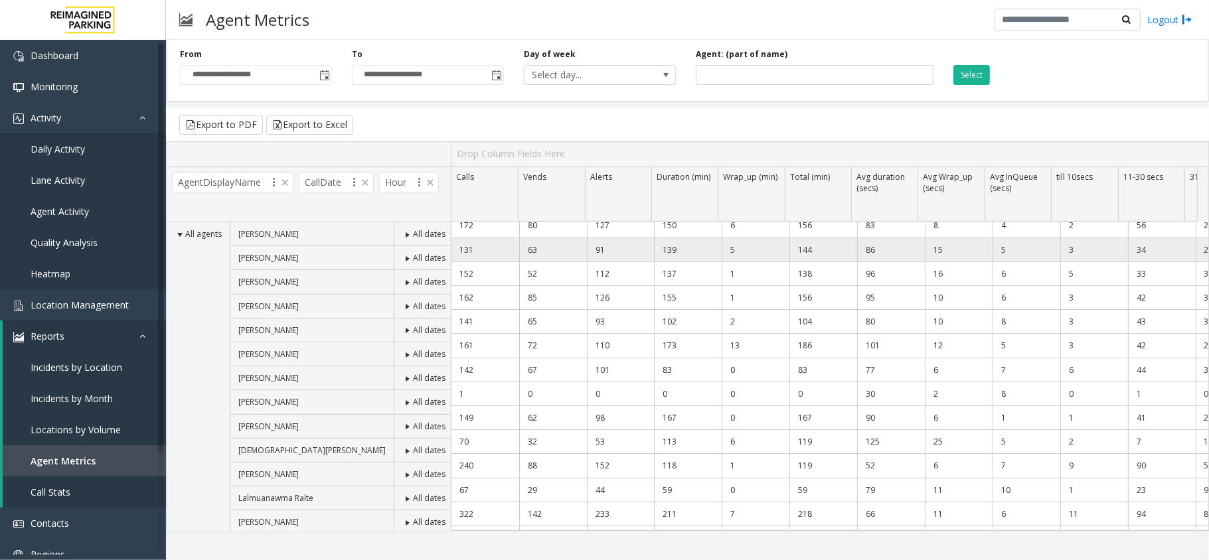
scroll to position [88, 0]
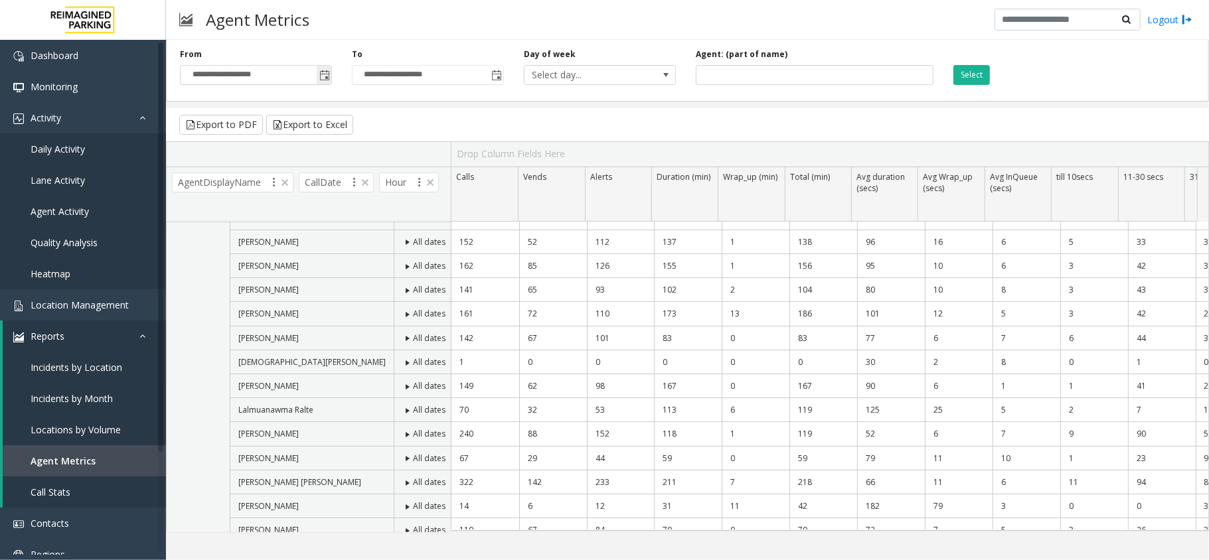
click at [325, 78] on span "Toggle popup" at bounding box center [324, 75] width 11 height 11
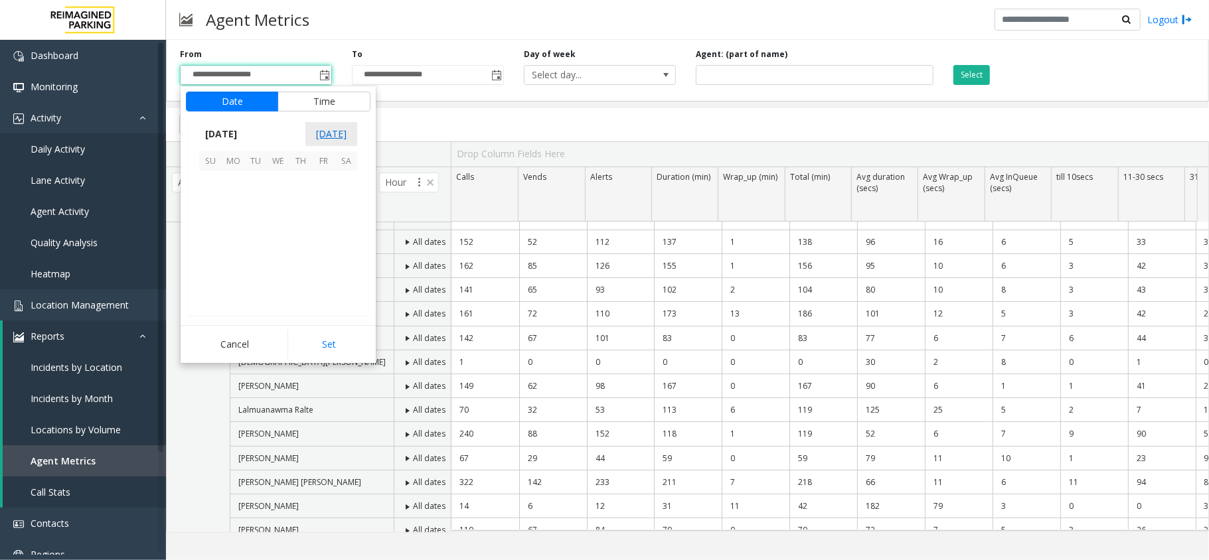
scroll to position [238066, 0]
click at [258, 271] on span "26" at bounding box center [255, 273] width 23 height 23
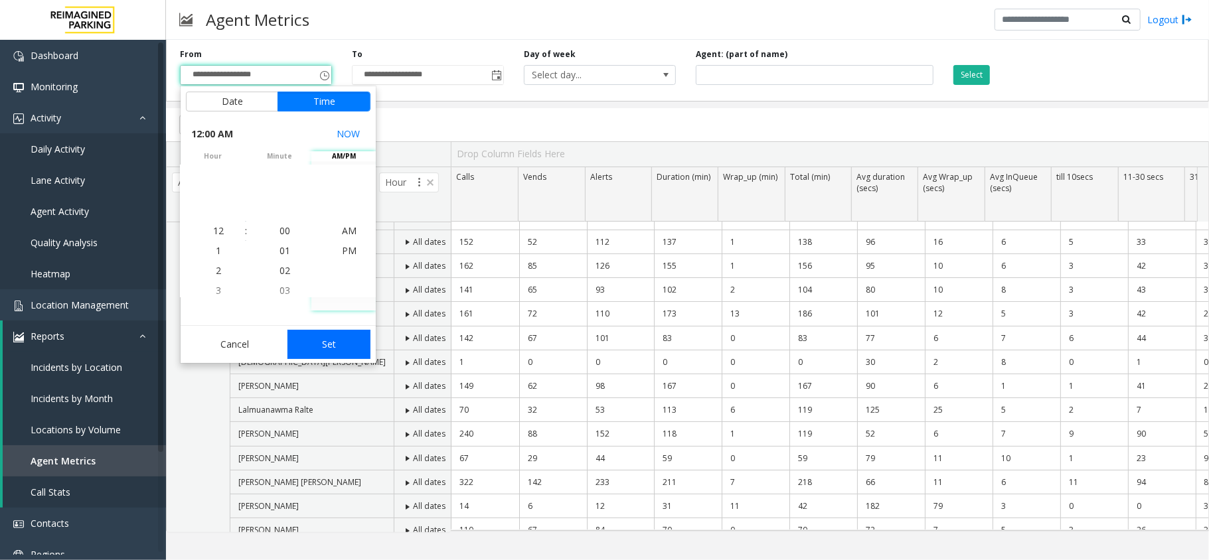
click at [348, 335] on button "Set" at bounding box center [329, 344] width 84 height 29
type input "**********"
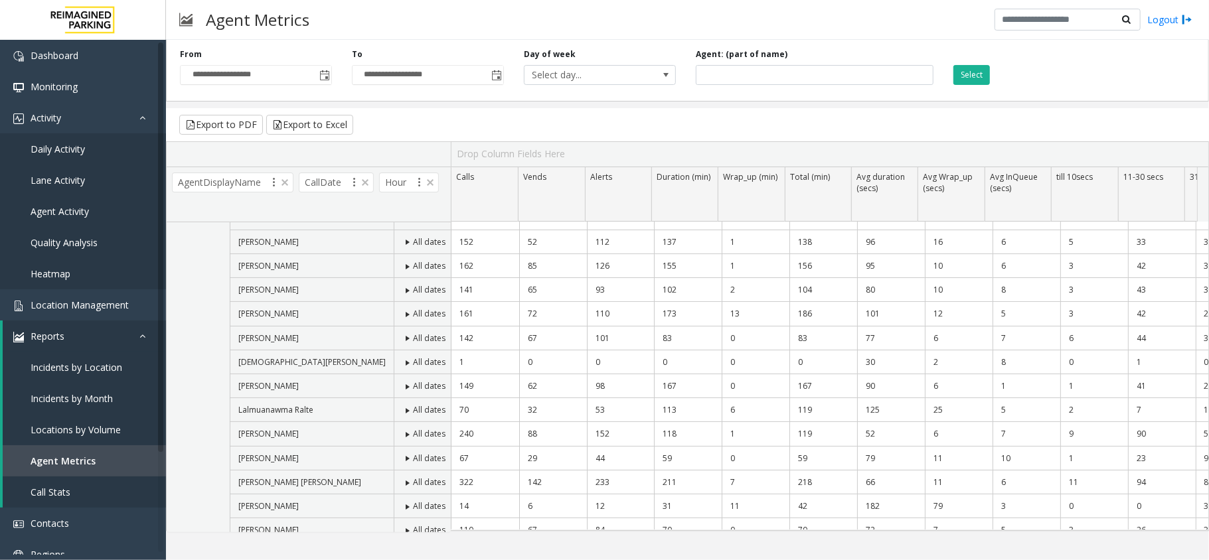
click at [943, 72] on div "Select" at bounding box center [1029, 66] width 172 height 37
click at [968, 65] on button "Select" at bounding box center [971, 75] width 37 height 20
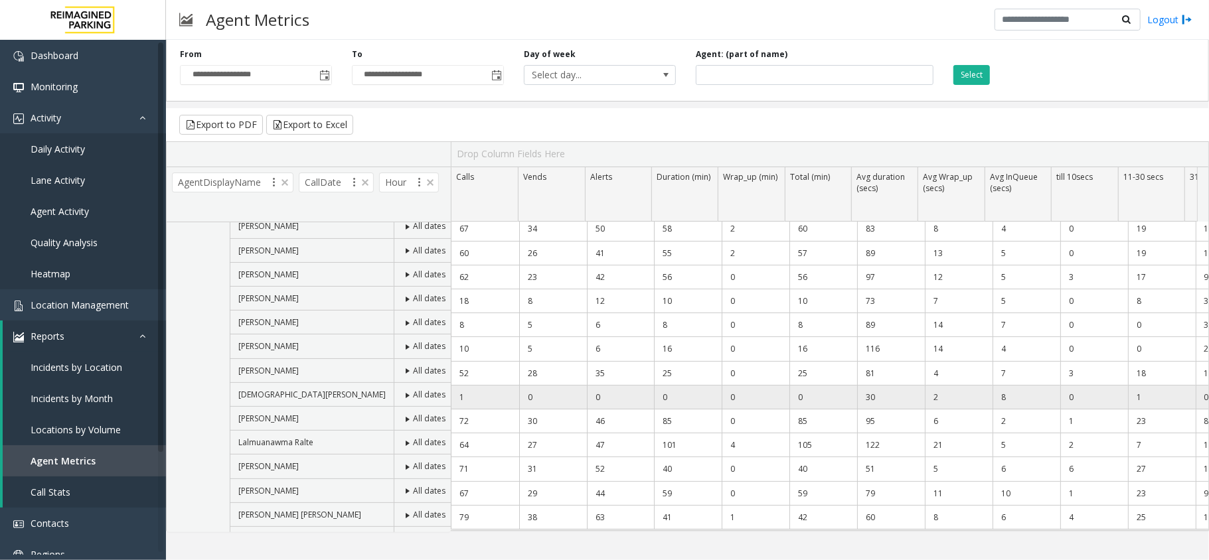
scroll to position [53, 0]
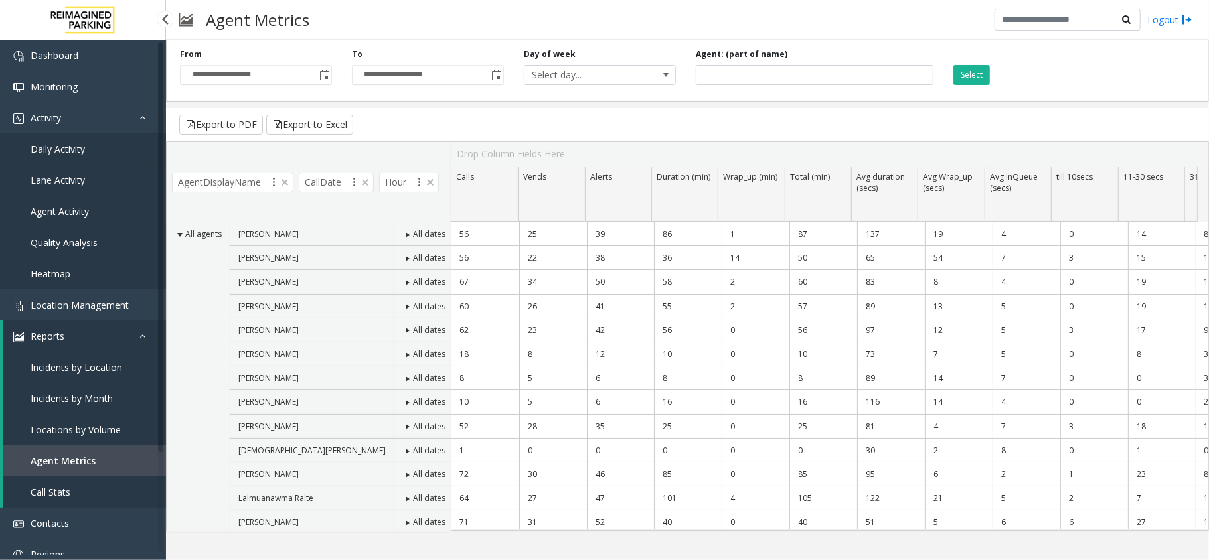
scroll to position [53, 0]
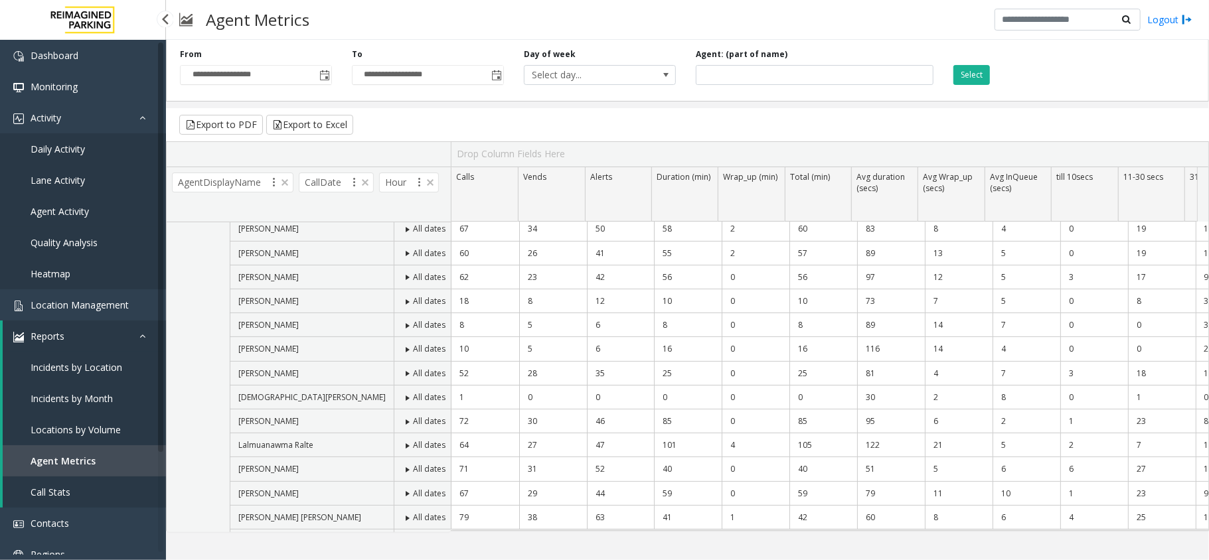
click at [67, 205] on span "Agent Activity" at bounding box center [60, 211] width 58 height 13
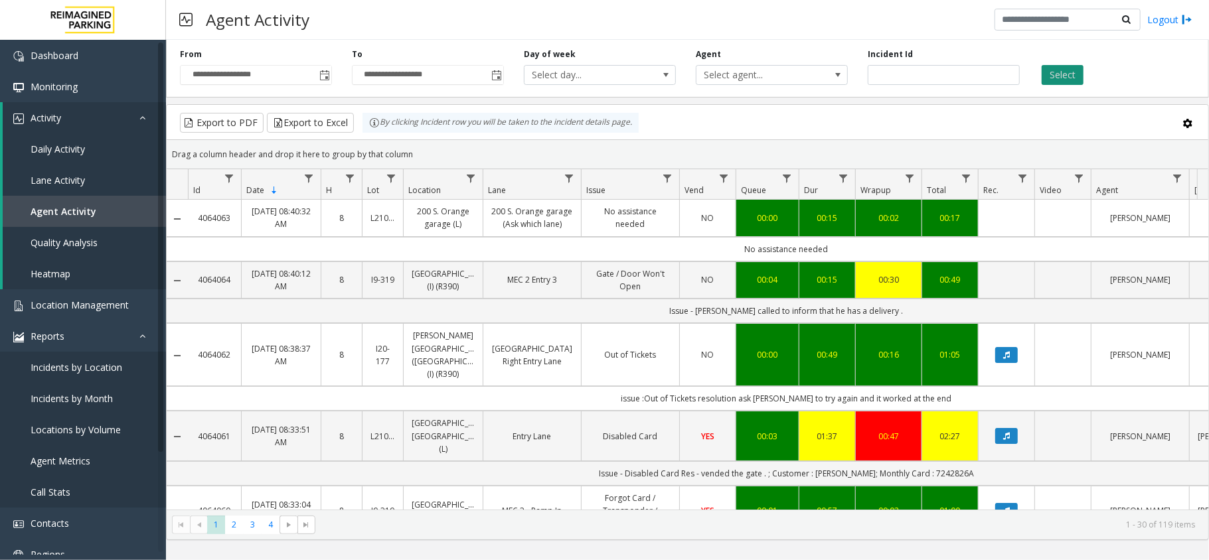
click at [1074, 81] on button "Select" at bounding box center [1062, 75] width 42 height 20
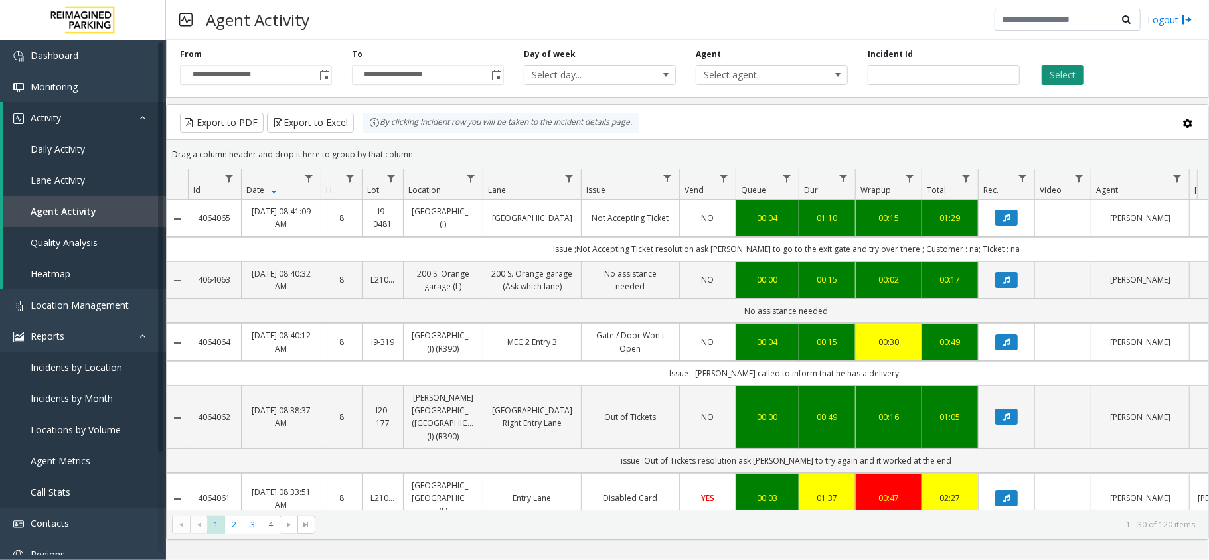
click at [1073, 72] on button "Select" at bounding box center [1062, 75] width 42 height 20
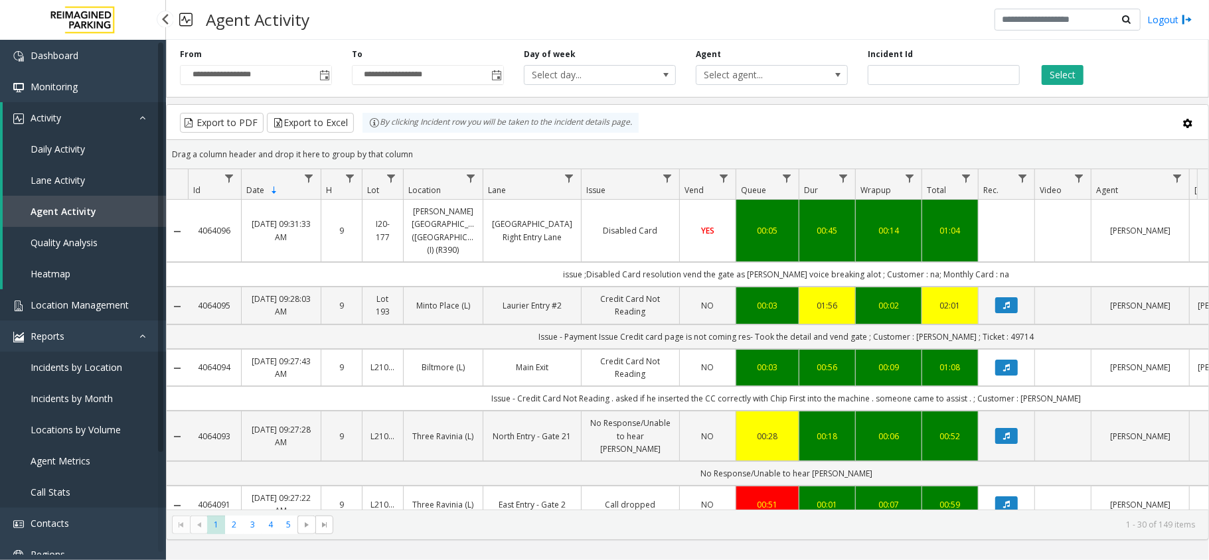
click at [84, 306] on span "Location Management" at bounding box center [80, 305] width 98 height 13
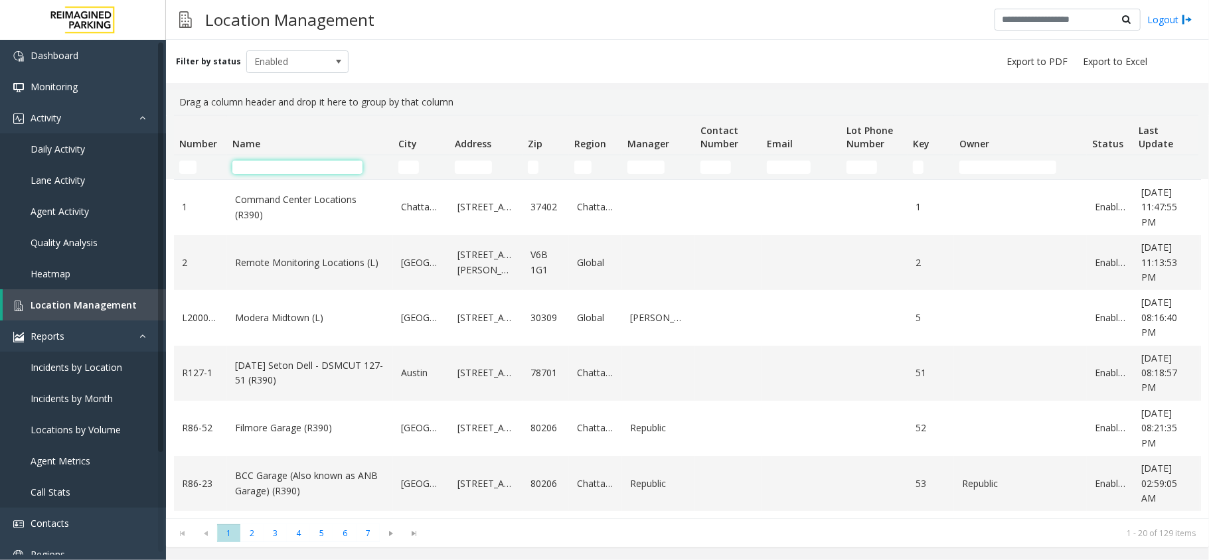
click at [311, 171] on input "Name Filter" at bounding box center [297, 167] width 130 height 13
click at [412, 165] on input "City Filter" at bounding box center [408, 167] width 21 height 13
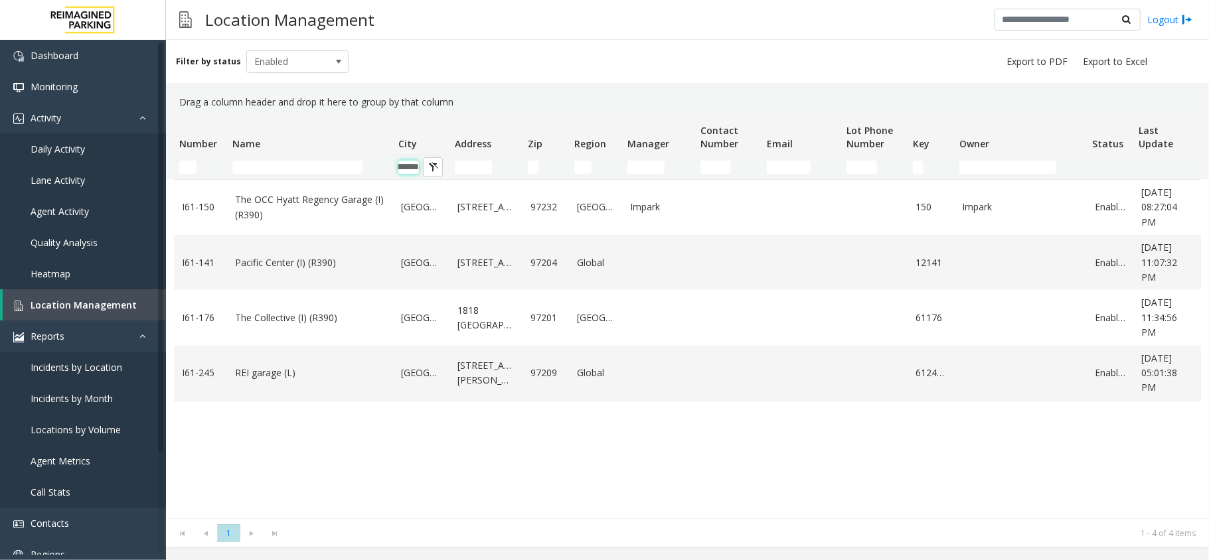
type input "********"
click at [109, 309] on span "Location Management" at bounding box center [84, 305] width 106 height 13
click at [117, 339] on link "Reports" at bounding box center [83, 336] width 166 height 31
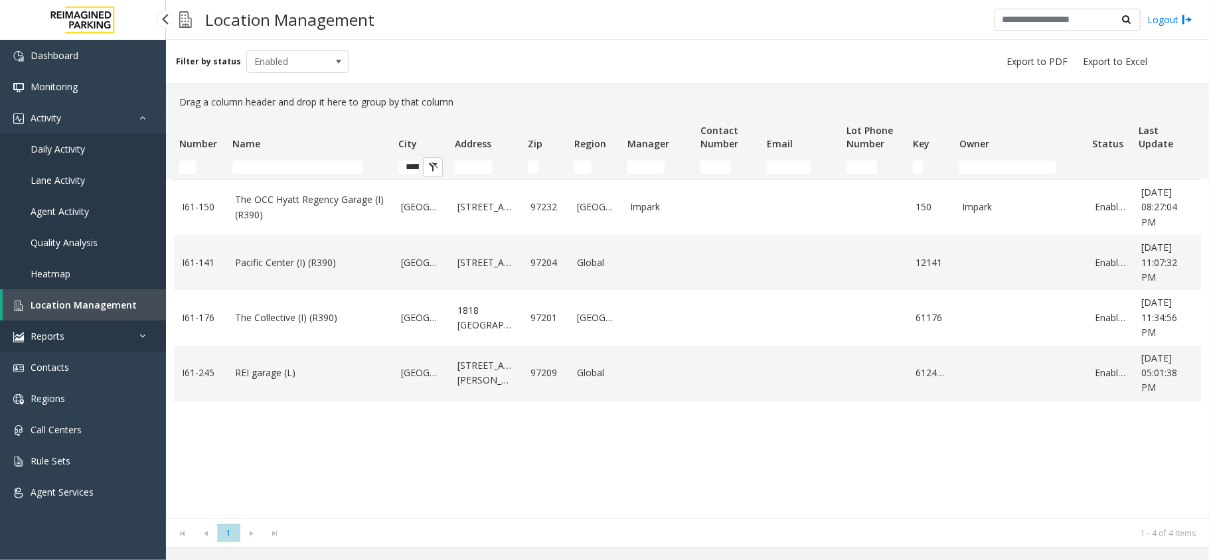
click at [113, 335] on link "Reports" at bounding box center [83, 336] width 166 height 31
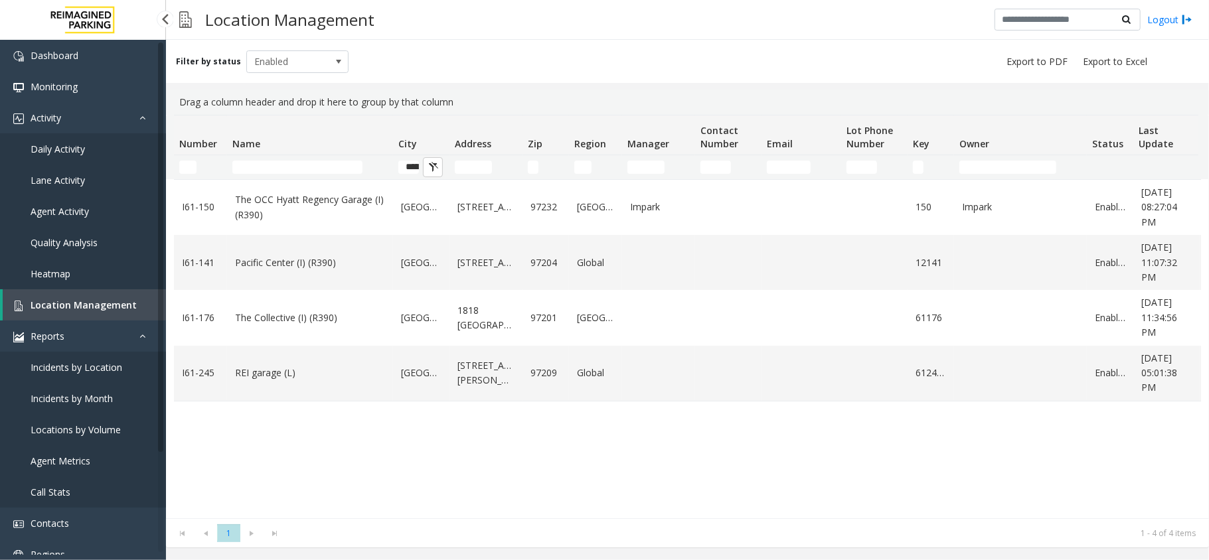
click at [70, 459] on span "Agent Metrics" at bounding box center [61, 461] width 60 height 13
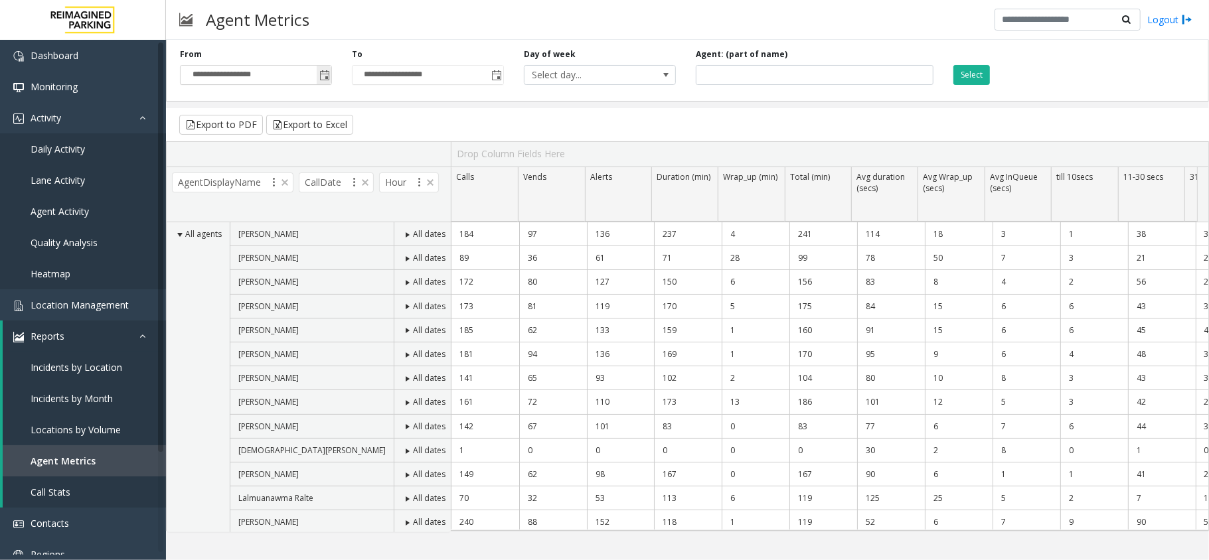
click at [325, 78] on span "Toggle popup" at bounding box center [324, 75] width 11 height 11
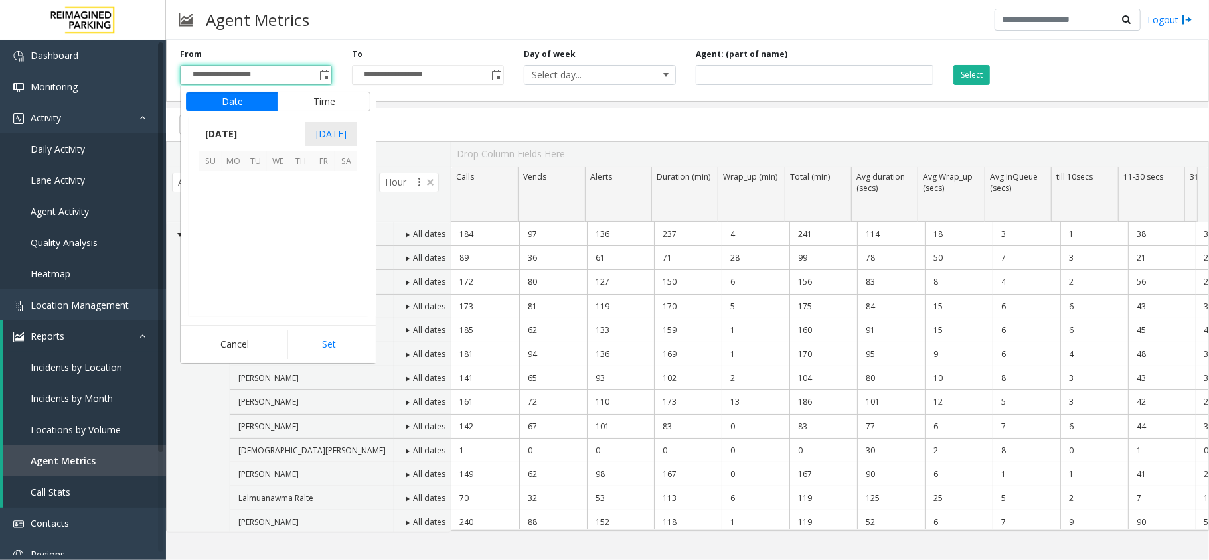
scroll to position [238066, 0]
click at [320, 179] on span "1" at bounding box center [323, 182] width 23 height 23
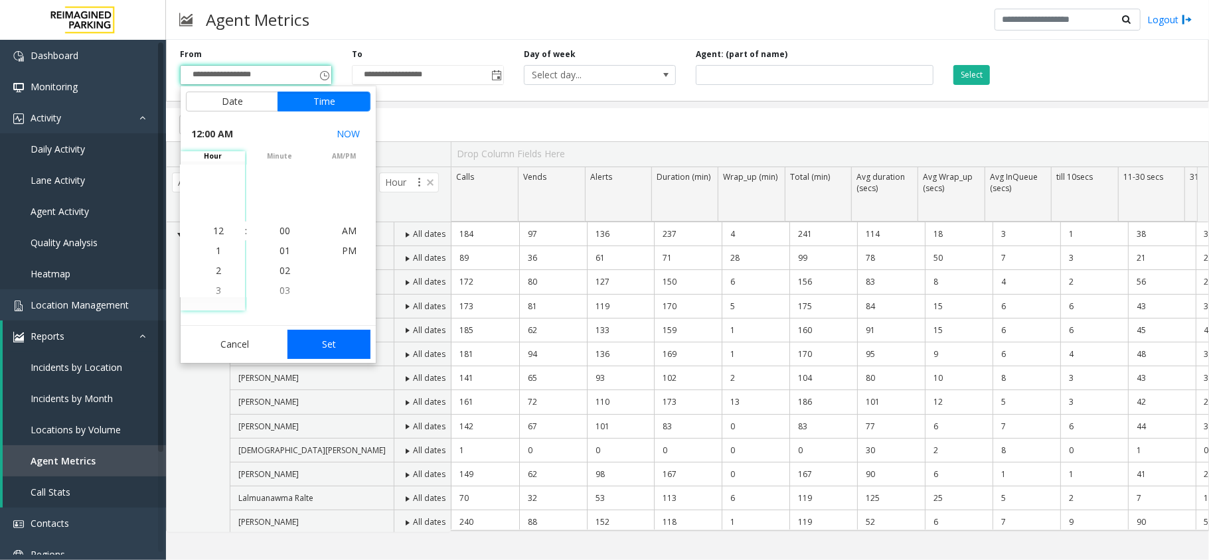
click at [344, 354] on button "Set" at bounding box center [329, 344] width 84 height 29
type input "**********"
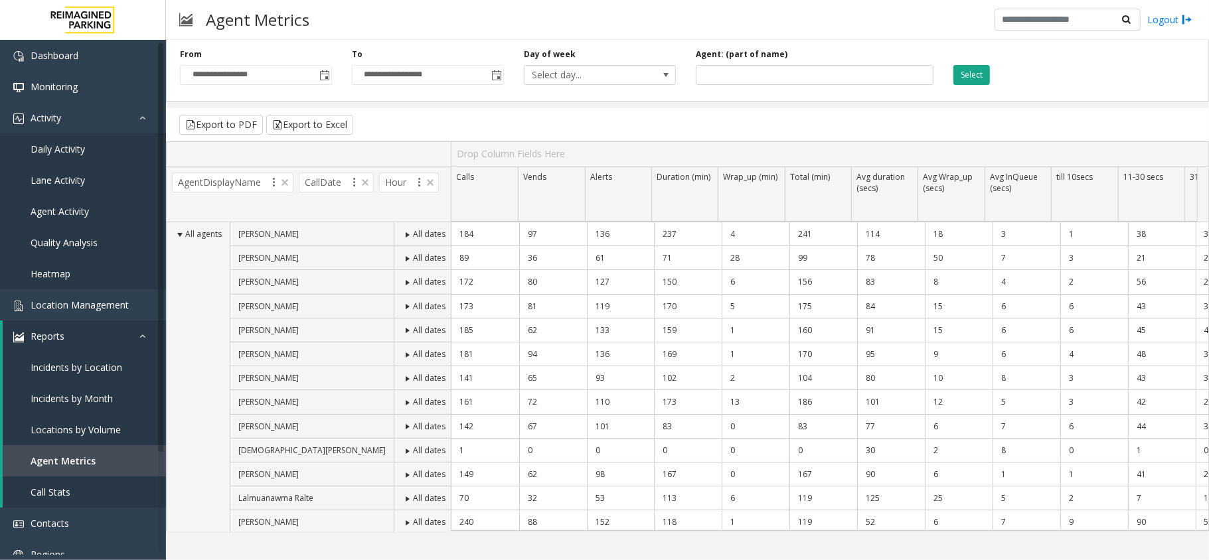
click at [975, 80] on button "Select" at bounding box center [971, 75] width 37 height 20
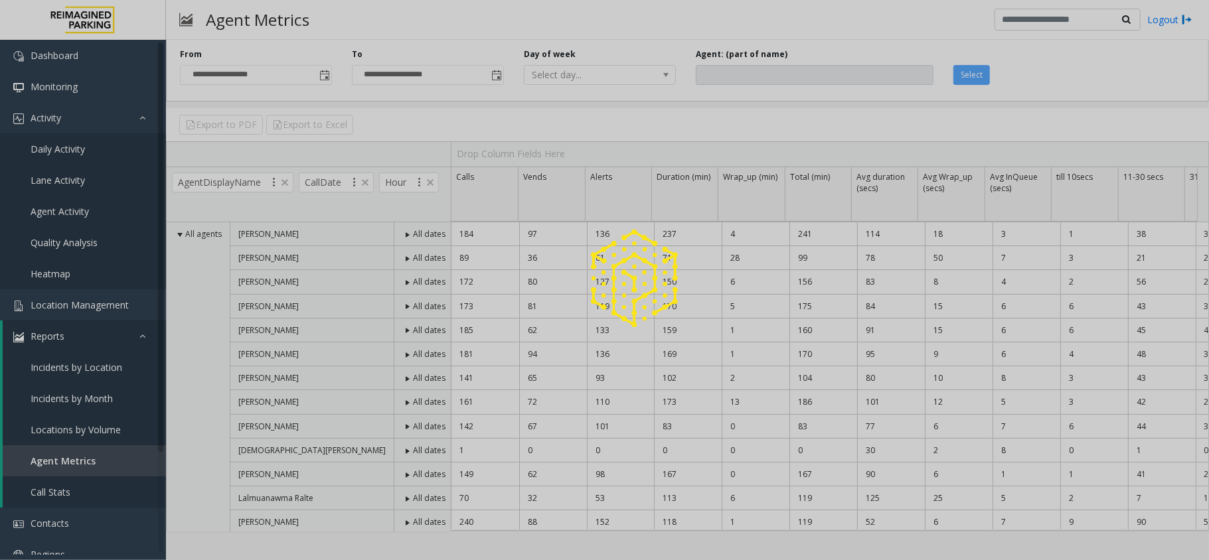
click at [973, 80] on div at bounding box center [604, 280] width 1209 height 560
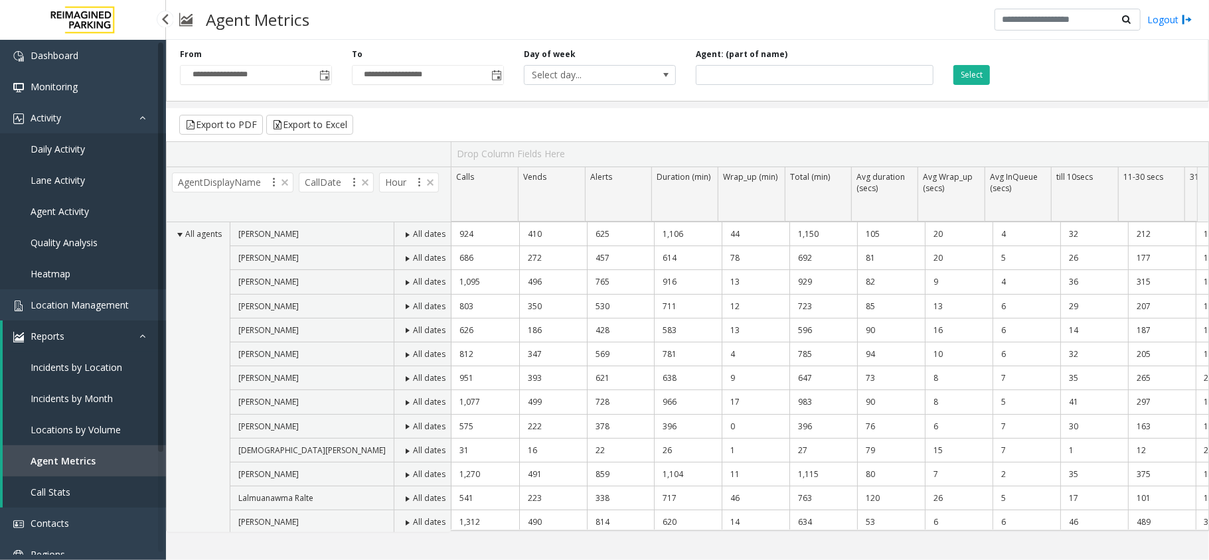
click at [58, 206] on span "Agent Activity" at bounding box center [60, 211] width 58 height 13
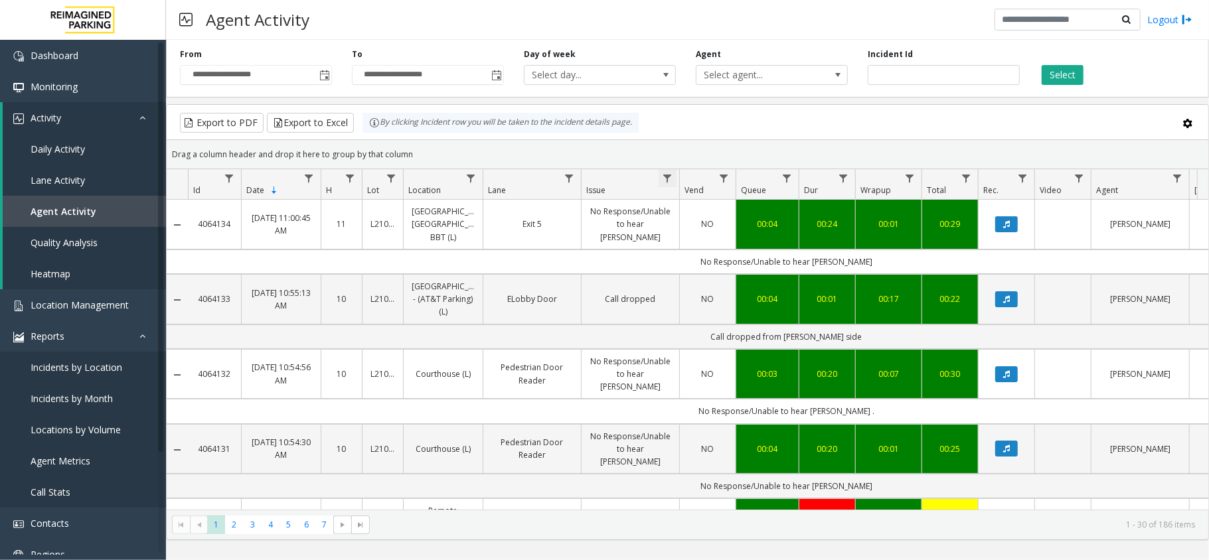
click at [670, 179] on span "Data table" at bounding box center [667, 178] width 11 height 11
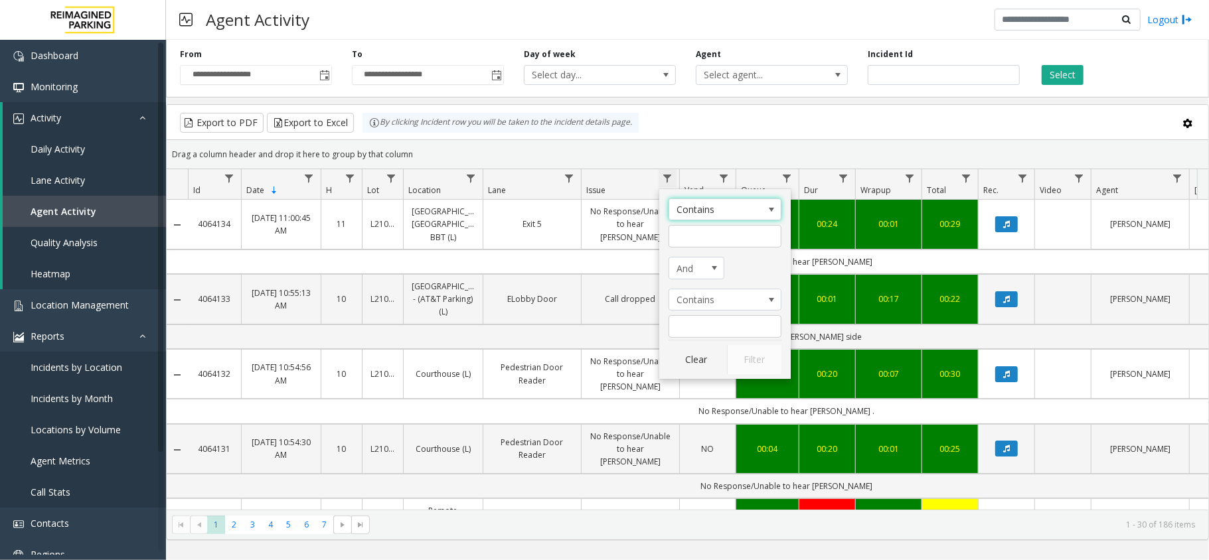
click at [670, 179] on span "Data table" at bounding box center [667, 178] width 11 height 11
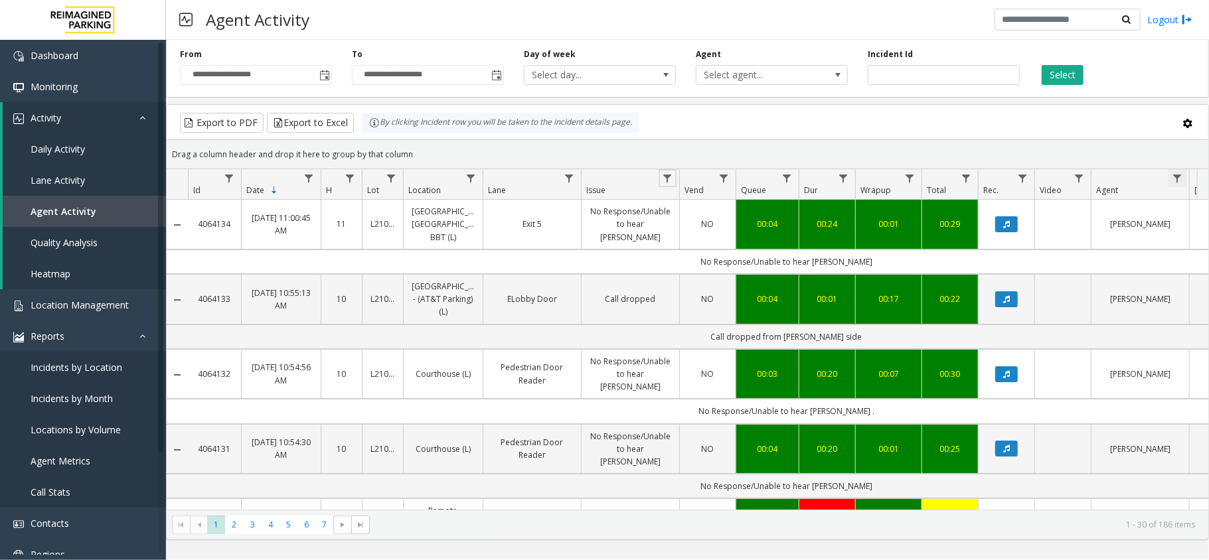
click at [1177, 178] on span "Data table" at bounding box center [1177, 178] width 11 height 11
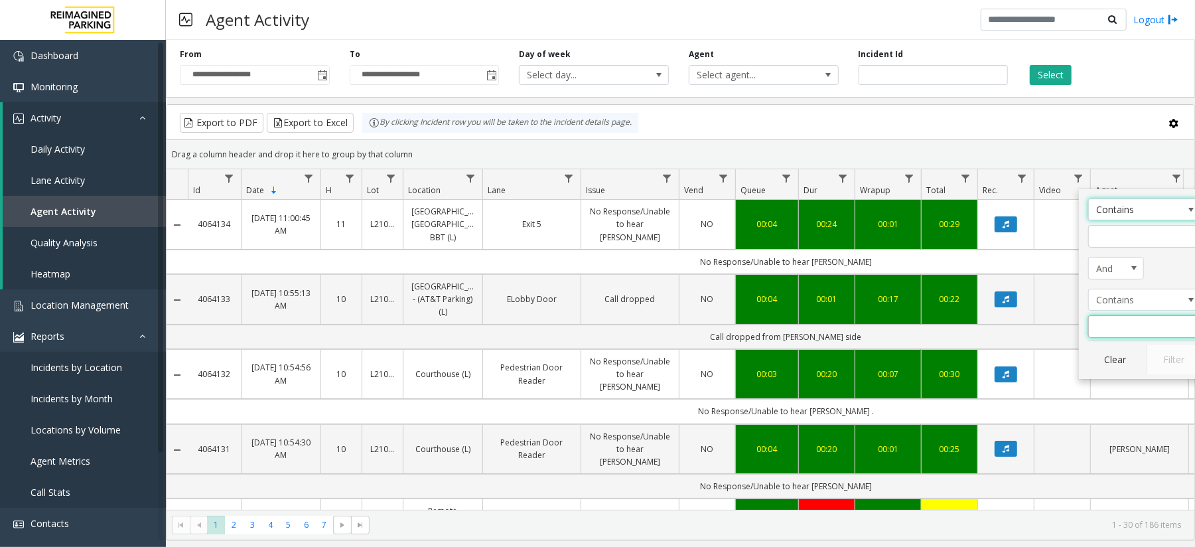
click at [1113, 335] on input "Agent Filter" at bounding box center [1145, 326] width 113 height 23
type input "*****"
click at [1192, 364] on button "Filter" at bounding box center [1174, 359] width 54 height 29
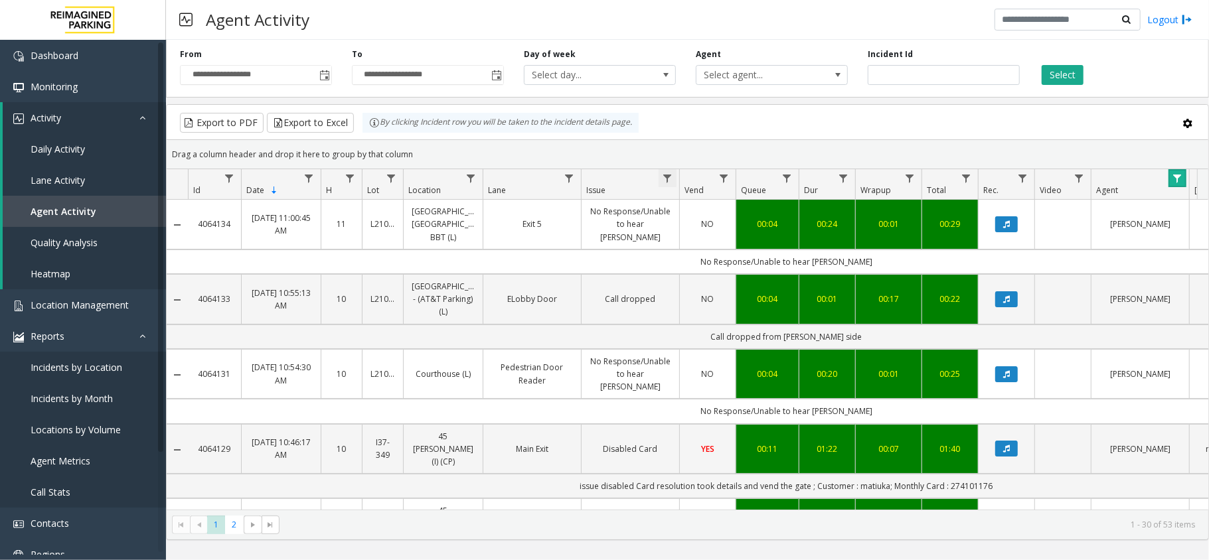
click at [669, 181] on span "Data table" at bounding box center [667, 178] width 11 height 11
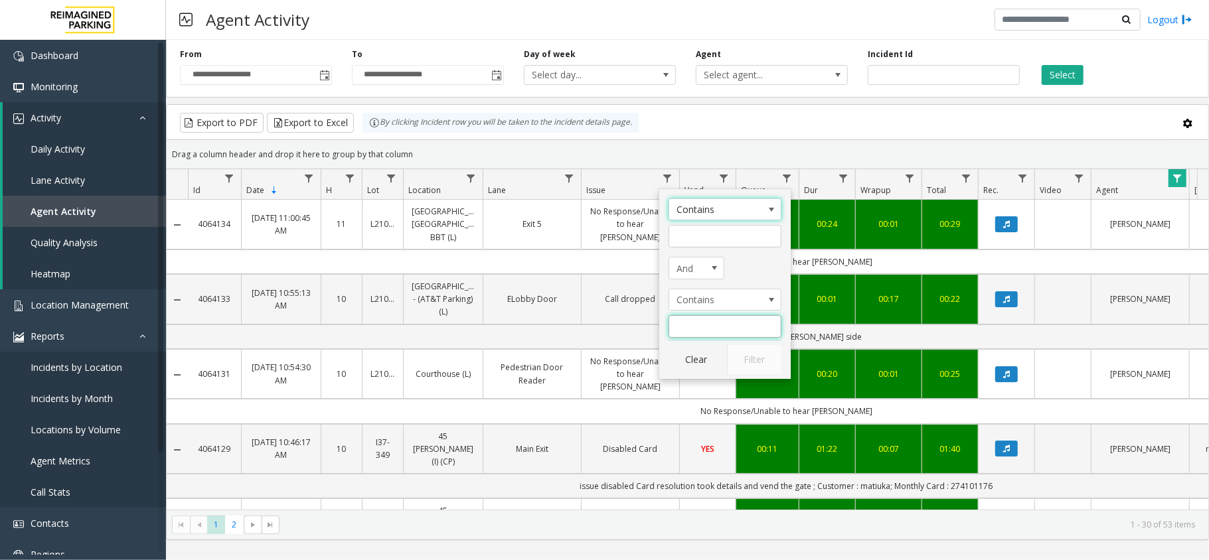
click at [717, 323] on input "Issue Filter" at bounding box center [724, 326] width 113 height 23
type input "**********"
click at [739, 350] on button "Filter" at bounding box center [754, 359] width 54 height 29
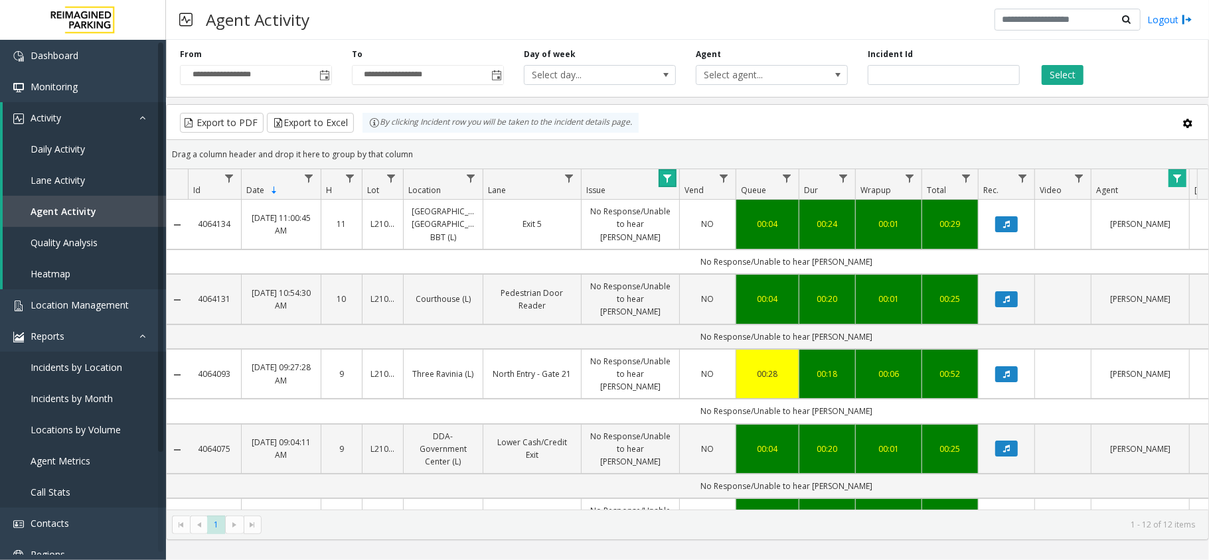
scroll to position [510, 0]
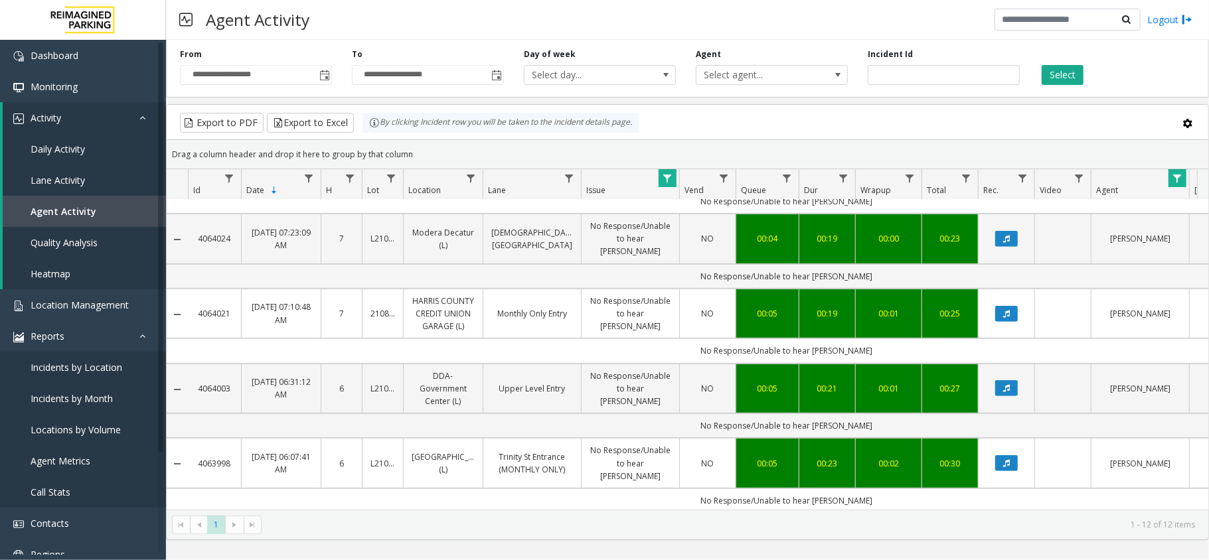
click at [1009, 530] on button "Data table" at bounding box center [1006, 538] width 23 height 16
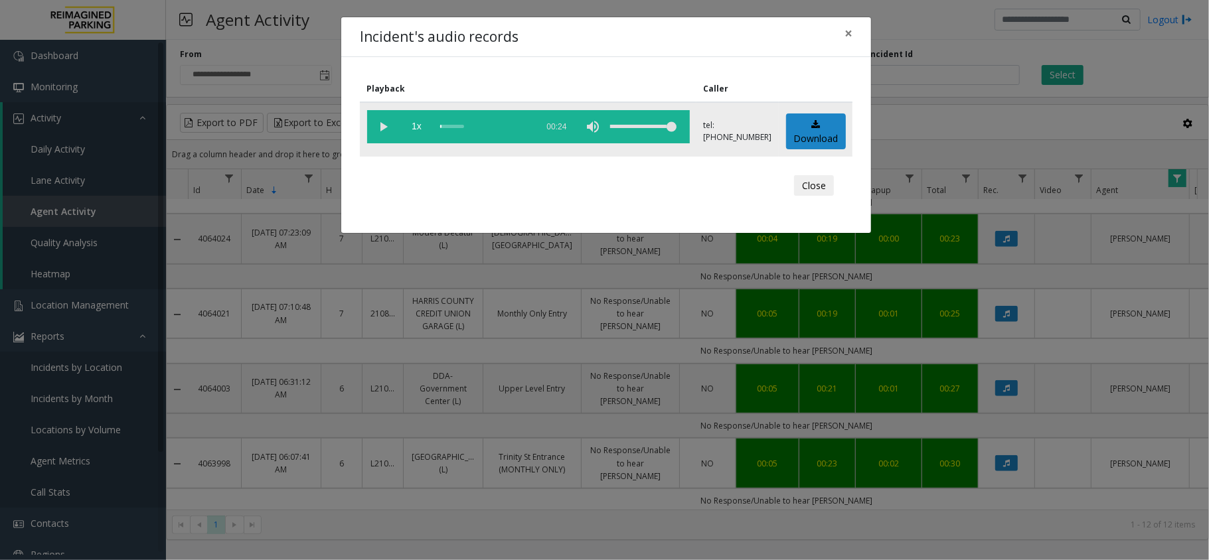
drag, startPoint x: 369, startPoint y: 123, endPoint x: 376, endPoint y: 126, distance: 7.1
click at [373, 125] on vg-play-pause at bounding box center [383, 126] width 33 height 33
click at [380, 128] on vg-play-pause at bounding box center [383, 126] width 33 height 33
click at [383, 129] on vg-play-pause at bounding box center [383, 126] width 33 height 33
click at [851, 37] on span "×" at bounding box center [848, 33] width 8 height 19
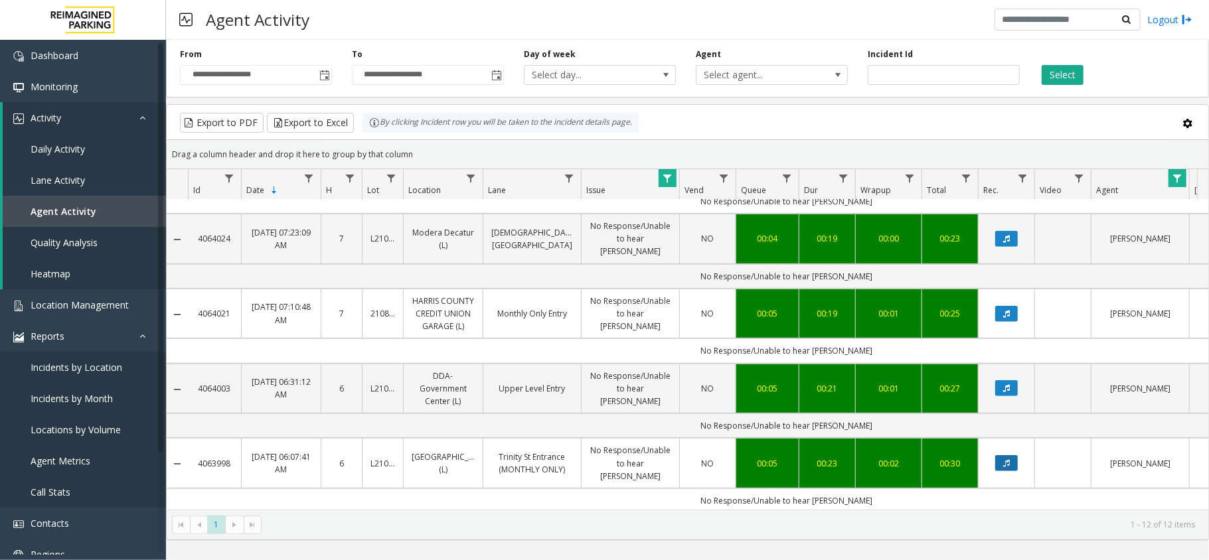
click at [1005, 459] on icon "Data table" at bounding box center [1006, 463] width 7 height 8
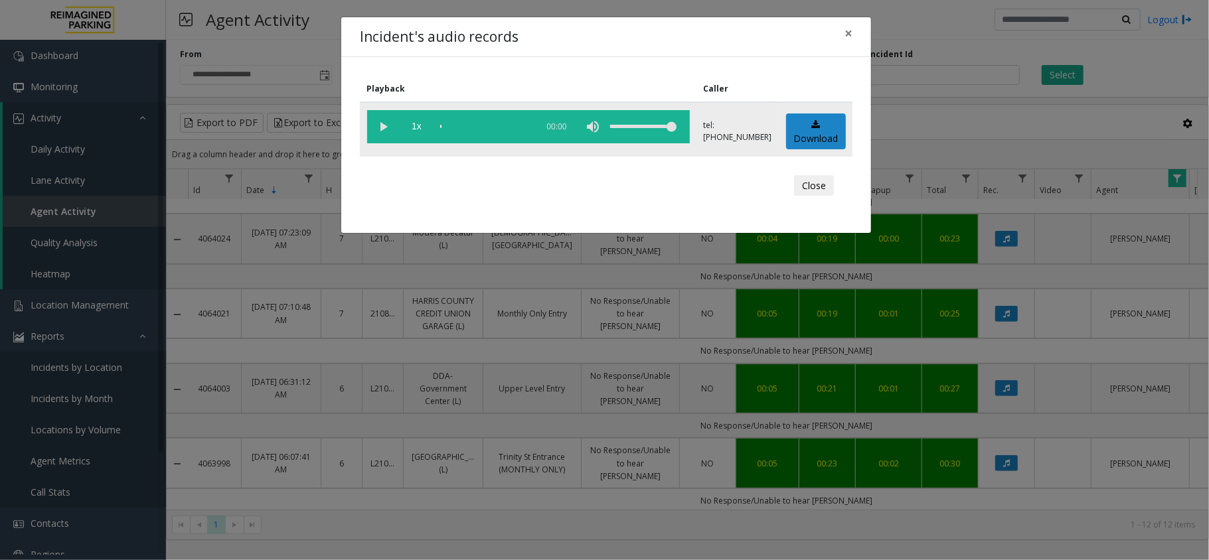
click at [382, 128] on vg-play-pause at bounding box center [383, 126] width 33 height 33
click at [852, 29] on button "×" at bounding box center [848, 33] width 27 height 33
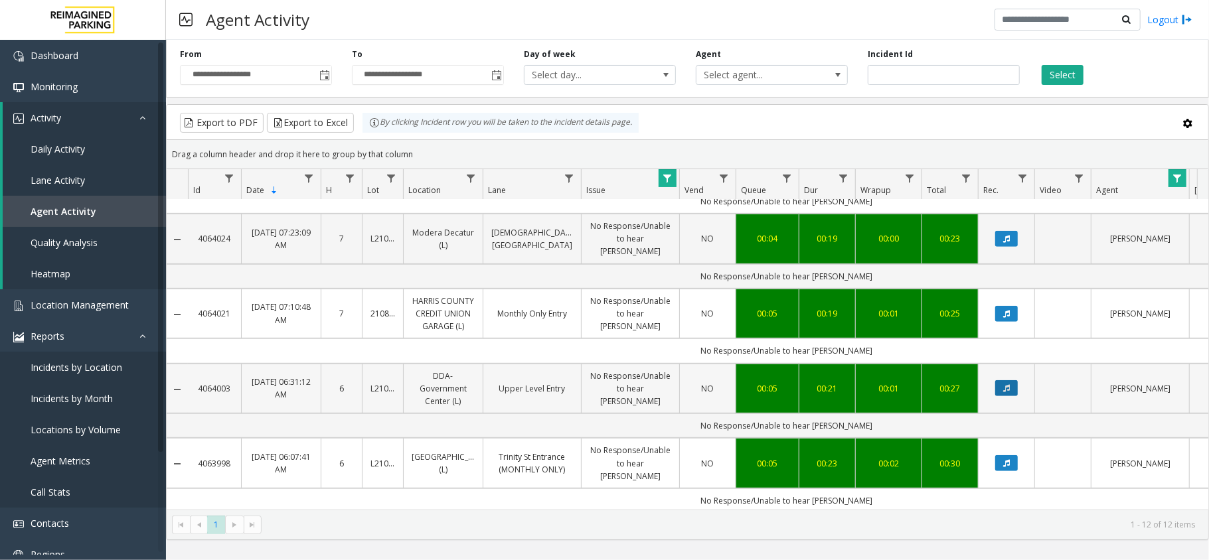
click at [1006, 384] on icon "Data table" at bounding box center [1006, 388] width 7 height 8
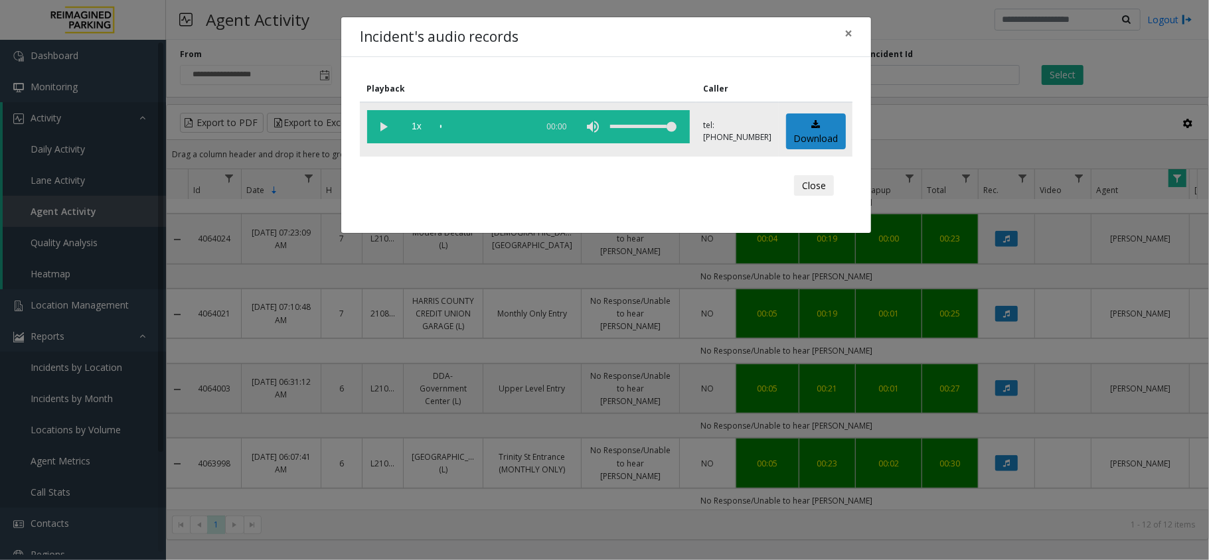
click at [372, 125] on vg-play-pause at bounding box center [383, 126] width 33 height 33
click at [377, 127] on vg-play-pause at bounding box center [383, 126] width 33 height 33
click at [850, 35] on span "×" at bounding box center [848, 33] width 8 height 19
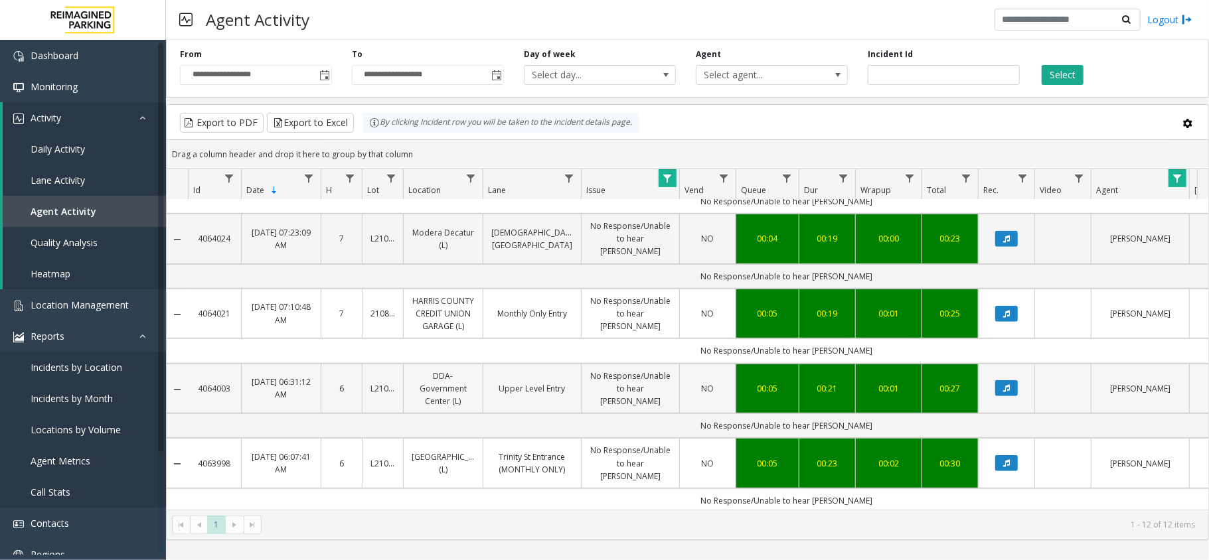
click at [1018, 380] on link "Data table" at bounding box center [1006, 388] width 40 height 16
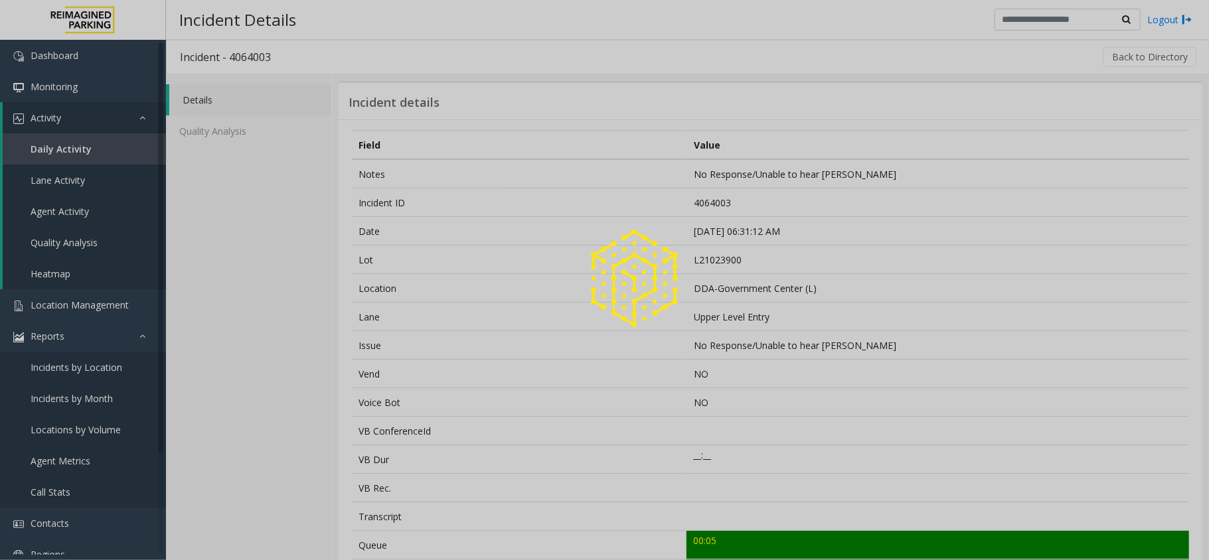
click at [50, 149] on div at bounding box center [604, 280] width 1209 height 560
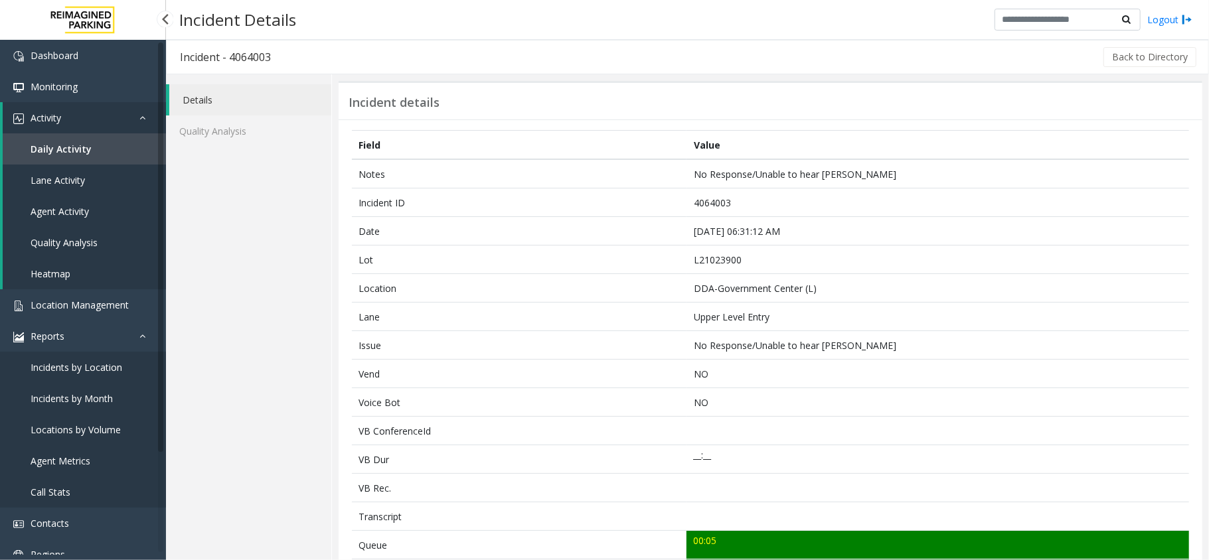
click at [53, 149] on span "Daily Activity" at bounding box center [61, 149] width 61 height 13
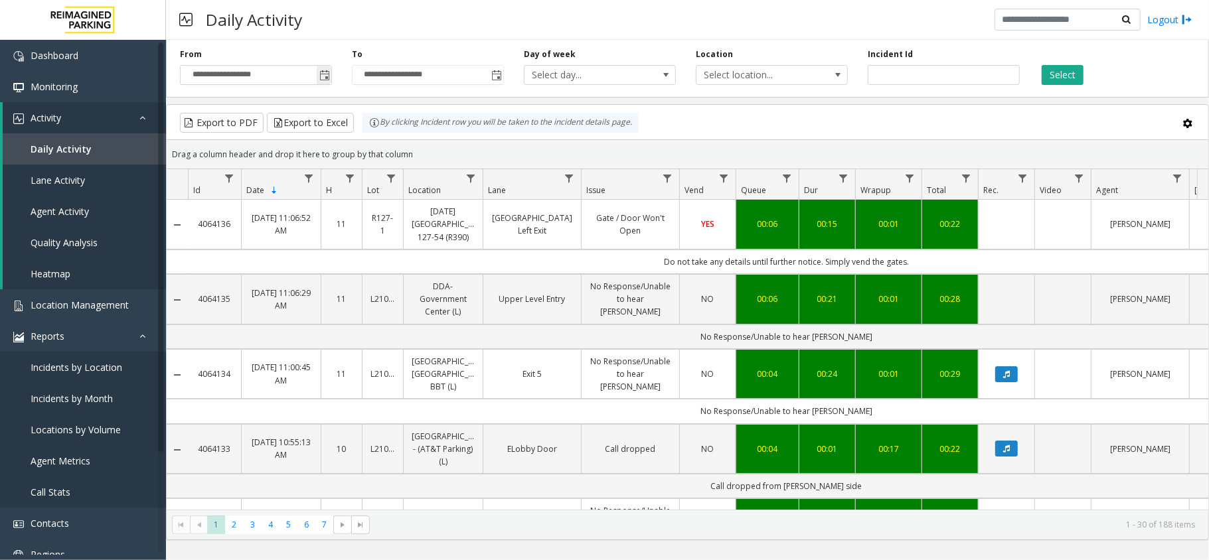
click at [328, 72] on span "Toggle popup" at bounding box center [324, 75] width 11 height 11
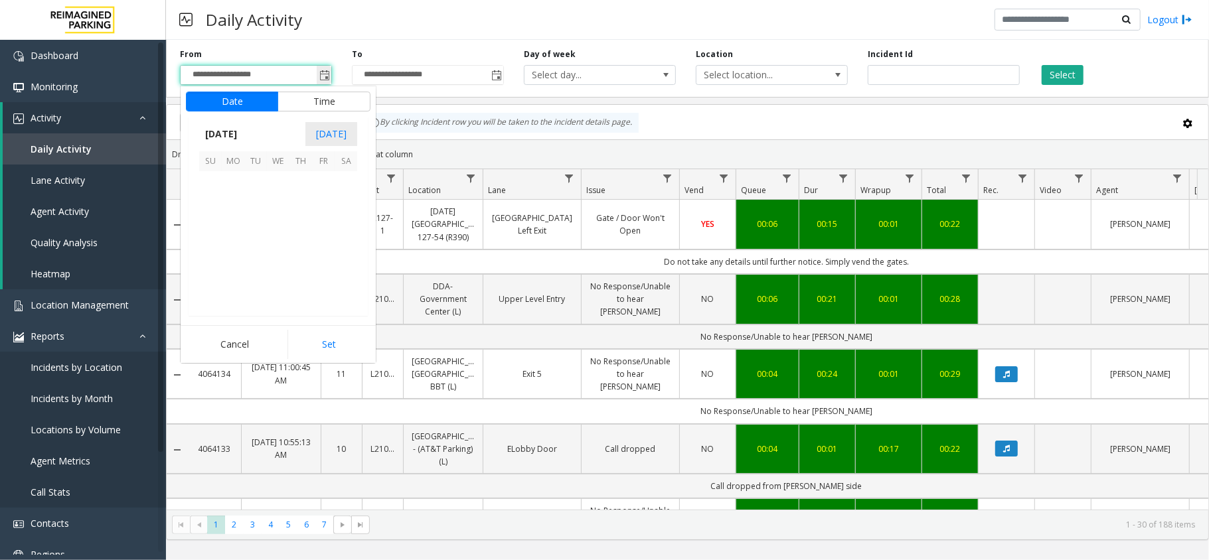
scroll to position [238066, 0]
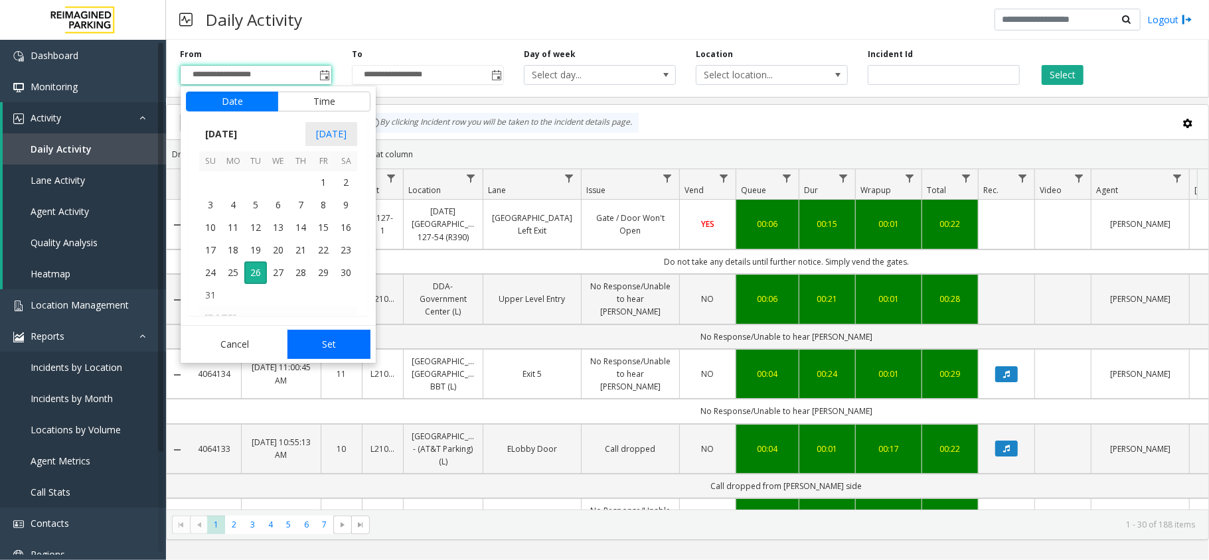
click at [348, 335] on button "Set" at bounding box center [329, 344] width 84 height 29
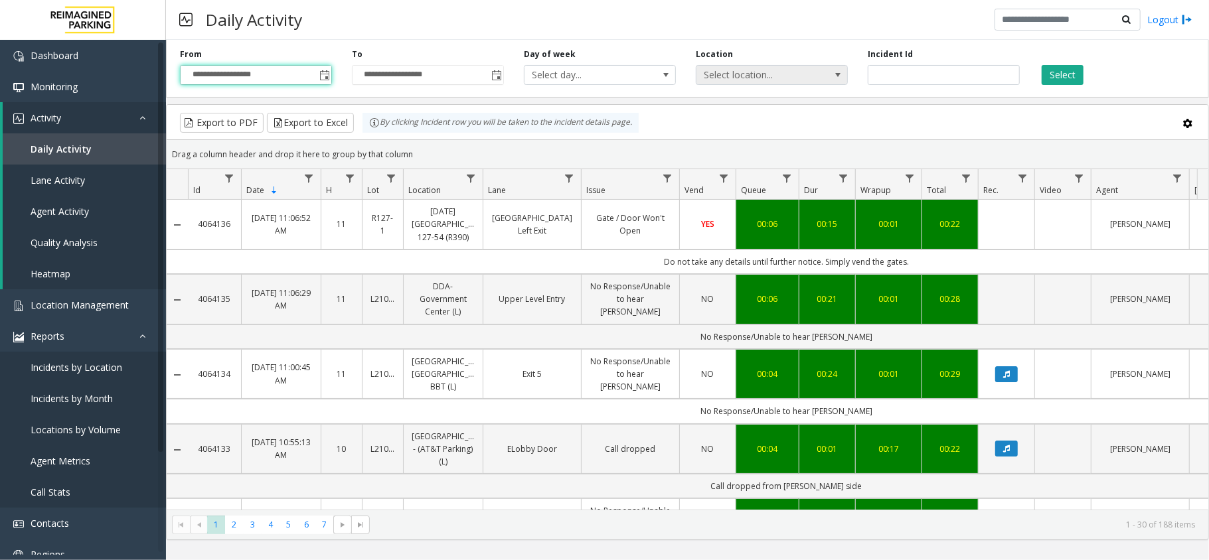
click at [741, 70] on span "Select location..." at bounding box center [756, 75] width 121 height 19
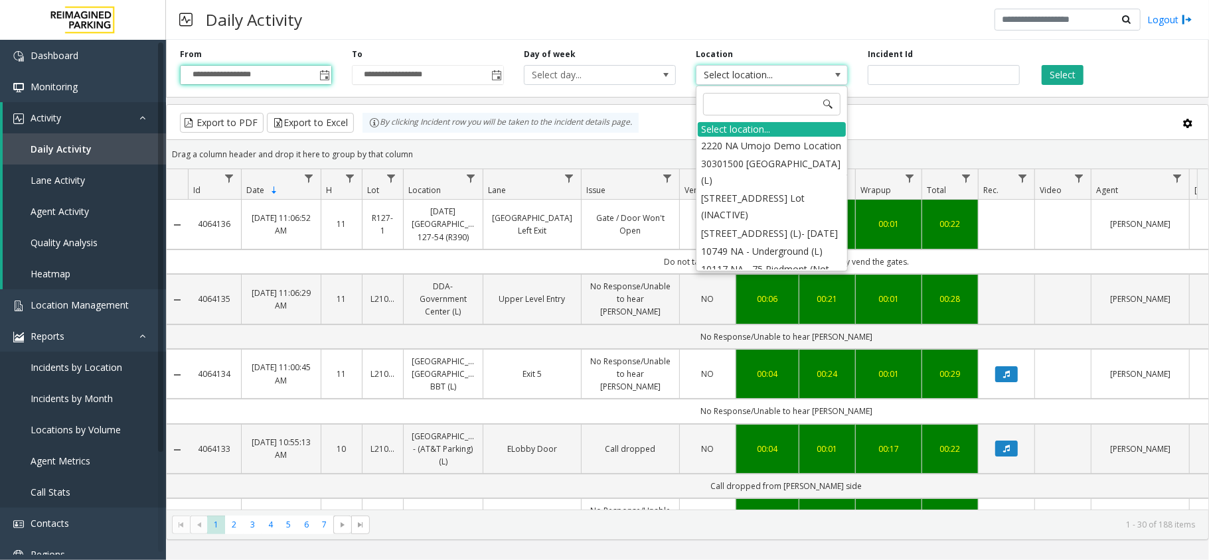
click at [769, 80] on span "Select location..." at bounding box center [756, 75] width 121 height 19
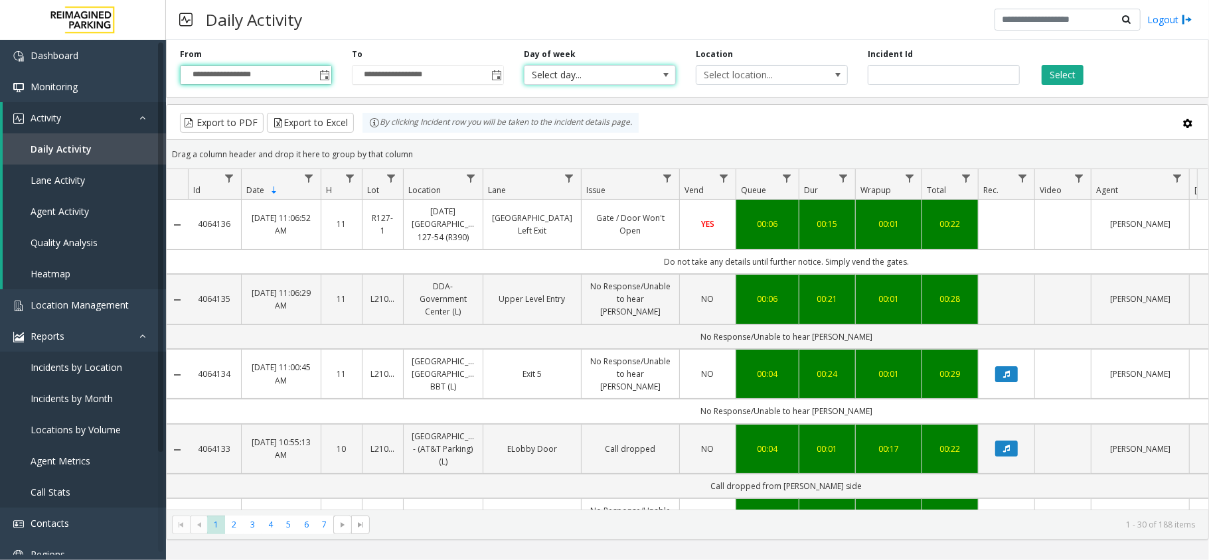
click at [607, 77] on span "Select day..." at bounding box center [584, 75] width 121 height 19
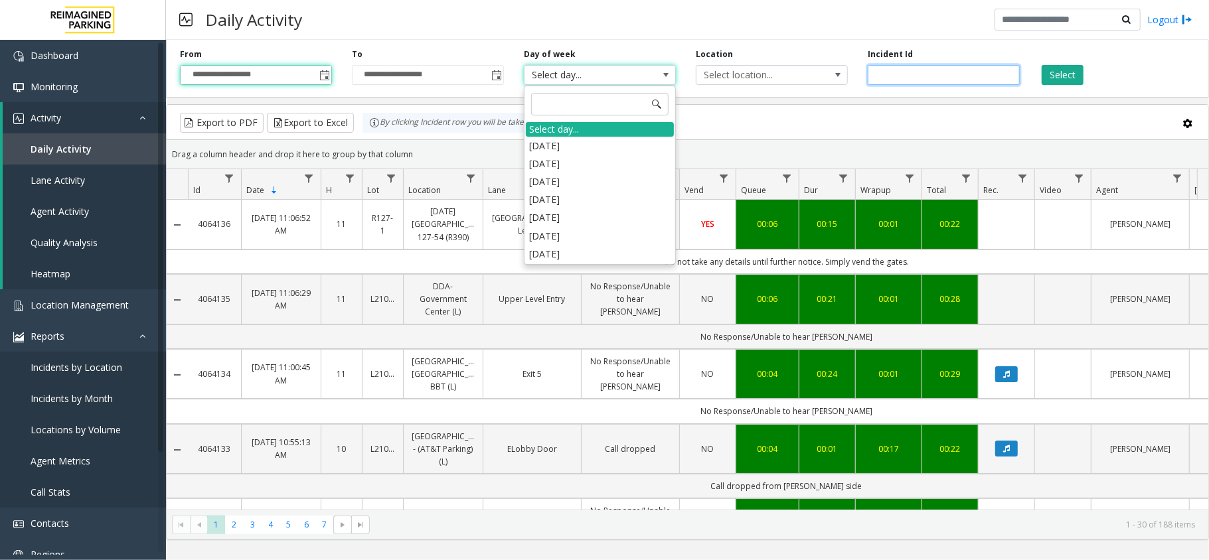
click at [897, 65] on input "number" at bounding box center [944, 75] width 152 height 20
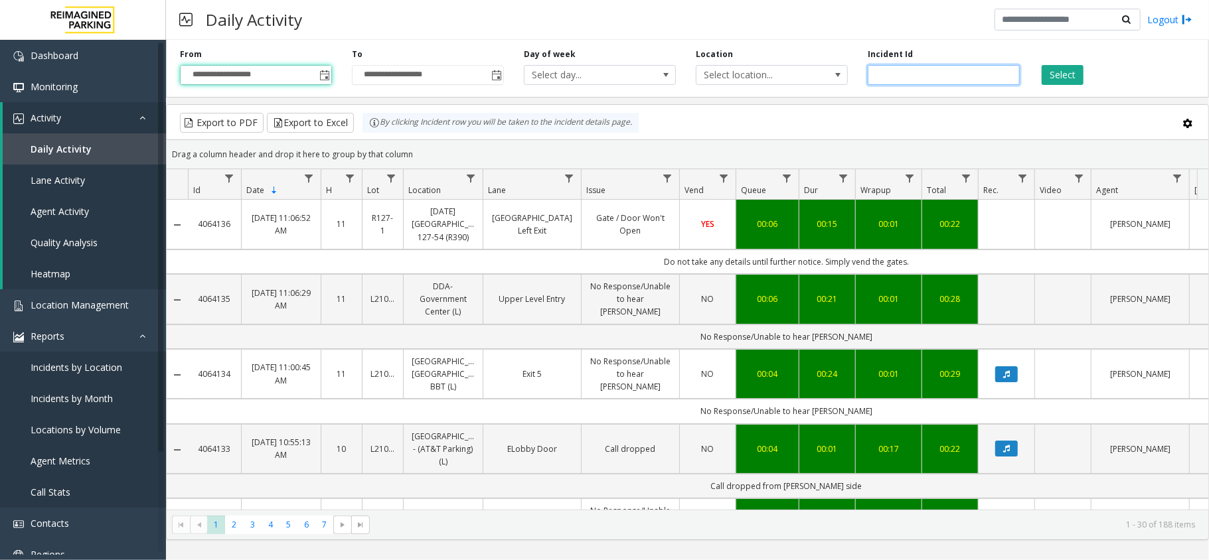
click at [914, 72] on input "number" at bounding box center [944, 75] width 152 height 20
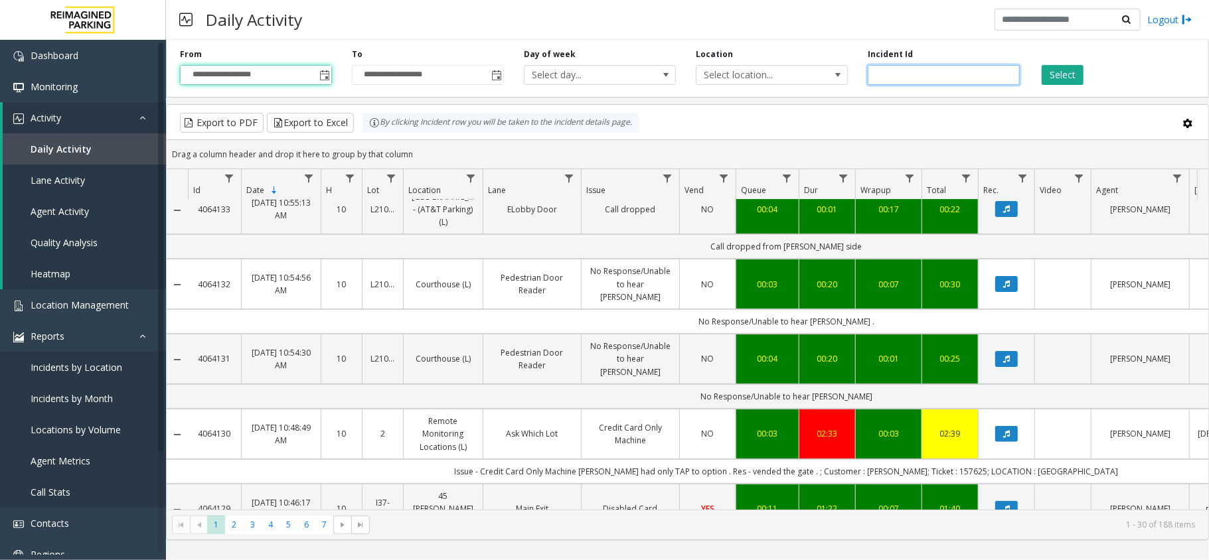
scroll to position [0, 0]
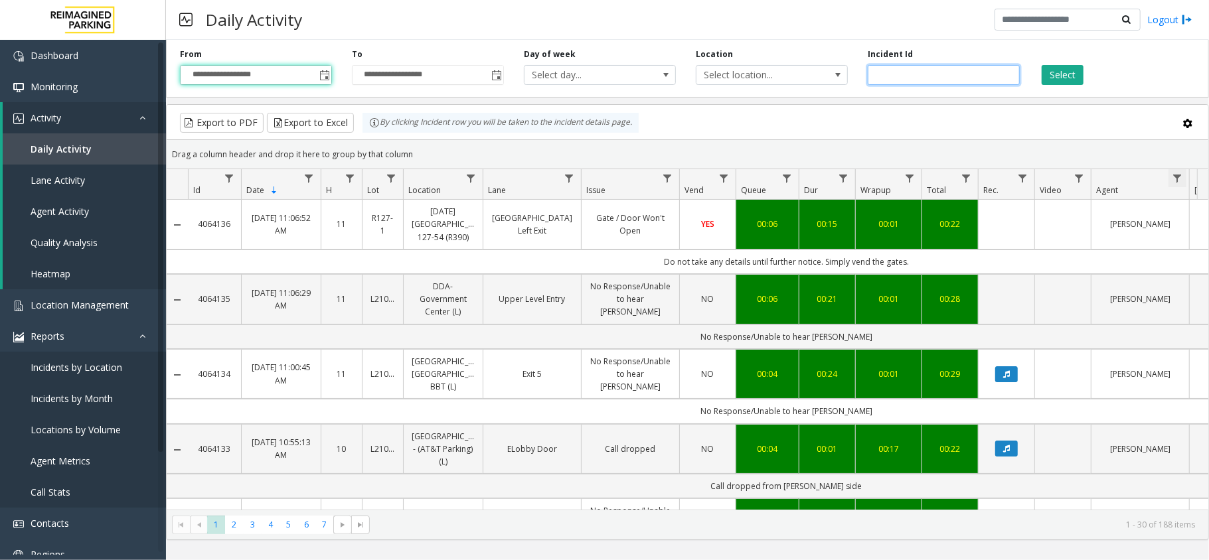
click at [1172, 181] on span "Data table" at bounding box center [1177, 178] width 11 height 11
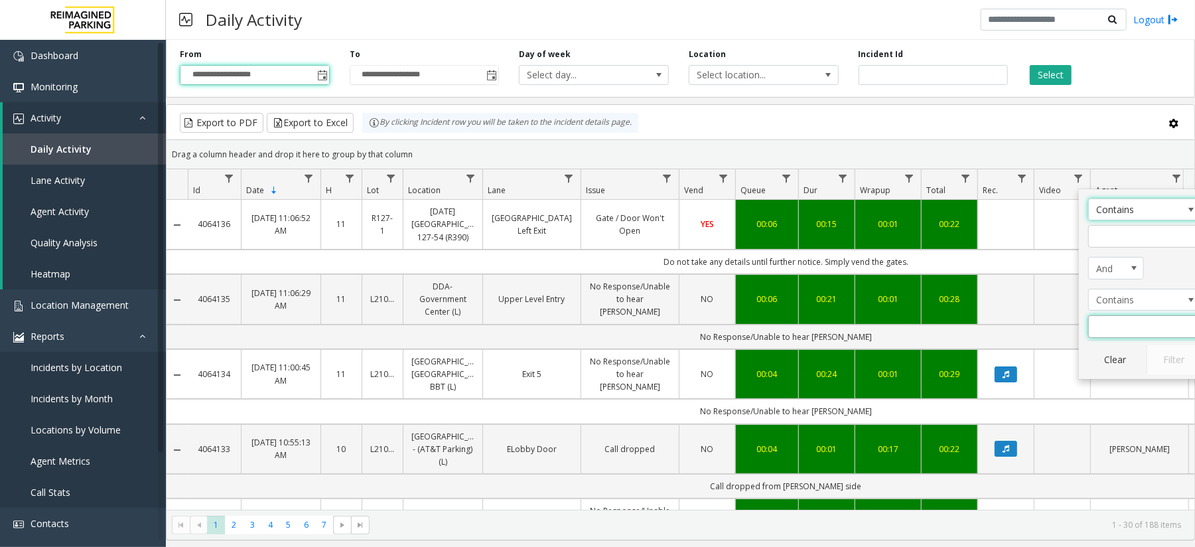
click at [1119, 325] on input "Agent Filter" at bounding box center [1145, 326] width 113 height 23
type input "*****"
click at [1167, 353] on button "Filter" at bounding box center [1174, 359] width 54 height 29
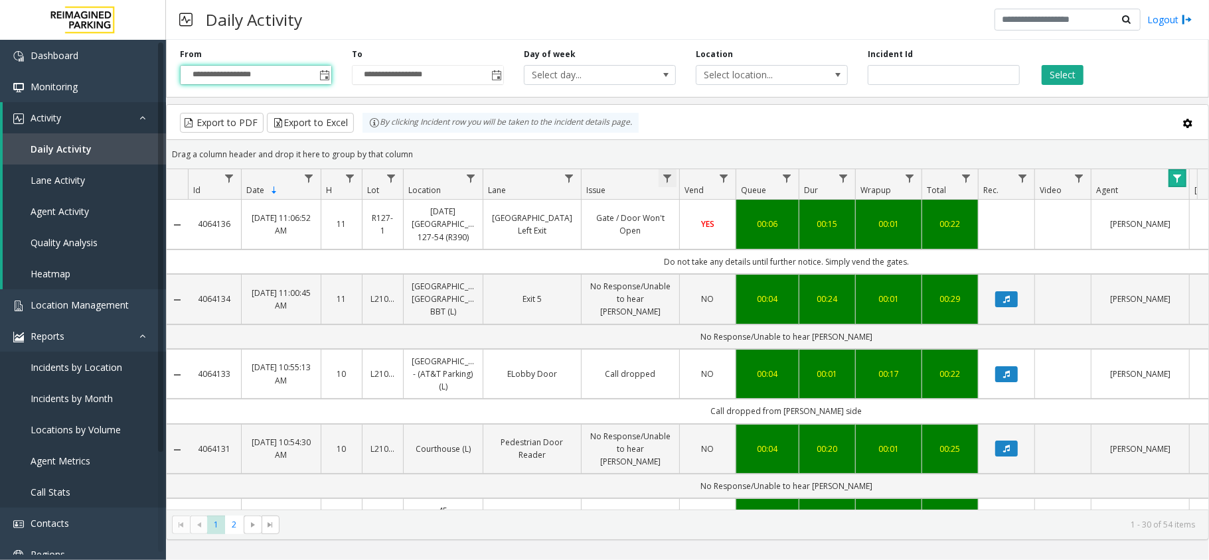
click at [669, 181] on span "Data table" at bounding box center [667, 178] width 11 height 11
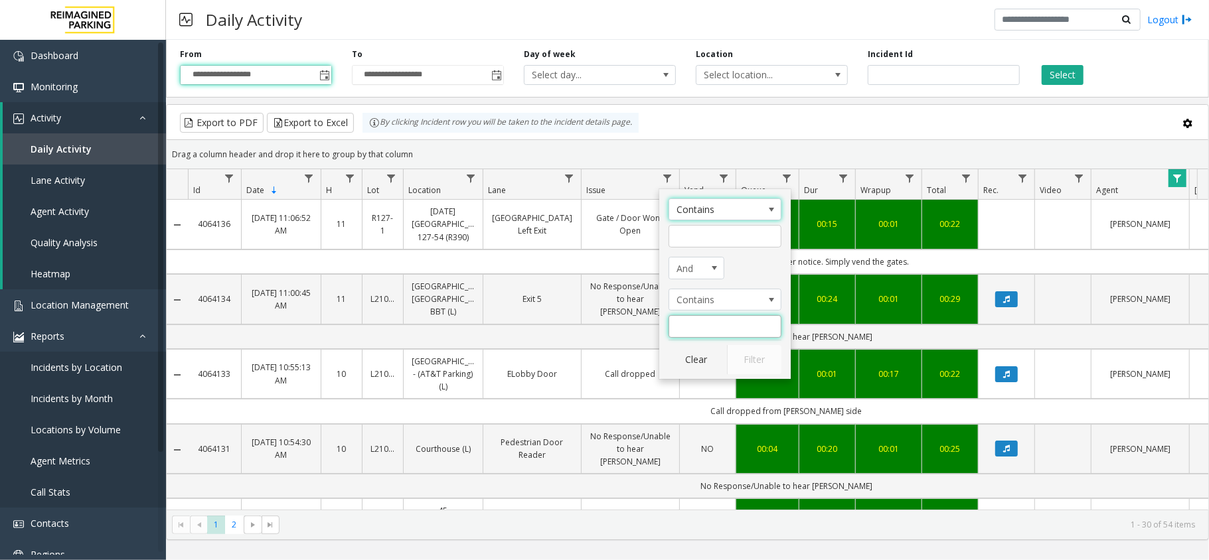
click at [707, 327] on input "Issue Filter" at bounding box center [724, 326] width 113 height 23
type input "**********"
click at [744, 372] on button "Filter" at bounding box center [754, 359] width 54 height 29
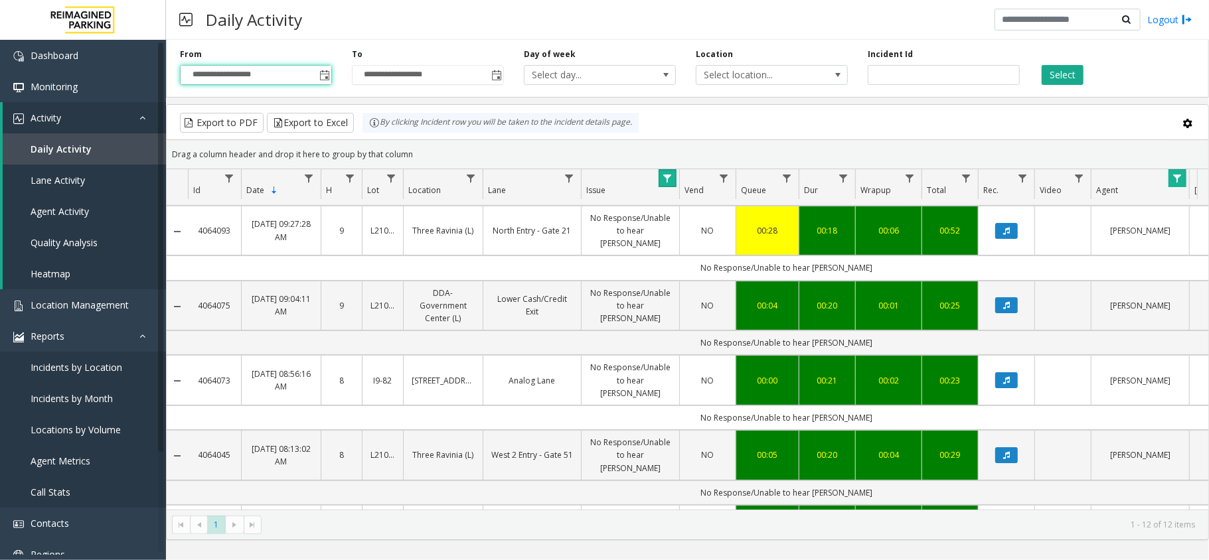
scroll to position [510, 0]
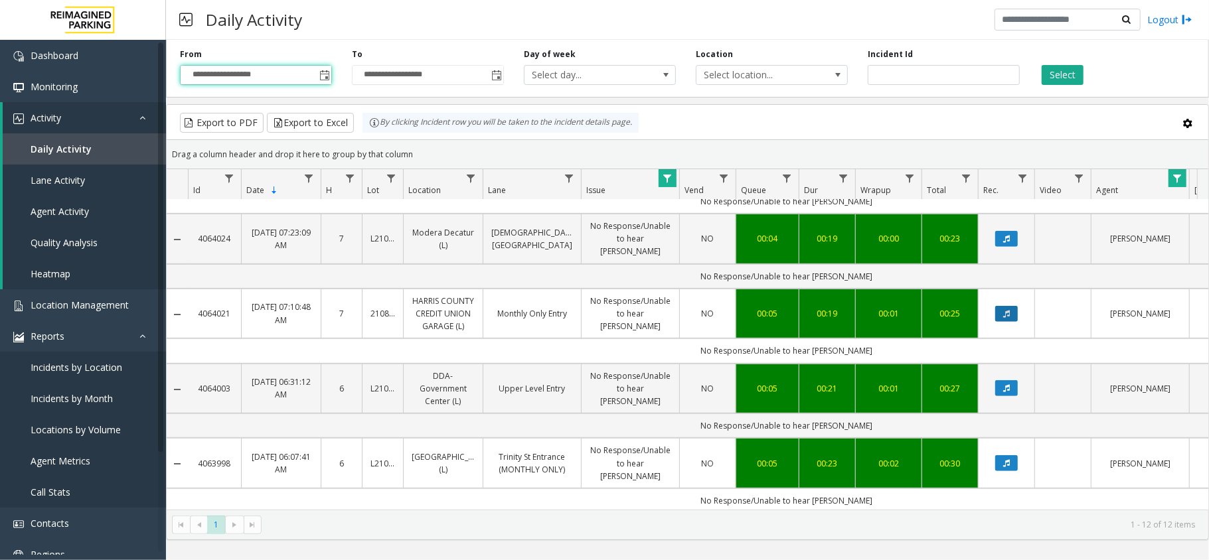
click at [1004, 310] on icon "Data table" at bounding box center [1006, 314] width 7 height 8
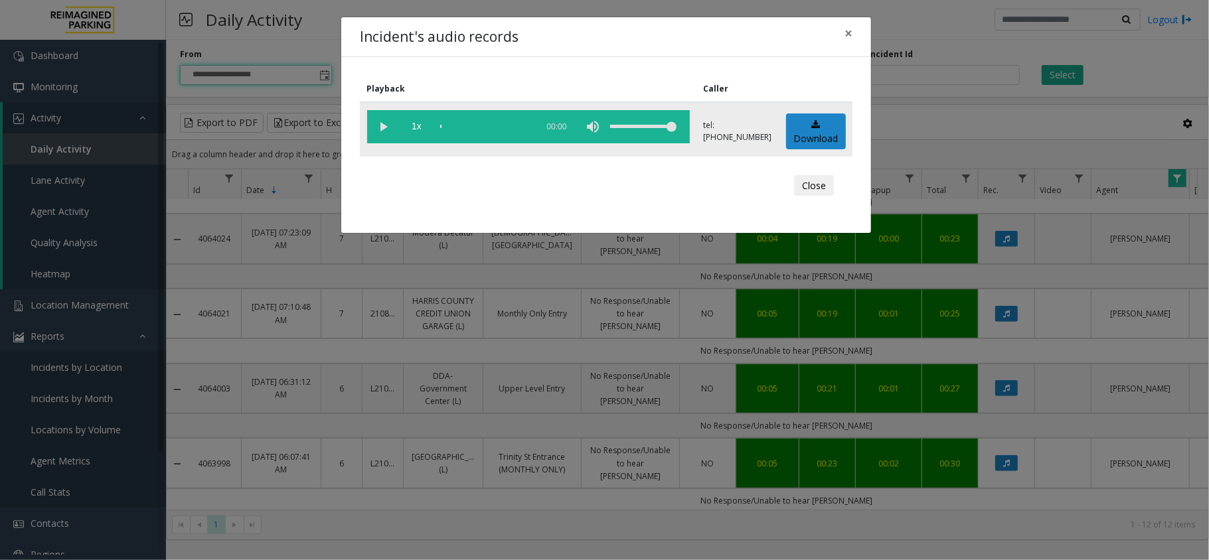
click at [382, 129] on vg-play-pause at bounding box center [383, 126] width 33 height 33
click at [848, 33] on span "×" at bounding box center [848, 33] width 8 height 19
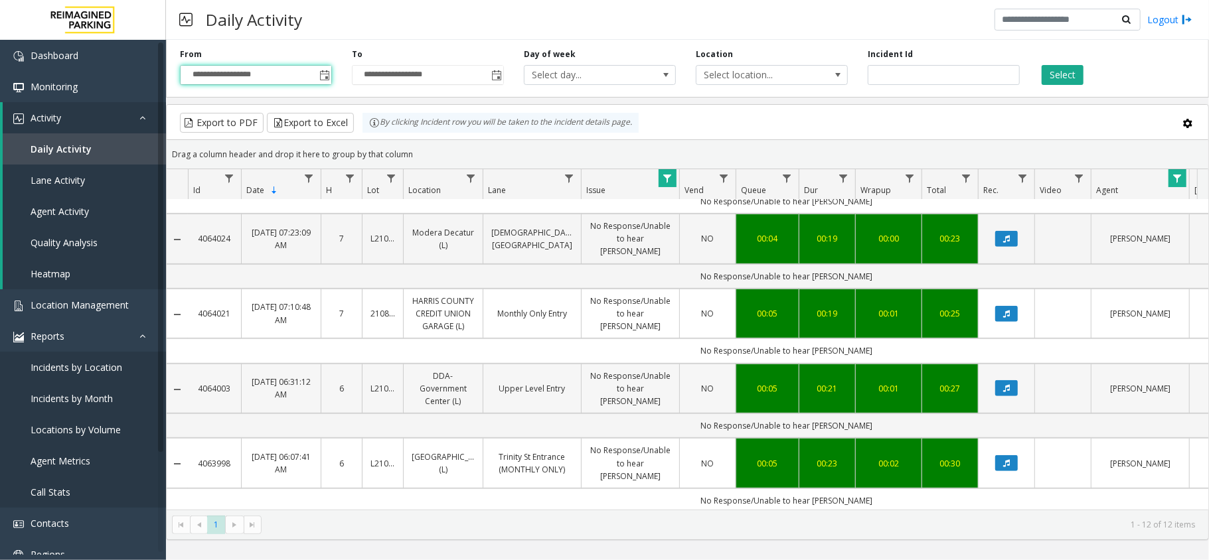
scroll to position [421, 0]
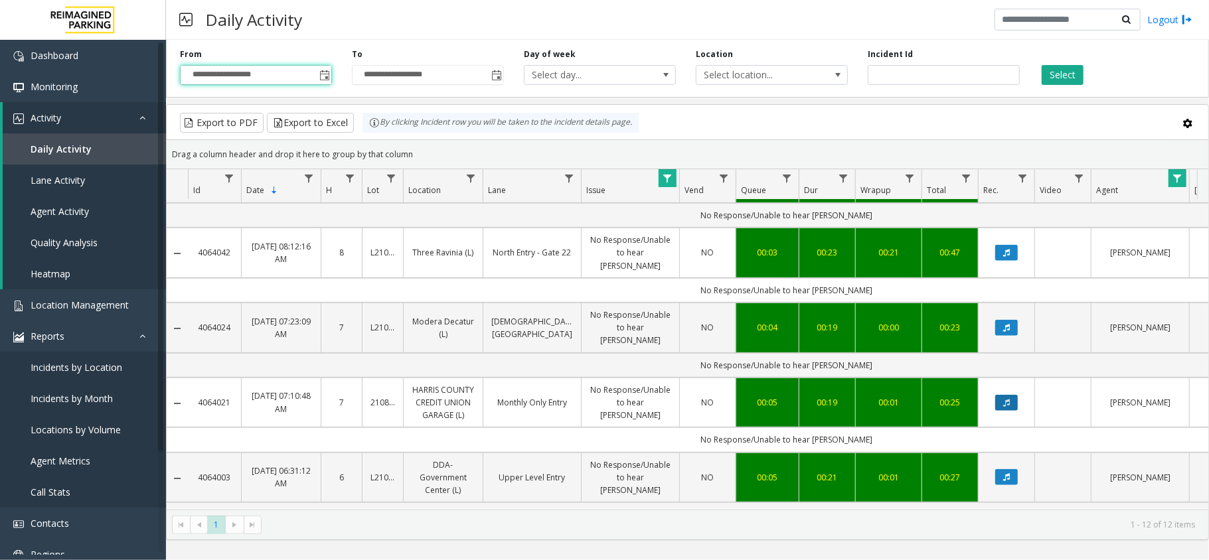
click at [1018, 395] on button "Data table" at bounding box center [1006, 403] width 23 height 16
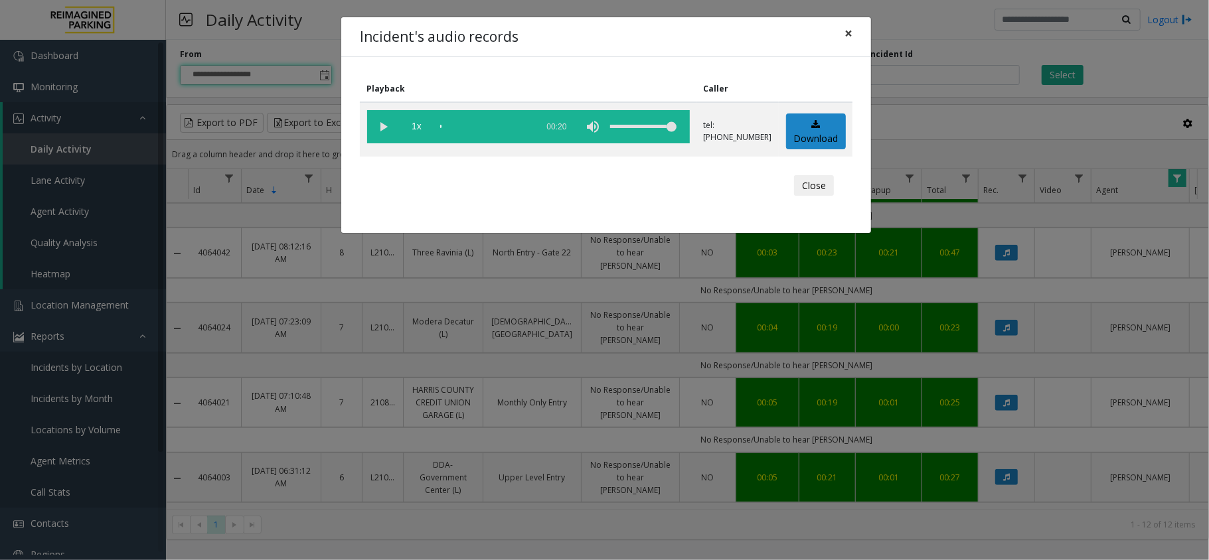
click at [850, 33] on span "×" at bounding box center [848, 33] width 8 height 19
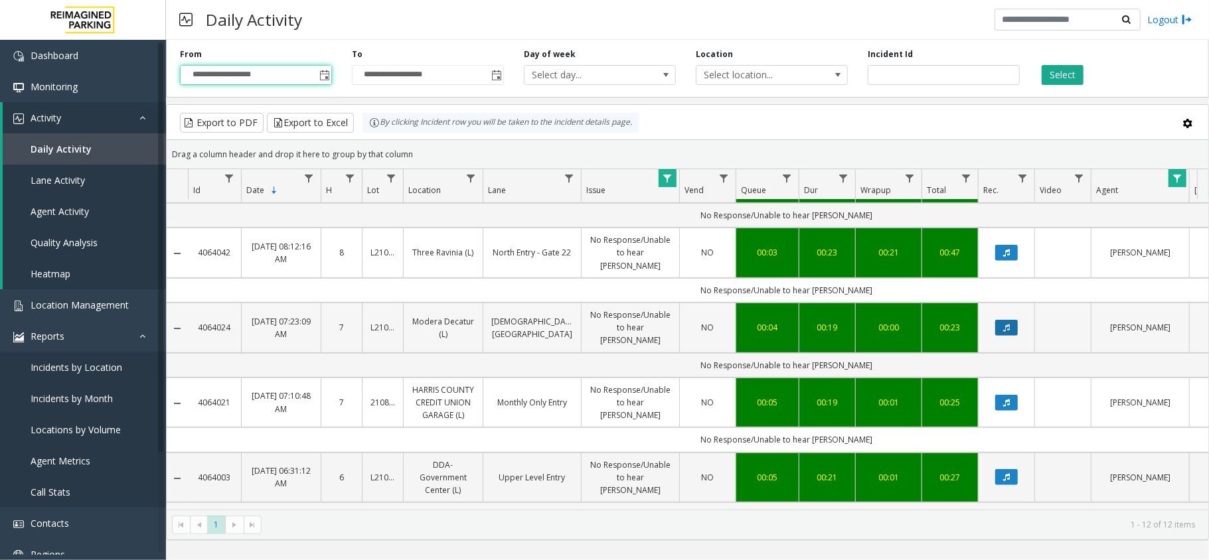
click at [1006, 324] on icon "Data table" at bounding box center [1006, 328] width 7 height 8
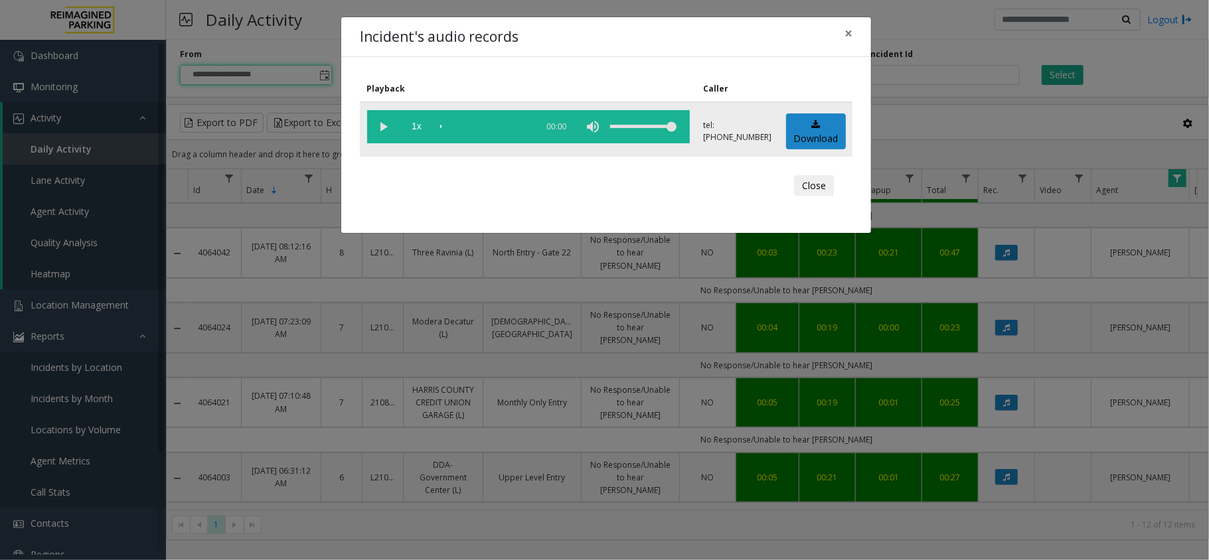
click at [378, 126] on vg-play-pause at bounding box center [383, 126] width 33 height 33
click at [850, 33] on span "×" at bounding box center [848, 33] width 8 height 19
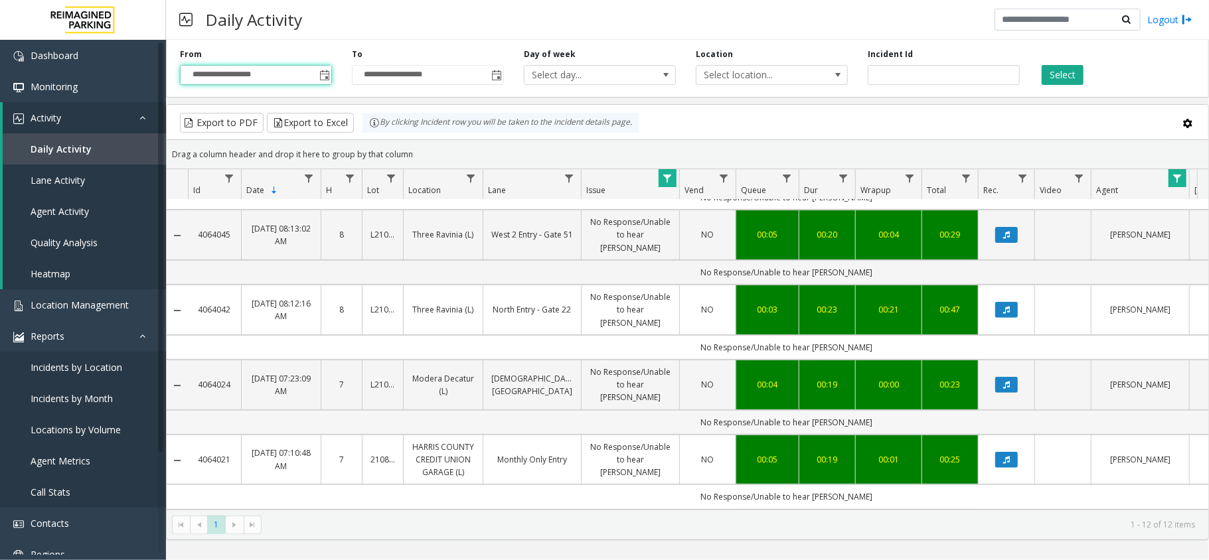
scroll to position [333, 0]
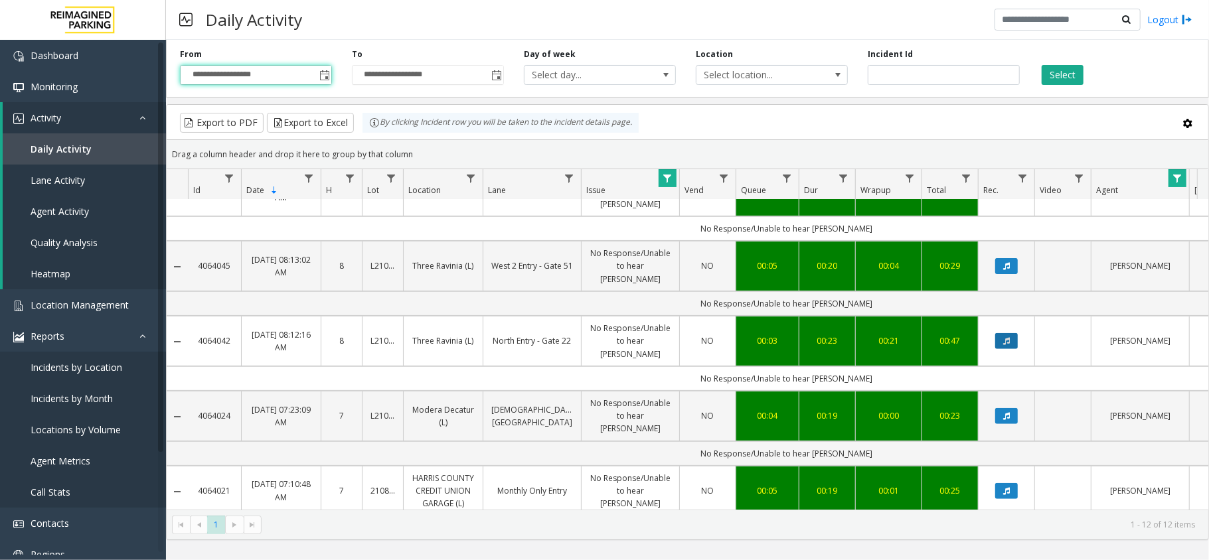
click at [1013, 333] on button "Data table" at bounding box center [1006, 341] width 23 height 16
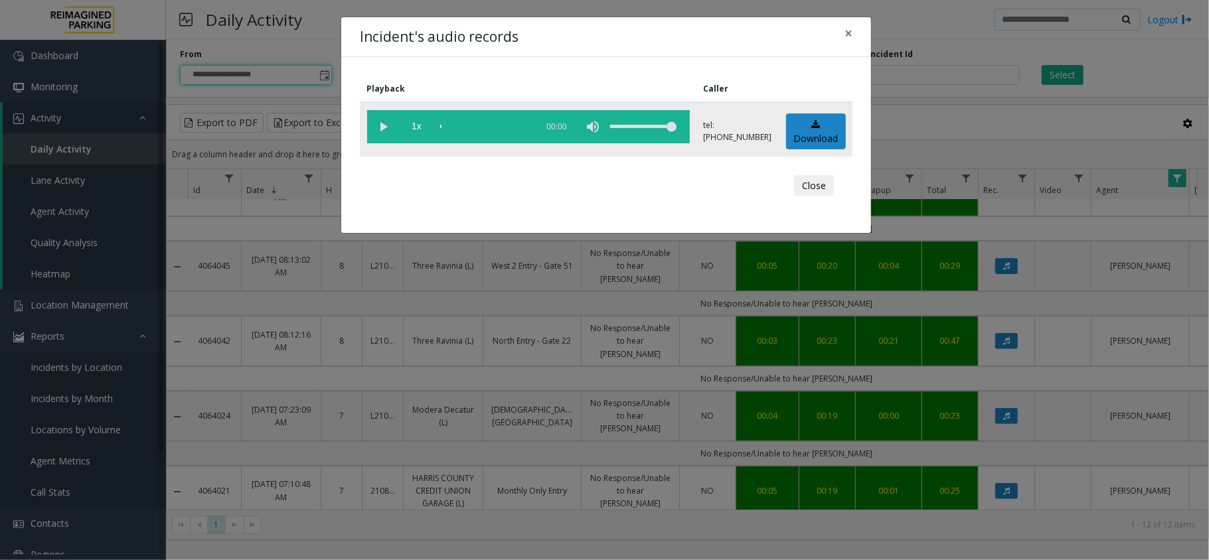
click at [384, 118] on vg-play-pause at bounding box center [383, 126] width 33 height 33
click at [848, 30] on span "×" at bounding box center [848, 33] width 8 height 19
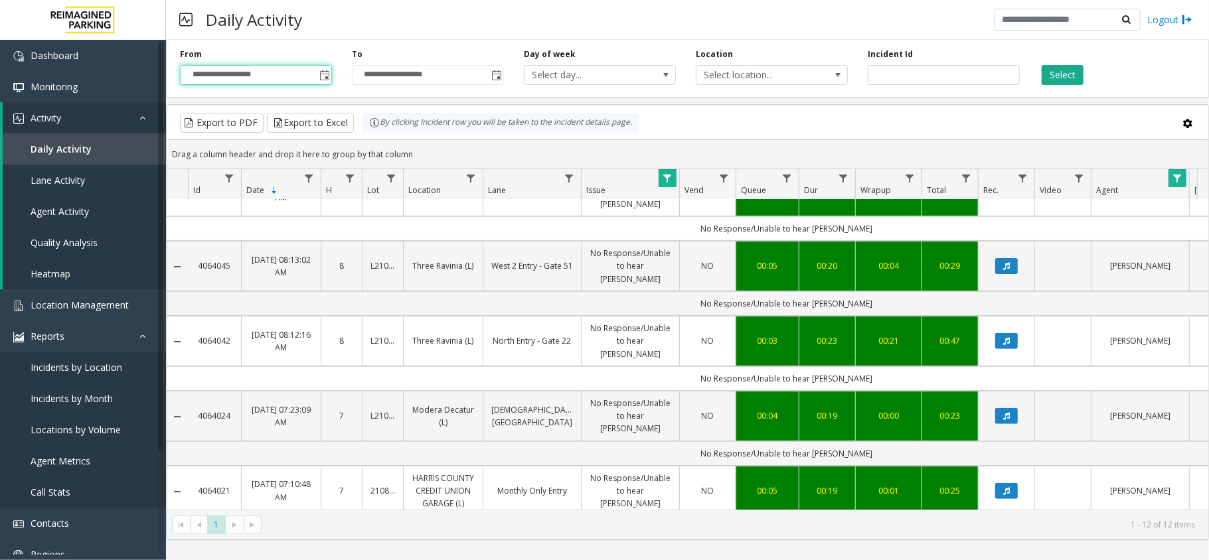
scroll to position [244, 0]
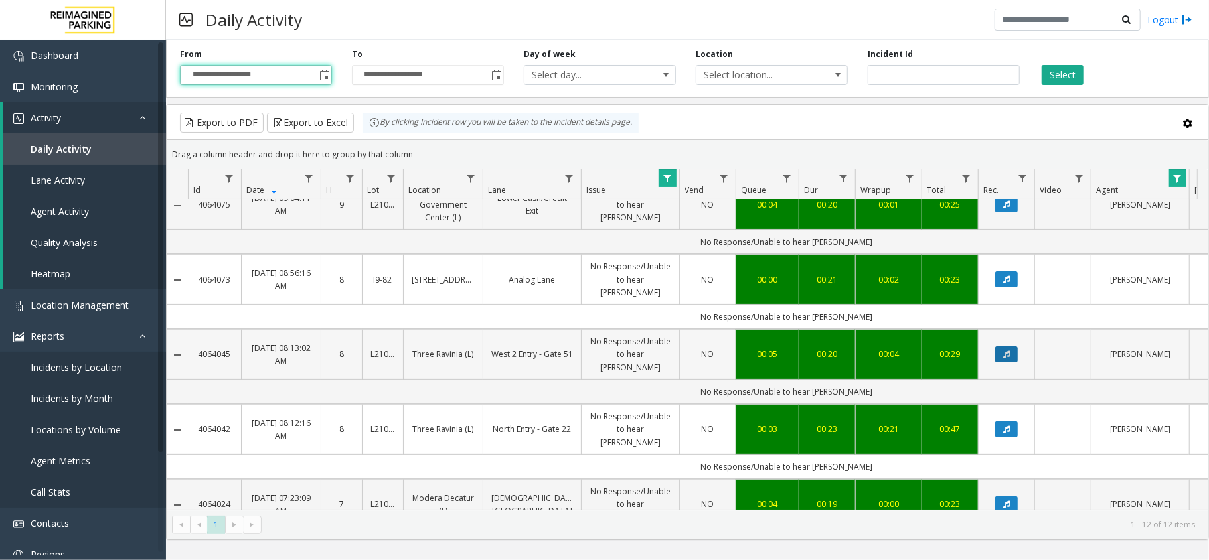
click at [1016, 346] on button "Data table" at bounding box center [1006, 354] width 23 height 16
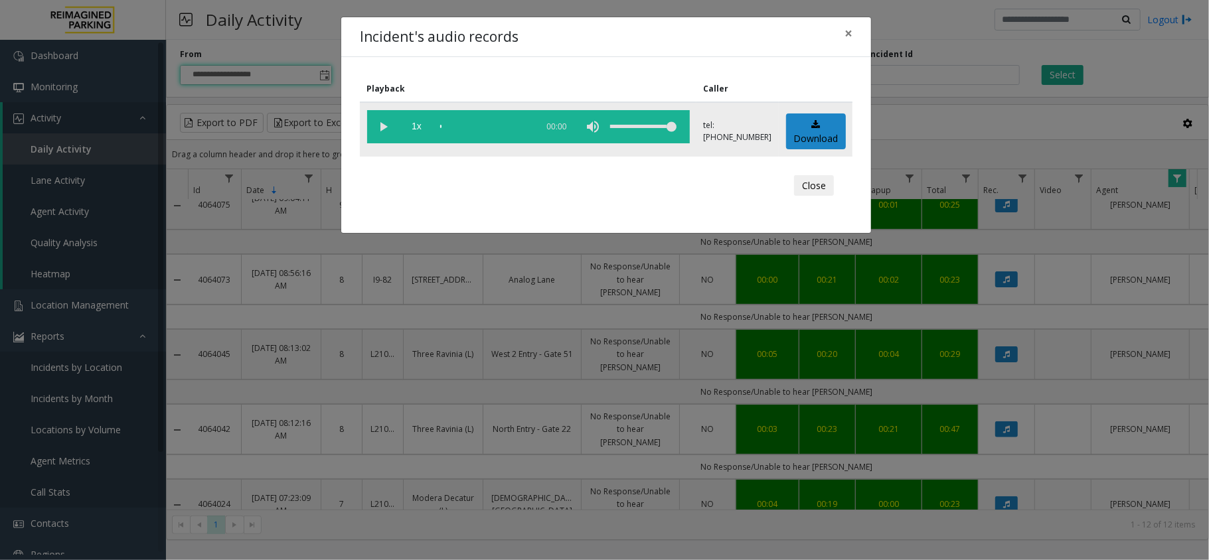
click at [380, 122] on vg-play-pause at bounding box center [383, 126] width 33 height 33
click at [846, 33] on span "×" at bounding box center [848, 33] width 8 height 19
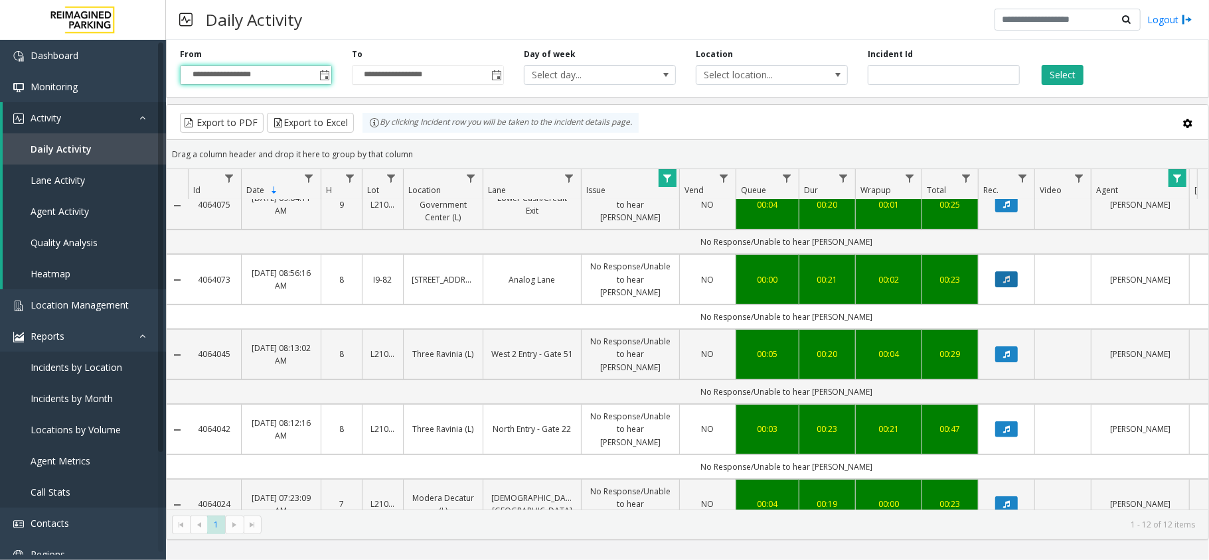
click at [1006, 271] on button "Data table" at bounding box center [1006, 279] width 23 height 16
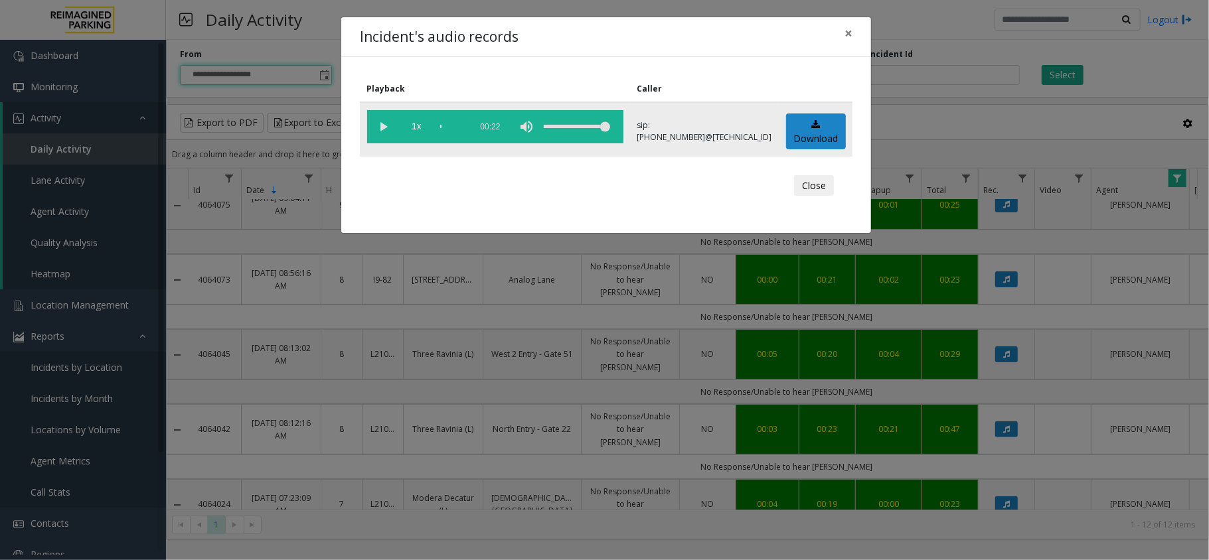
click at [380, 128] on vg-play-pause at bounding box center [383, 126] width 33 height 33
click at [851, 36] on span "×" at bounding box center [848, 33] width 8 height 19
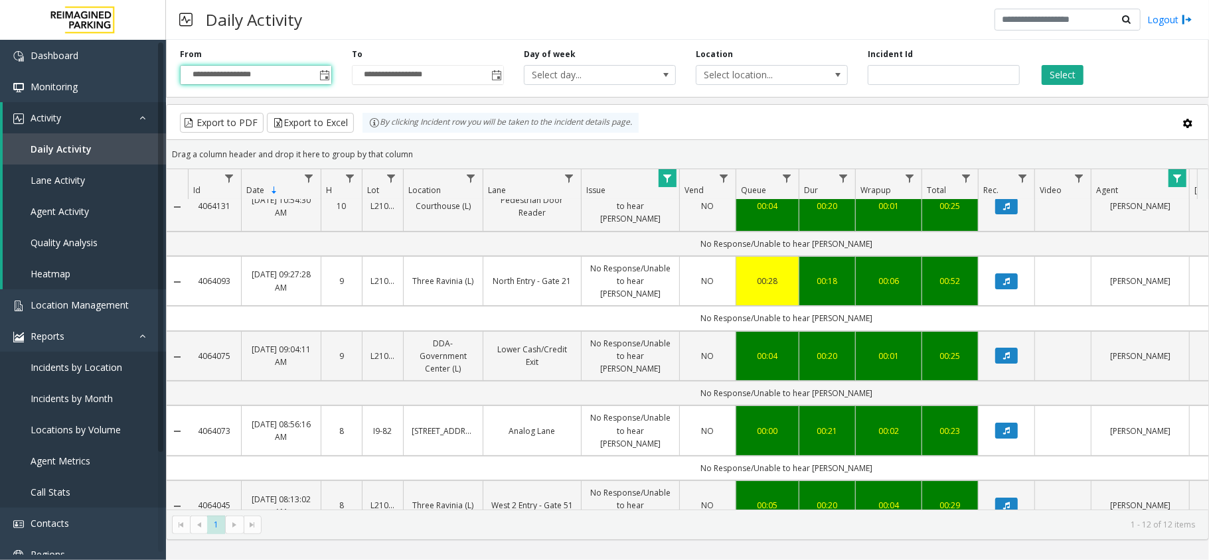
scroll to position [67, 0]
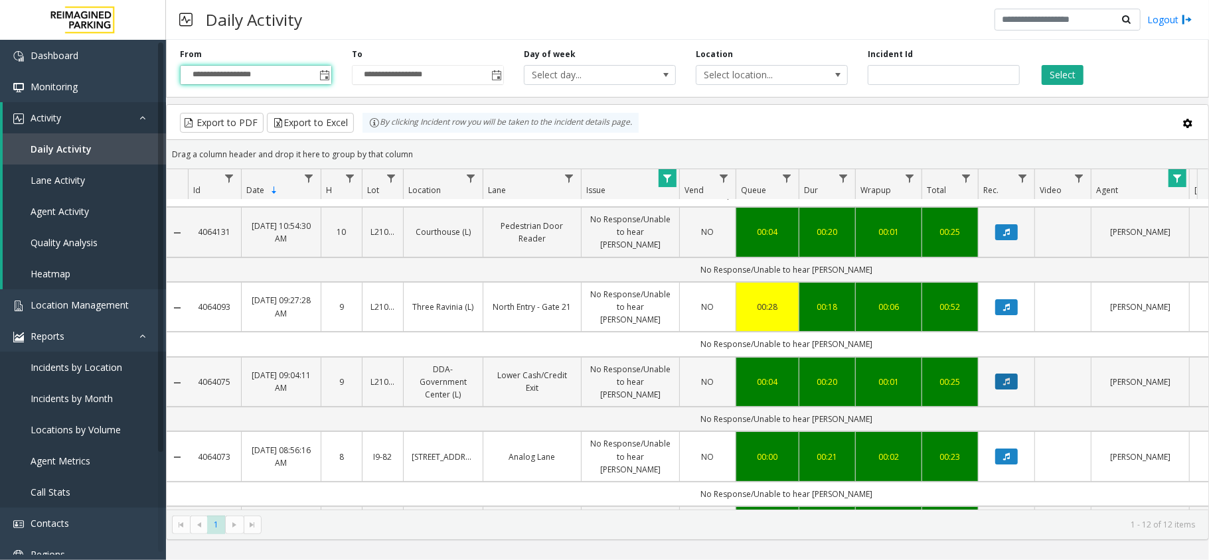
click at [1009, 378] on icon "Data table" at bounding box center [1006, 382] width 7 height 8
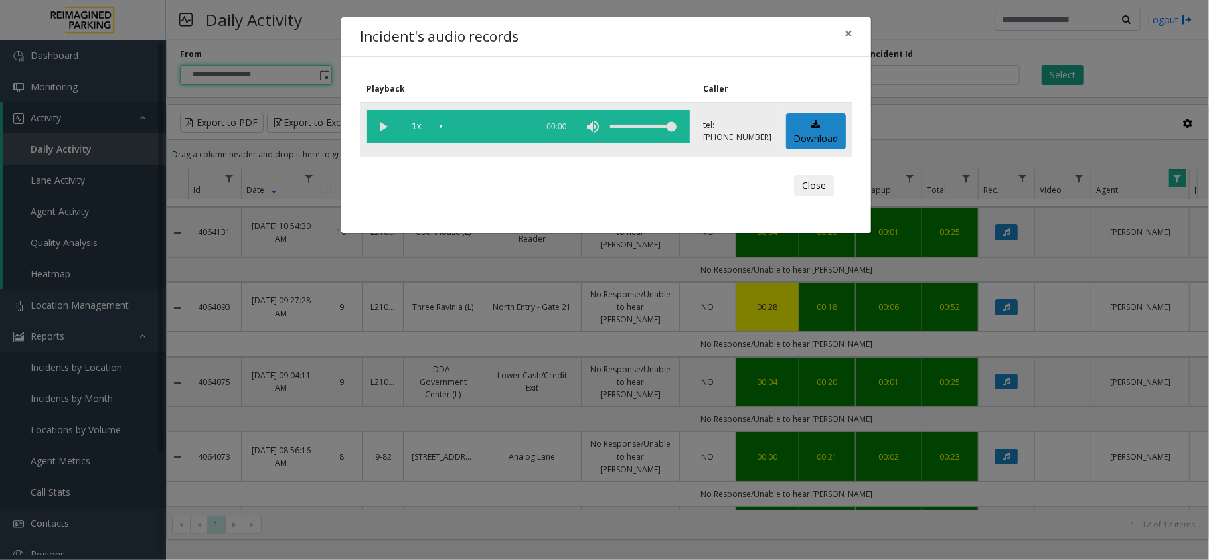
click at [376, 130] on vg-play-pause at bounding box center [383, 126] width 33 height 33
click at [844, 33] on span "×" at bounding box center [848, 33] width 8 height 19
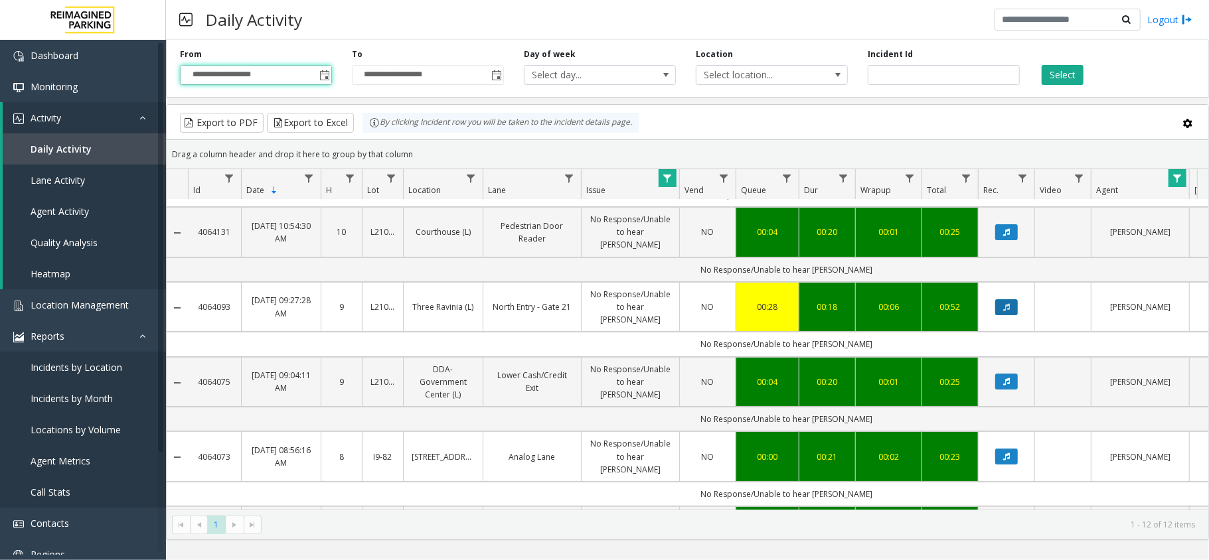
click at [1009, 303] on icon "Data table" at bounding box center [1006, 307] width 7 height 8
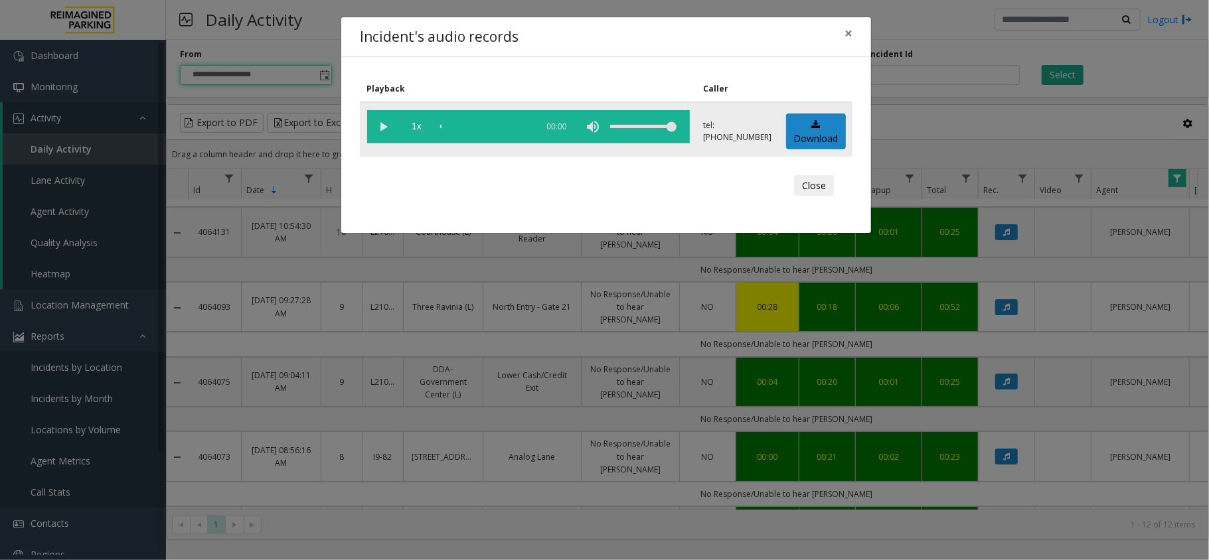
click at [388, 130] on vg-play-pause at bounding box center [383, 126] width 33 height 33
click at [466, 126] on div "scrub bar" at bounding box center [485, 126] width 90 height 33
click at [851, 27] on span "×" at bounding box center [848, 33] width 8 height 19
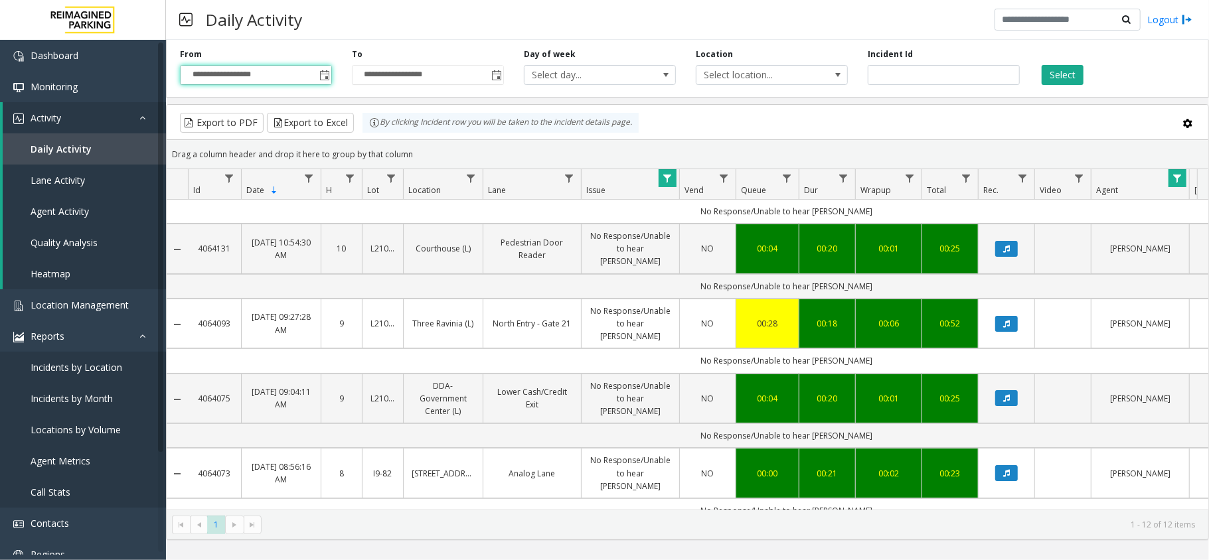
scroll to position [0, 0]
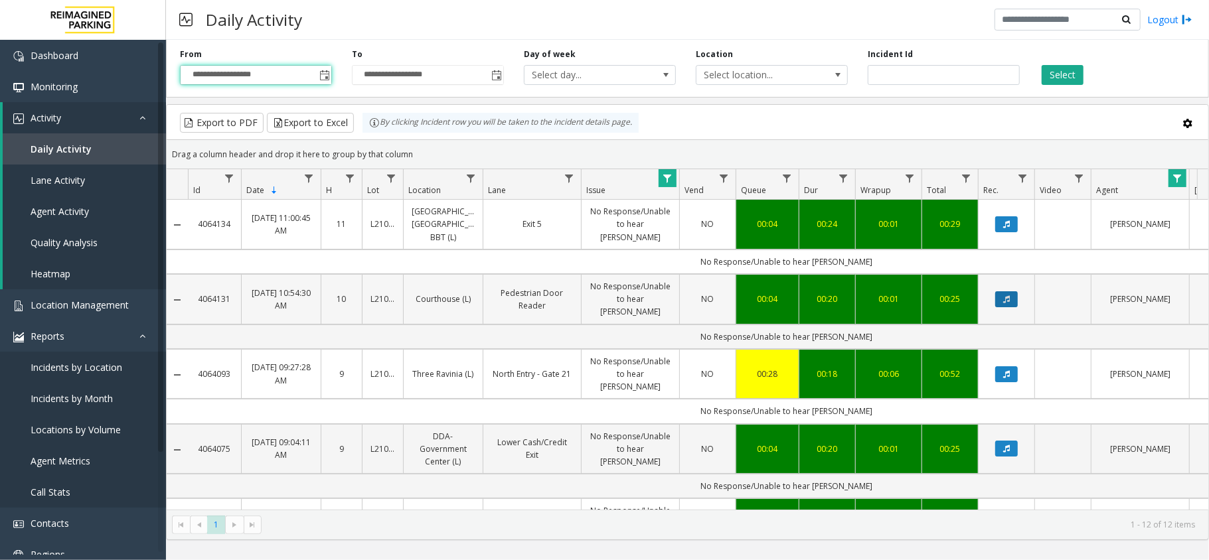
click at [1010, 291] on button "Data table" at bounding box center [1006, 299] width 23 height 16
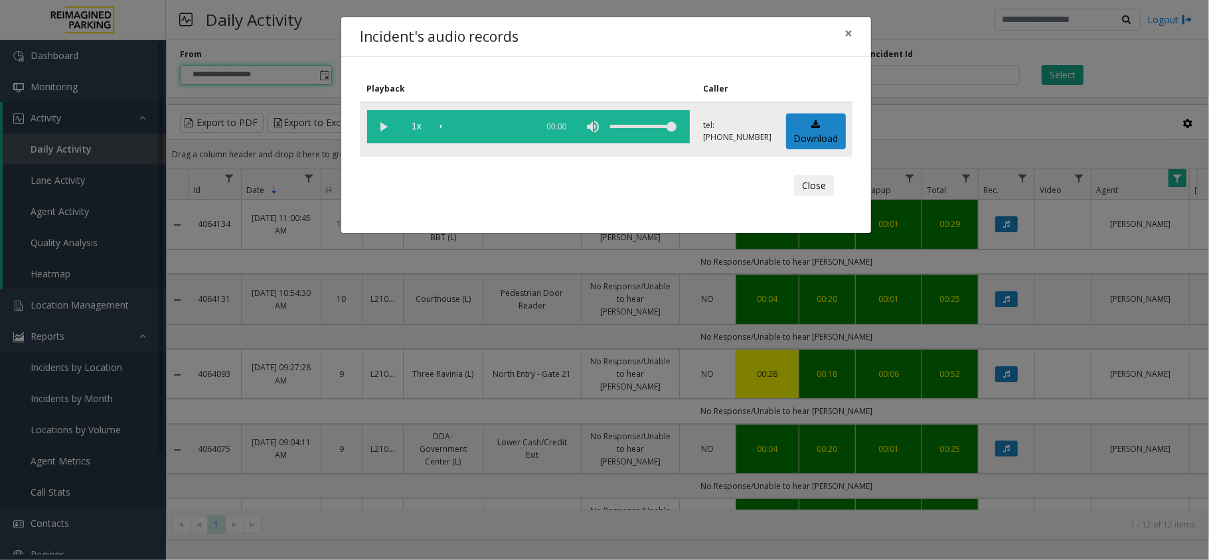
click at [386, 122] on vg-play-pause at bounding box center [383, 126] width 33 height 33
click at [452, 123] on div "scrub bar" at bounding box center [485, 126] width 90 height 33
click at [847, 35] on span "×" at bounding box center [848, 33] width 8 height 19
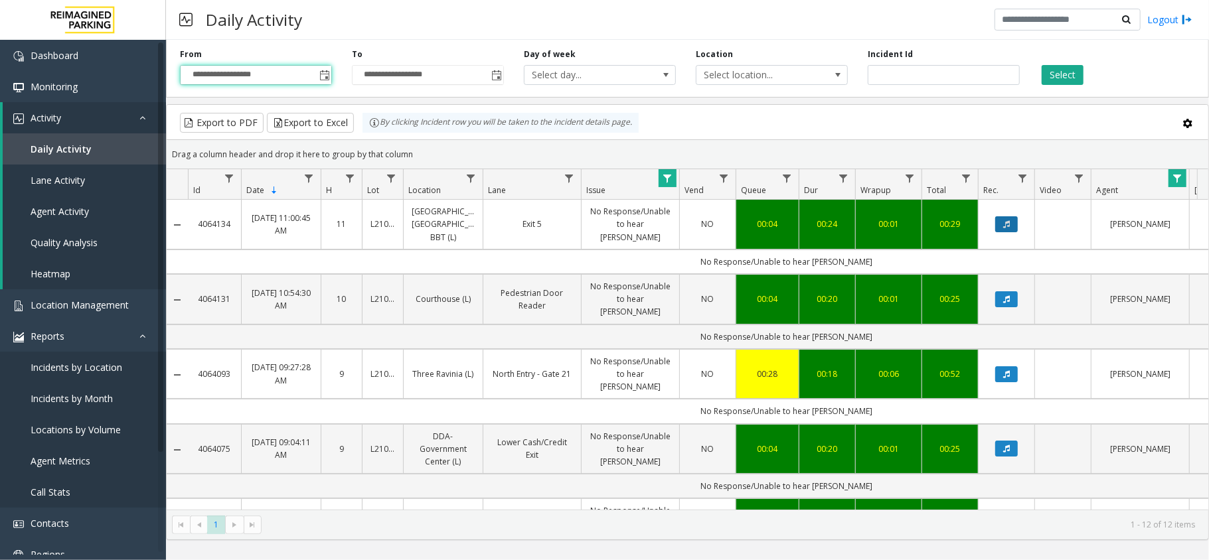
click at [1009, 226] on icon "Data table" at bounding box center [1006, 224] width 7 height 8
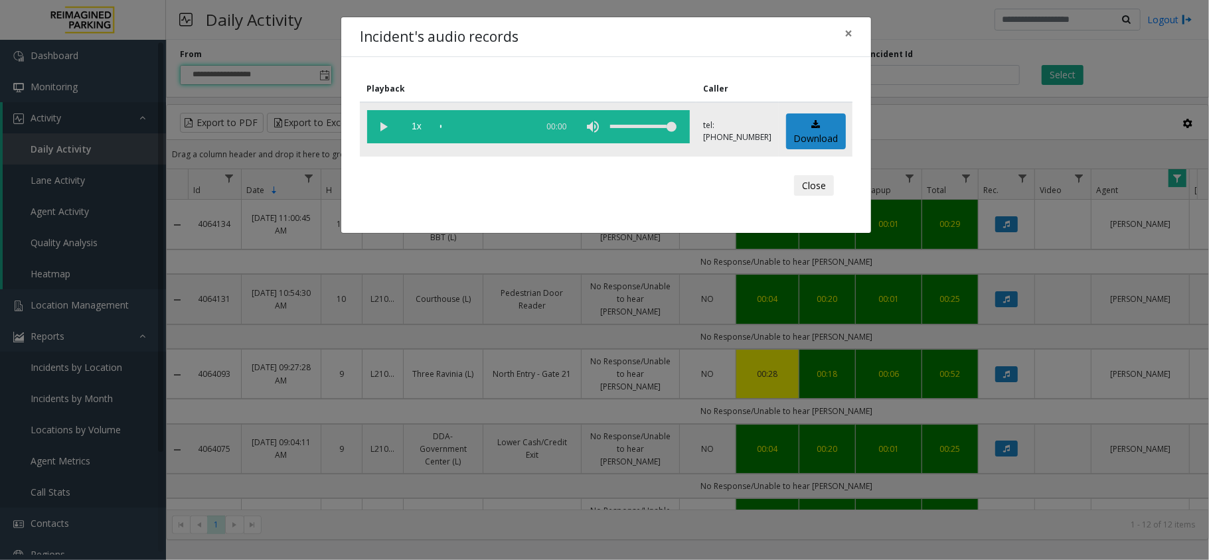
click at [384, 122] on vg-play-pause at bounding box center [383, 126] width 33 height 33
click at [447, 123] on div "scrub bar" at bounding box center [485, 126] width 90 height 33
click at [457, 122] on div "scrub bar" at bounding box center [485, 126] width 90 height 33
click at [447, 125] on div "scrub bar" at bounding box center [485, 126] width 90 height 33
click at [846, 32] on span "×" at bounding box center [848, 33] width 8 height 19
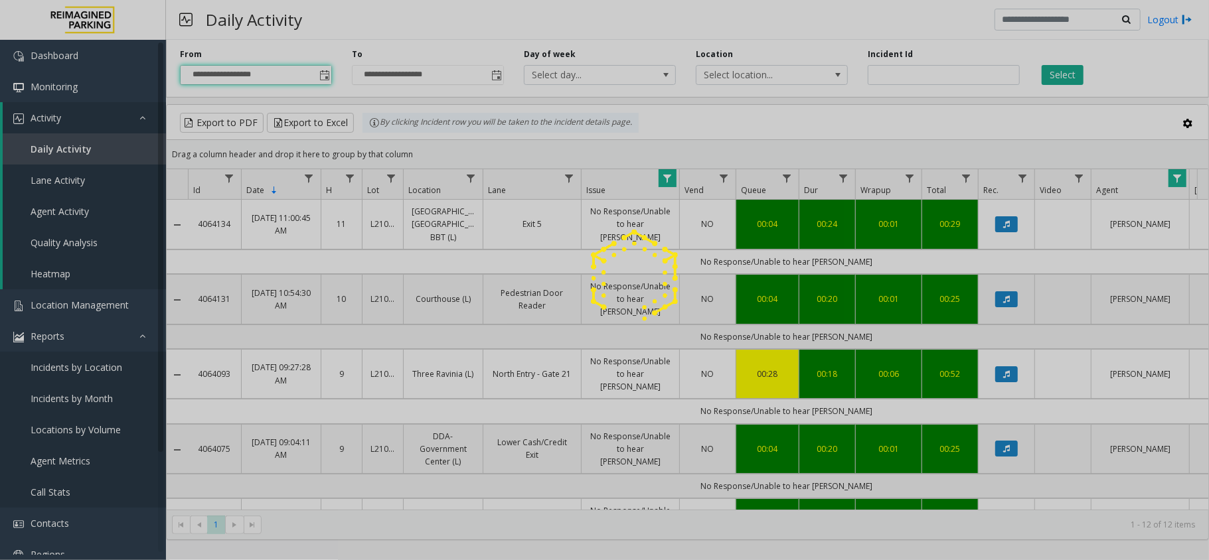
click at [1059, 74] on div at bounding box center [604, 280] width 1209 height 560
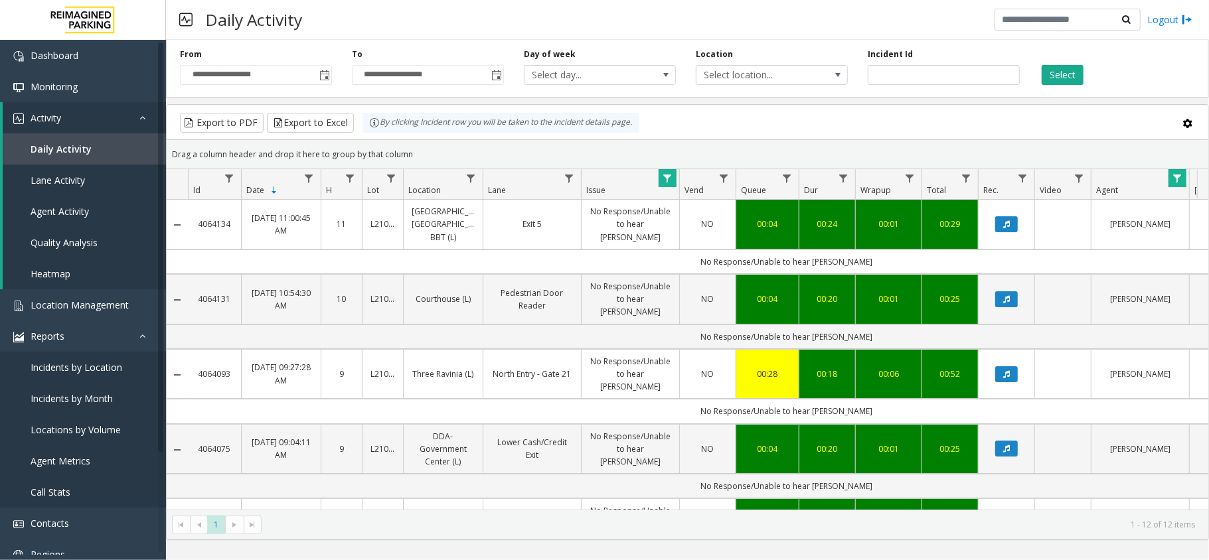
click at [1059, 74] on button "Select" at bounding box center [1062, 75] width 42 height 20
click at [1020, 69] on input "number" at bounding box center [944, 75] width 152 height 20
click at [1051, 72] on button "Select" at bounding box center [1062, 75] width 42 height 20
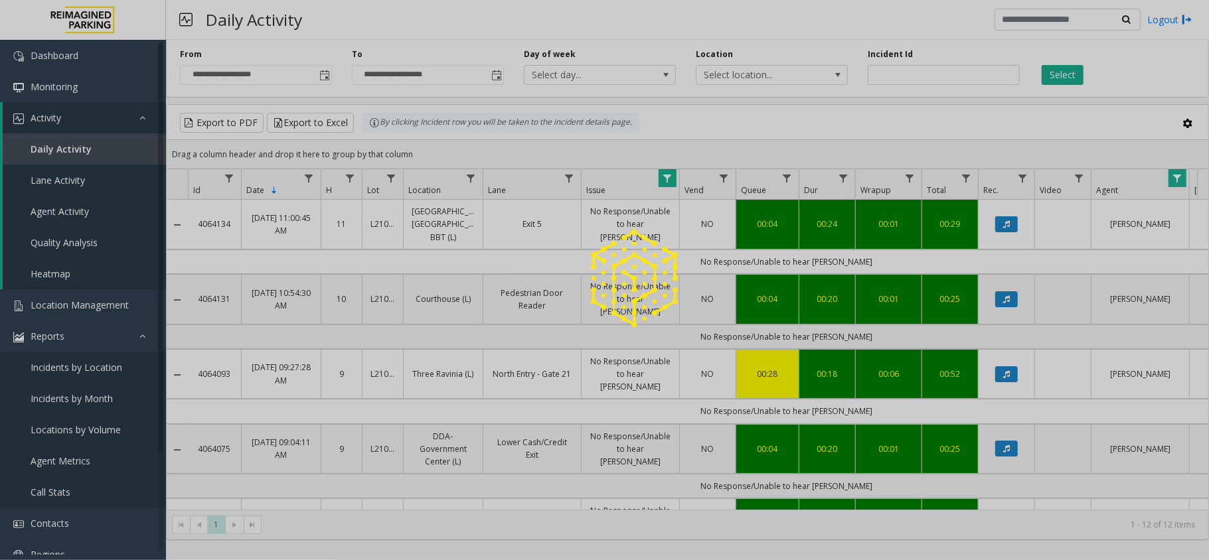
click at [94, 303] on div at bounding box center [604, 280] width 1209 height 560
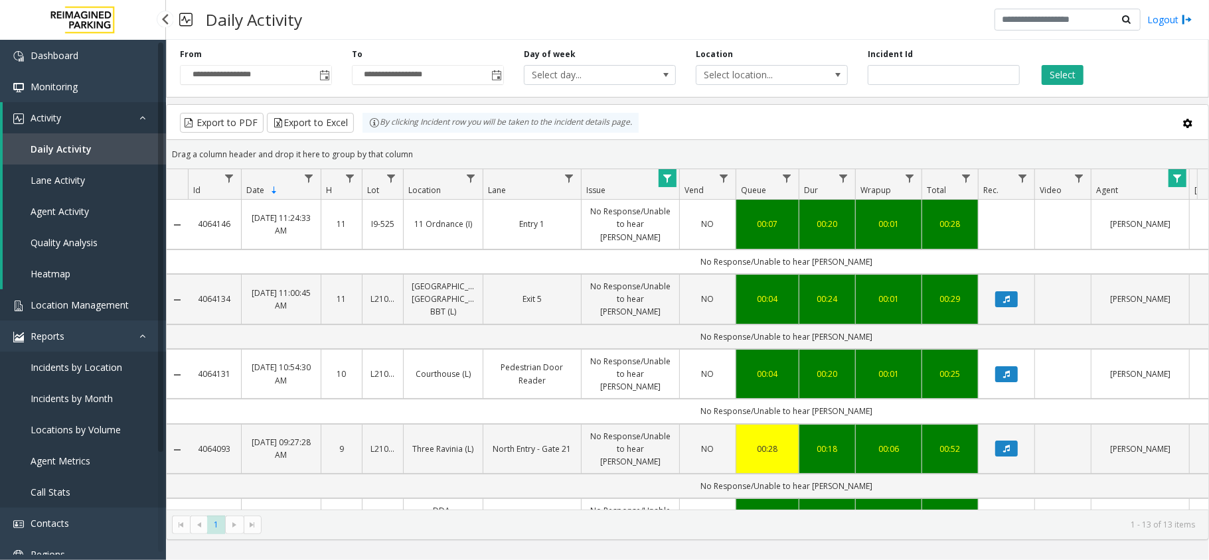
click at [94, 303] on span "Location Management" at bounding box center [80, 305] width 98 height 13
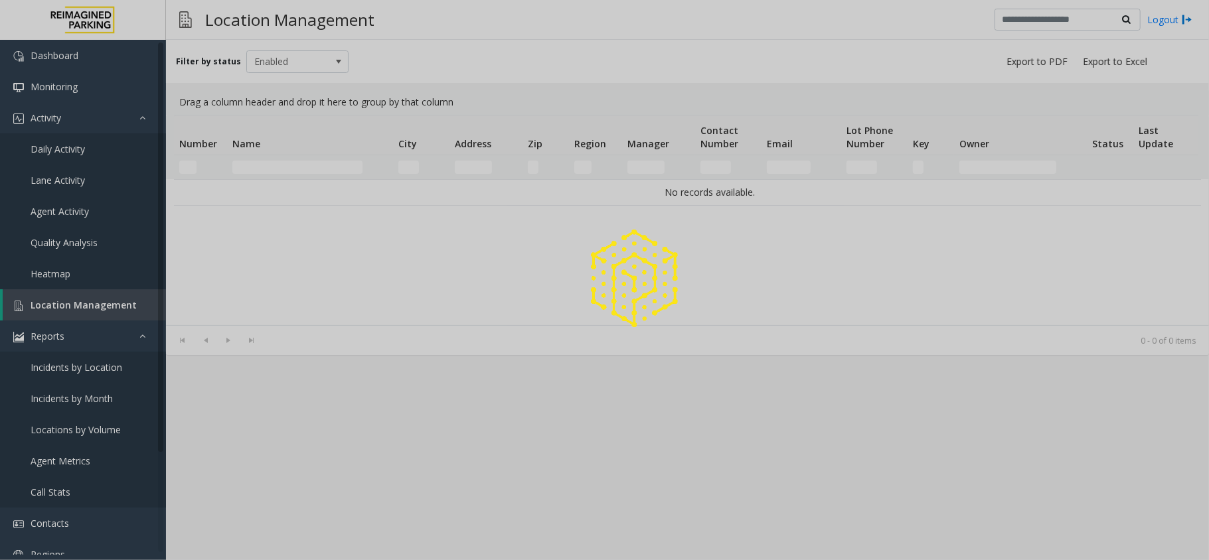
click at [94, 303] on div at bounding box center [604, 280] width 1209 height 560
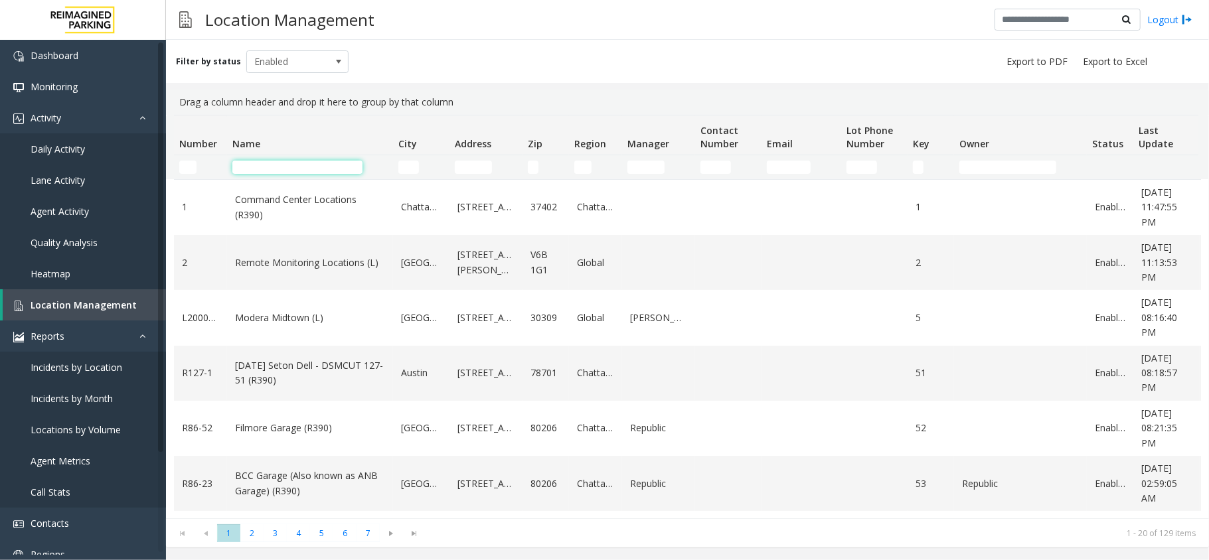
click at [319, 163] on input "Name Filter" at bounding box center [297, 167] width 130 height 13
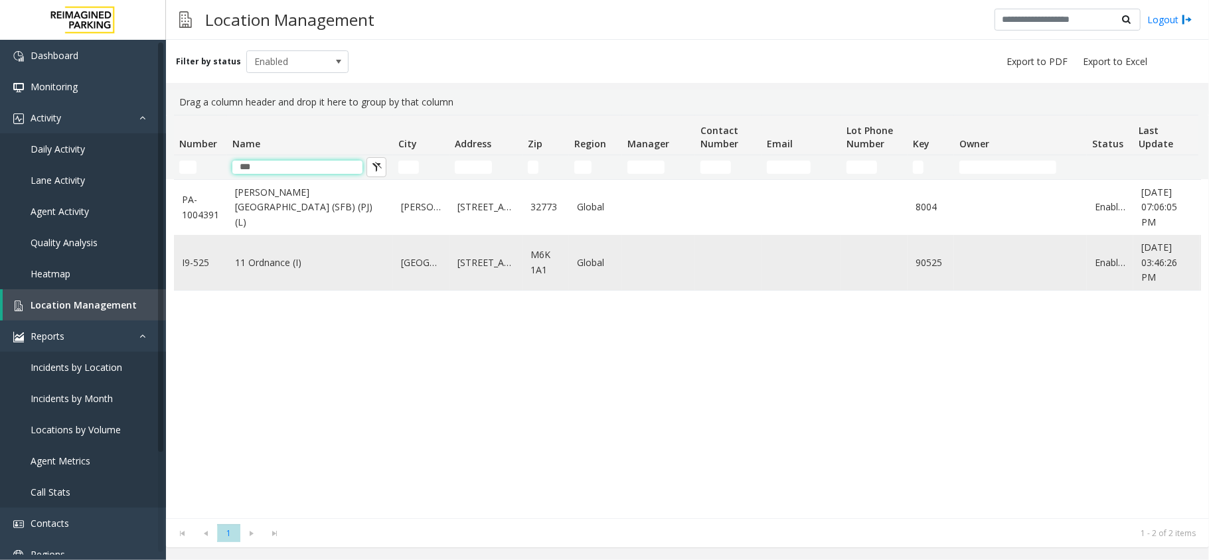
type input "***"
click at [293, 266] on link "11 Ordnance (I)" at bounding box center [310, 263] width 150 height 15
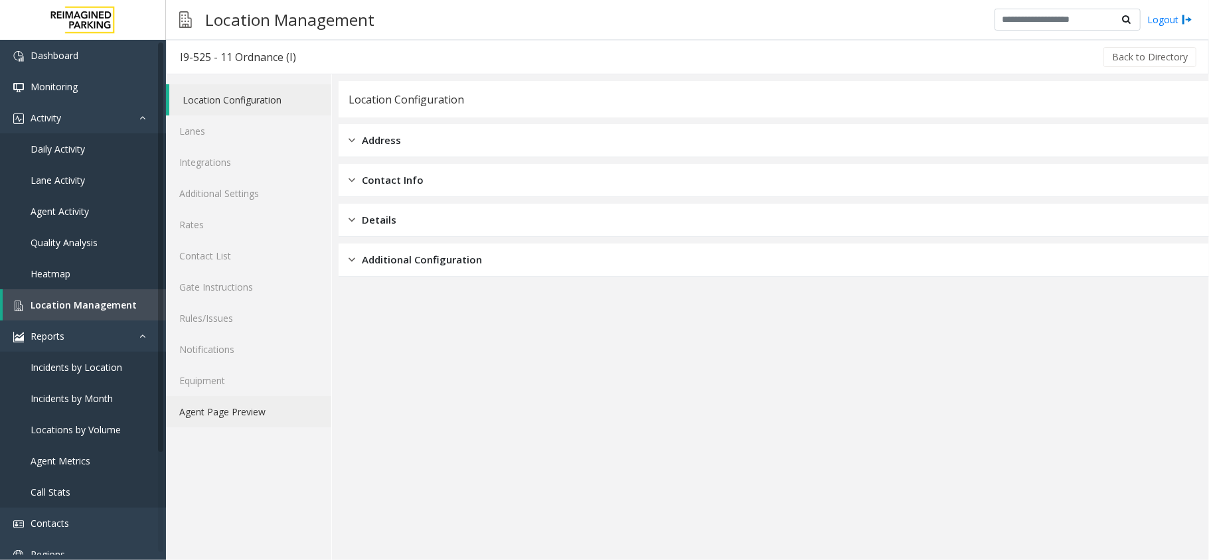
click at [226, 414] on link "Agent Page Preview" at bounding box center [248, 411] width 165 height 31
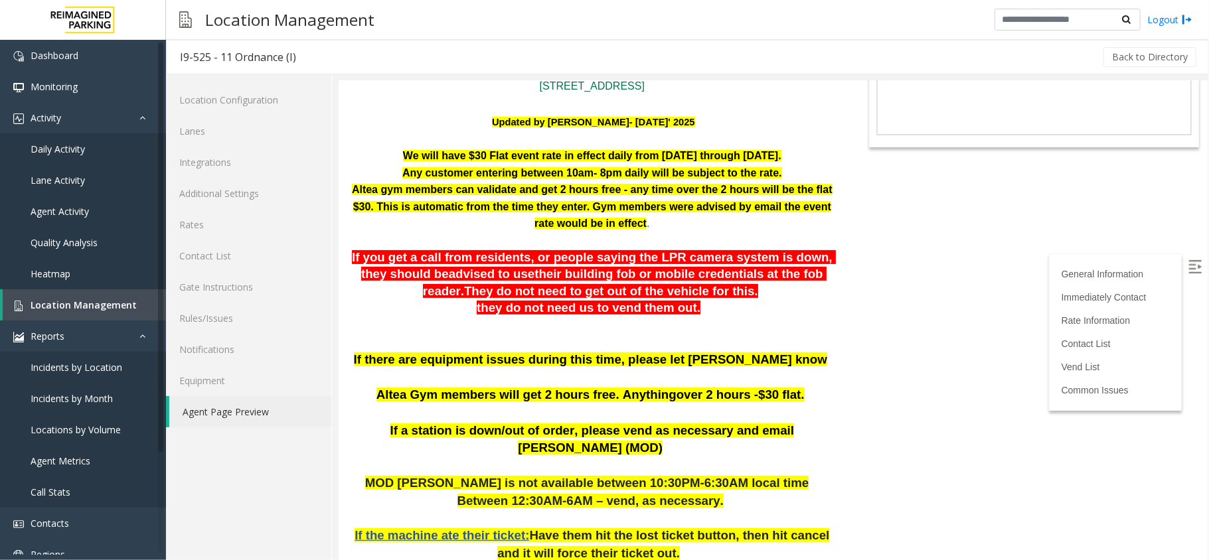
scroll to position [177, 0]
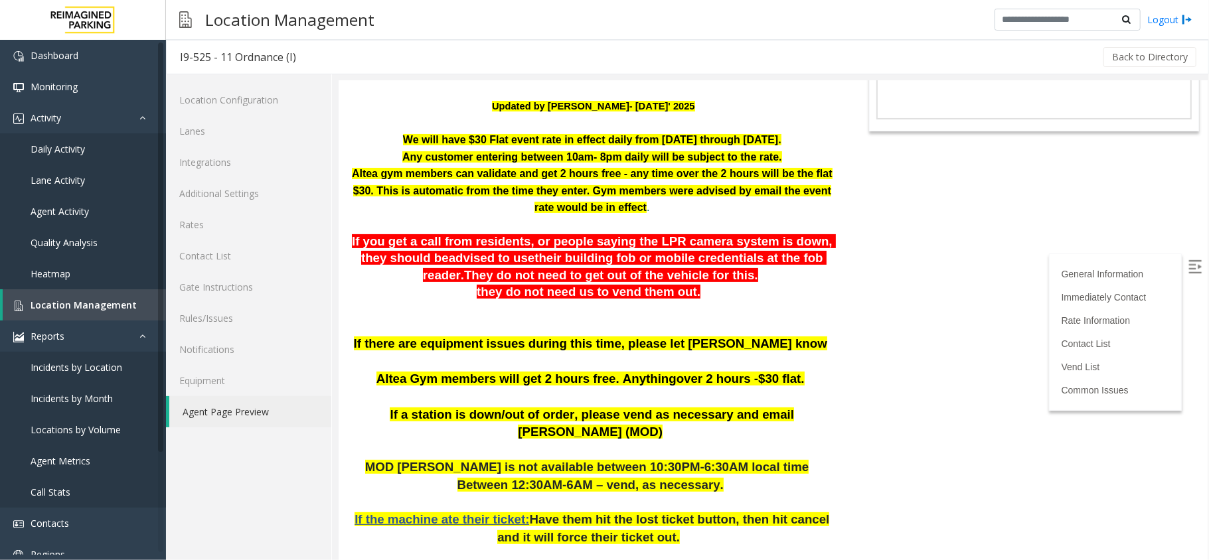
click at [1187, 271] on img at bounding box center [1193, 266] width 13 height 13
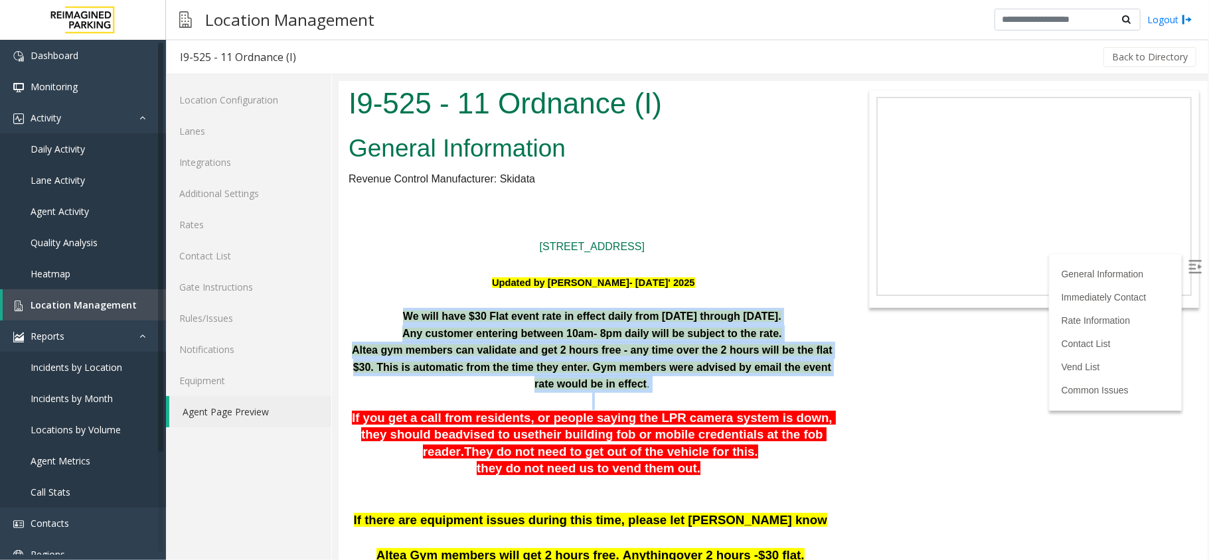
drag, startPoint x: 406, startPoint y: 320, endPoint x: 779, endPoint y: 392, distance: 379.3
click at [779, 392] on p at bounding box center [591, 400] width 487 height 17
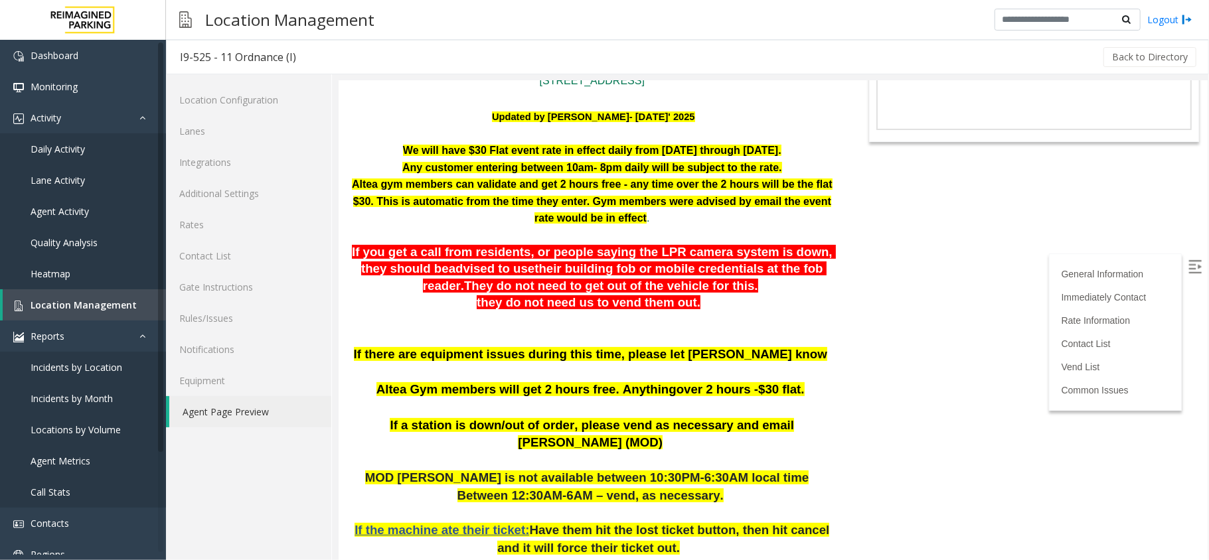
scroll to position [177, 0]
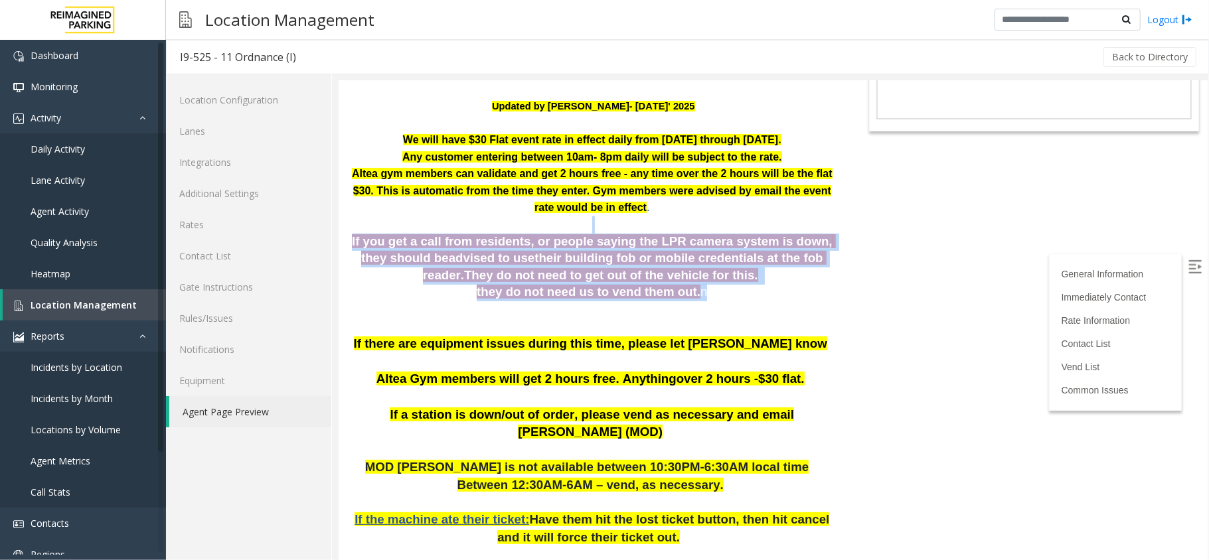
drag, startPoint x: 359, startPoint y: 230, endPoint x: 804, endPoint y: 303, distance: 450.8
click at [760, 310] on p at bounding box center [591, 309] width 487 height 17
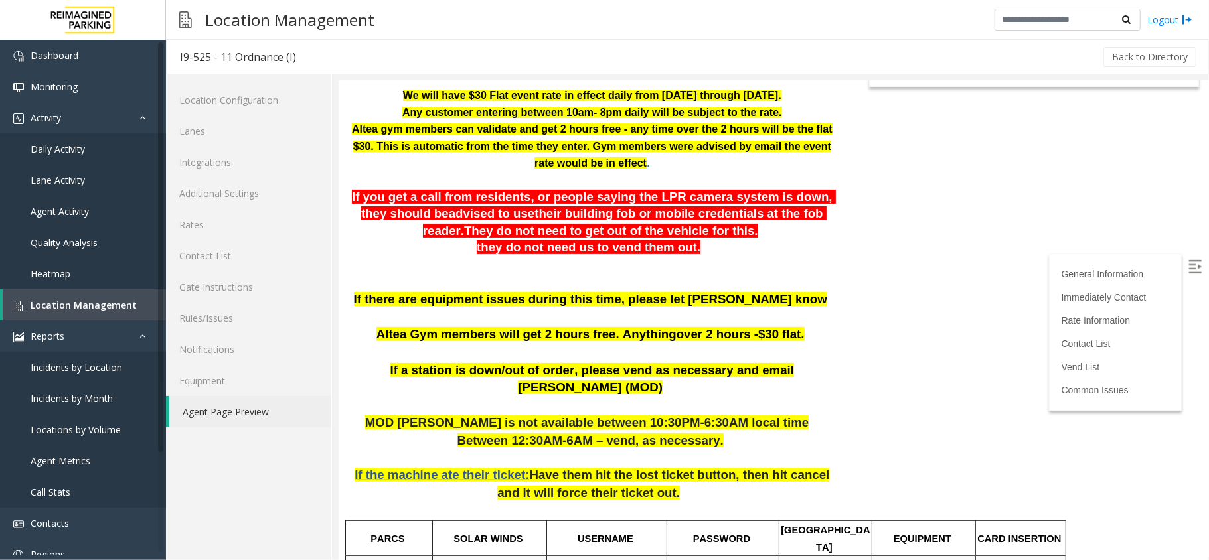
scroll to position [0, 0]
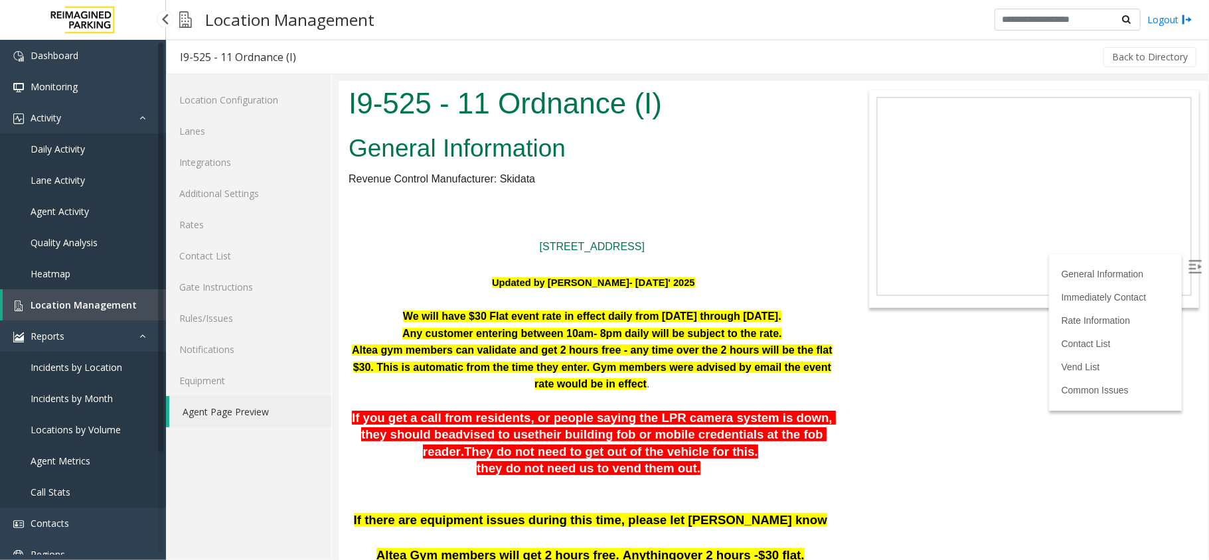
click at [64, 304] on span "Location Management" at bounding box center [84, 305] width 106 height 13
